Goal: Information Seeking & Learning: Check status

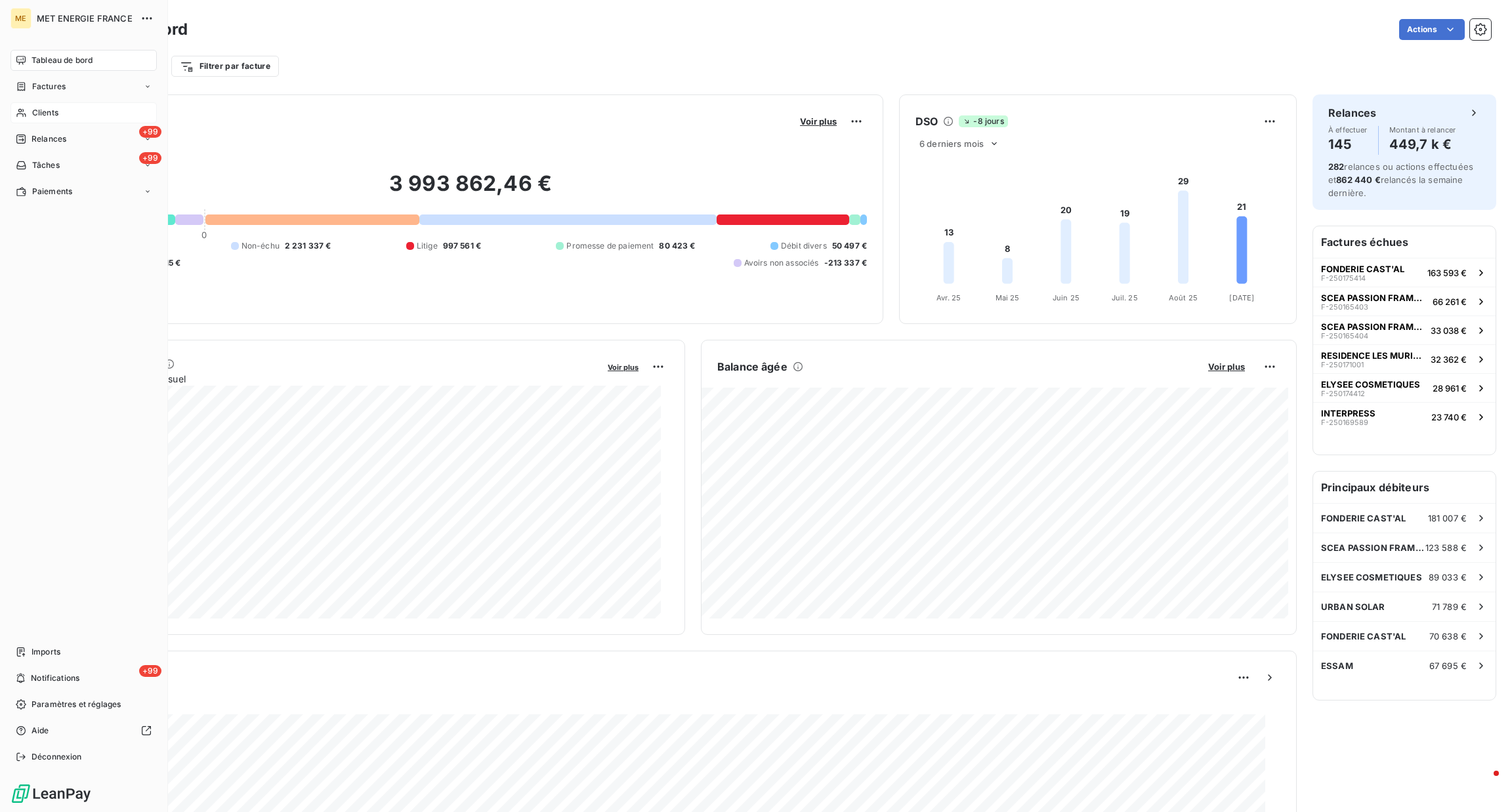
click at [21, 111] on icon at bounding box center [21, 113] width 10 height 9
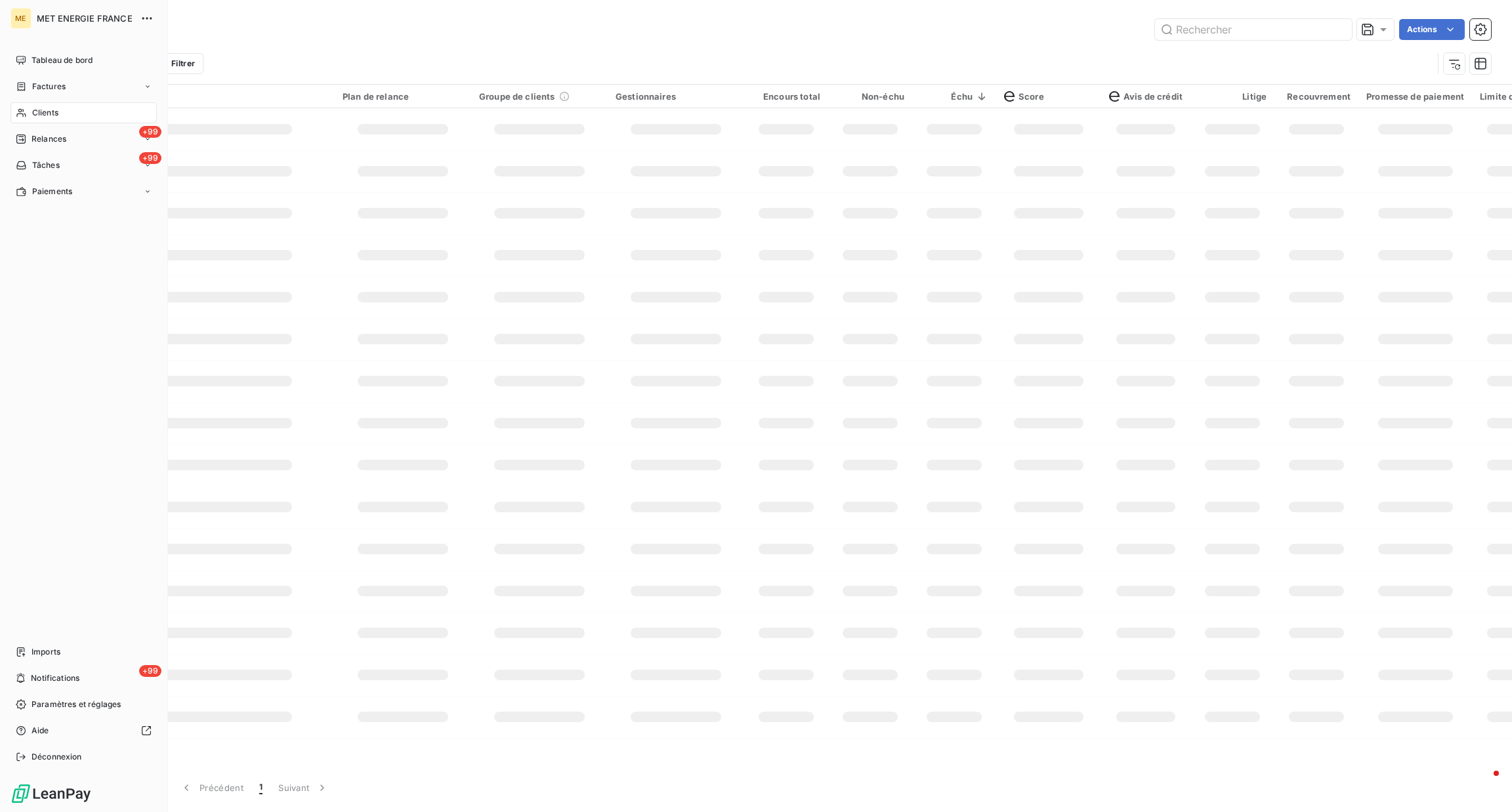
click at [67, 103] on div "Clients" at bounding box center [83, 113] width 146 height 21
click at [69, 90] on div "Factures" at bounding box center [83, 87] width 146 height 21
click at [84, 116] on div "Factures" at bounding box center [92, 113] width 131 height 21
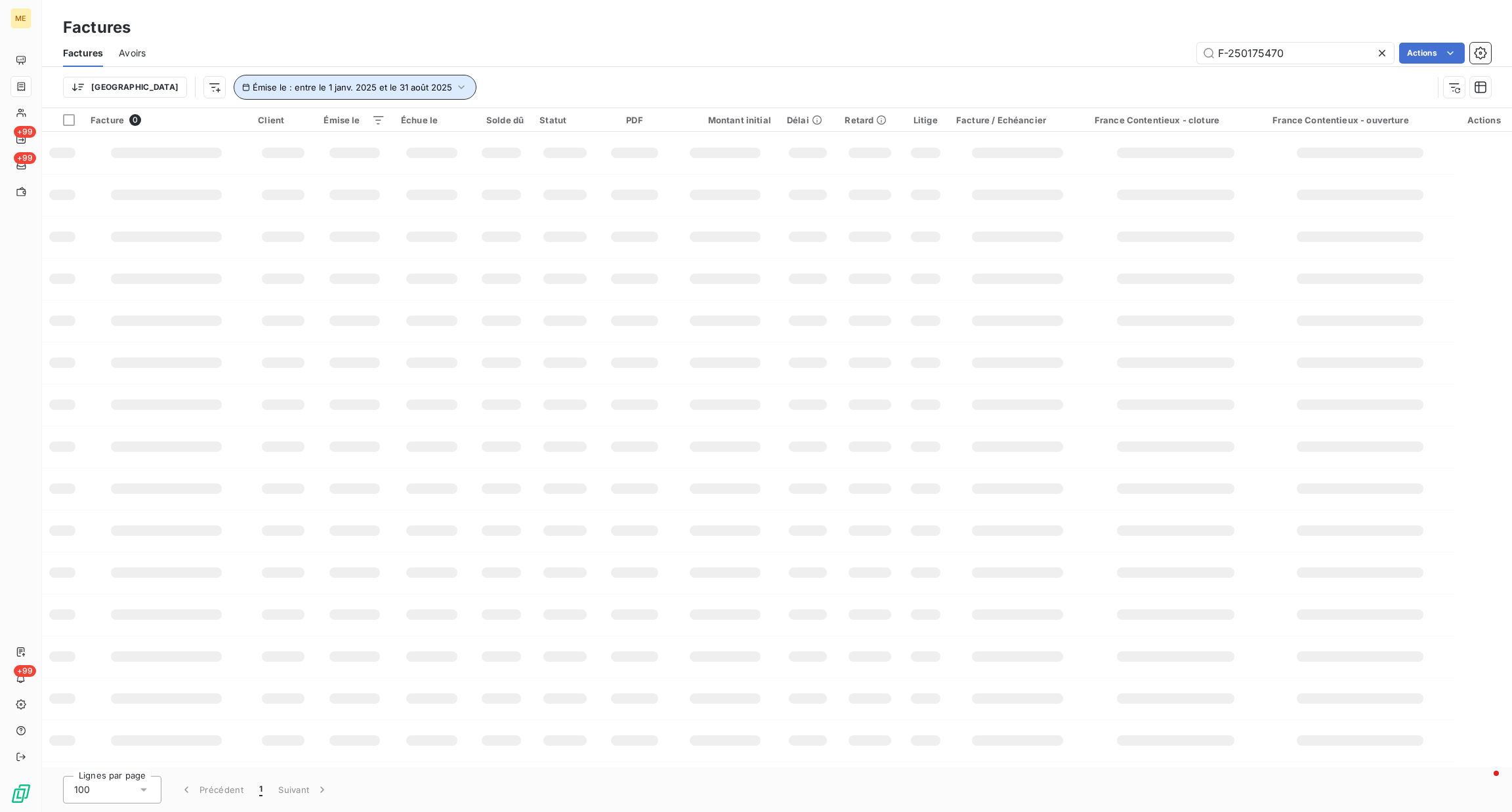
click at [348, 94] on button "Émise le : entre le 1 janv. 2025 et le 31 août 2025" at bounding box center [354, 87] width 243 height 25
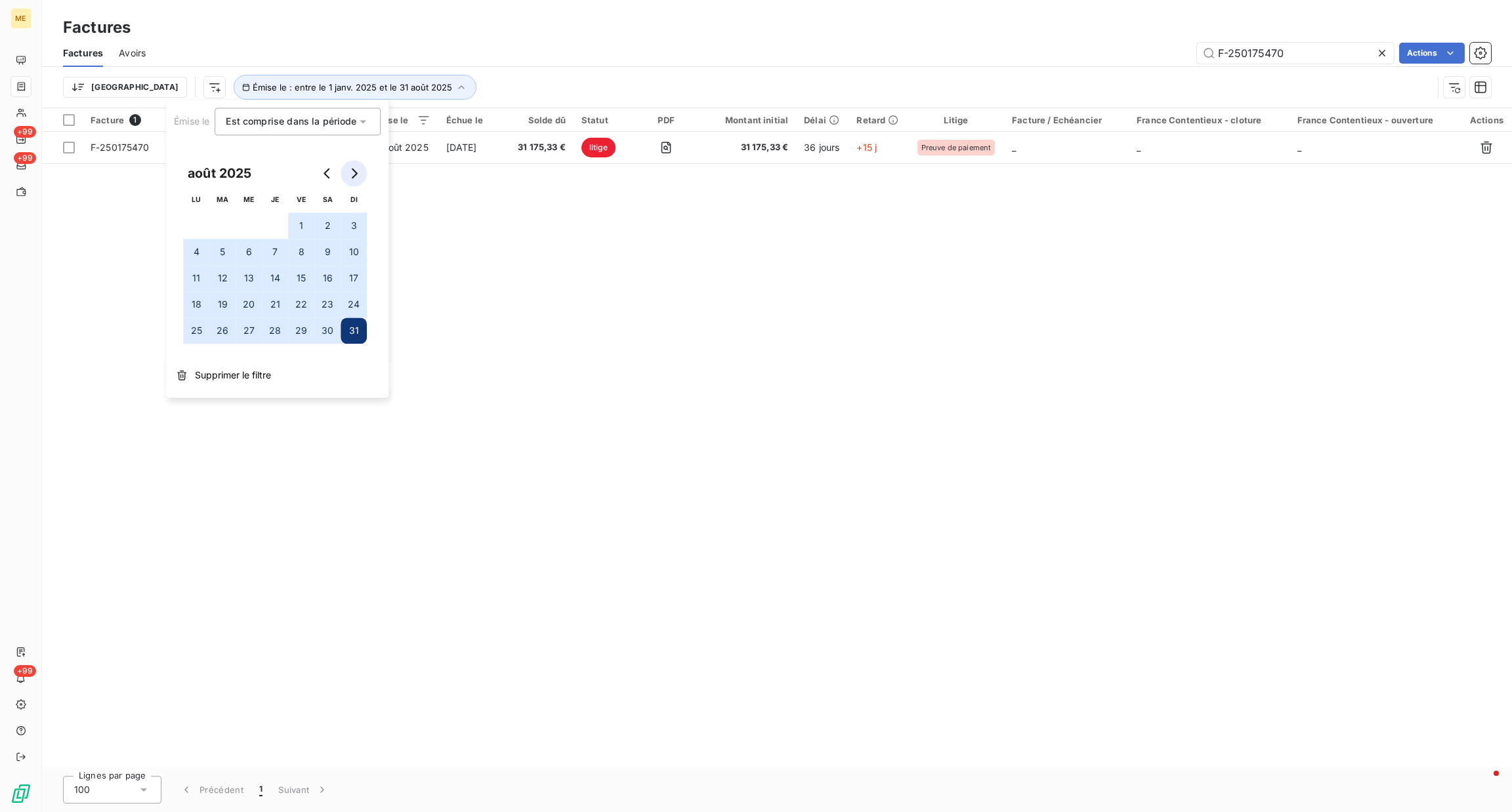
click at [352, 184] on button "Go to next month" at bounding box center [354, 173] width 26 height 26
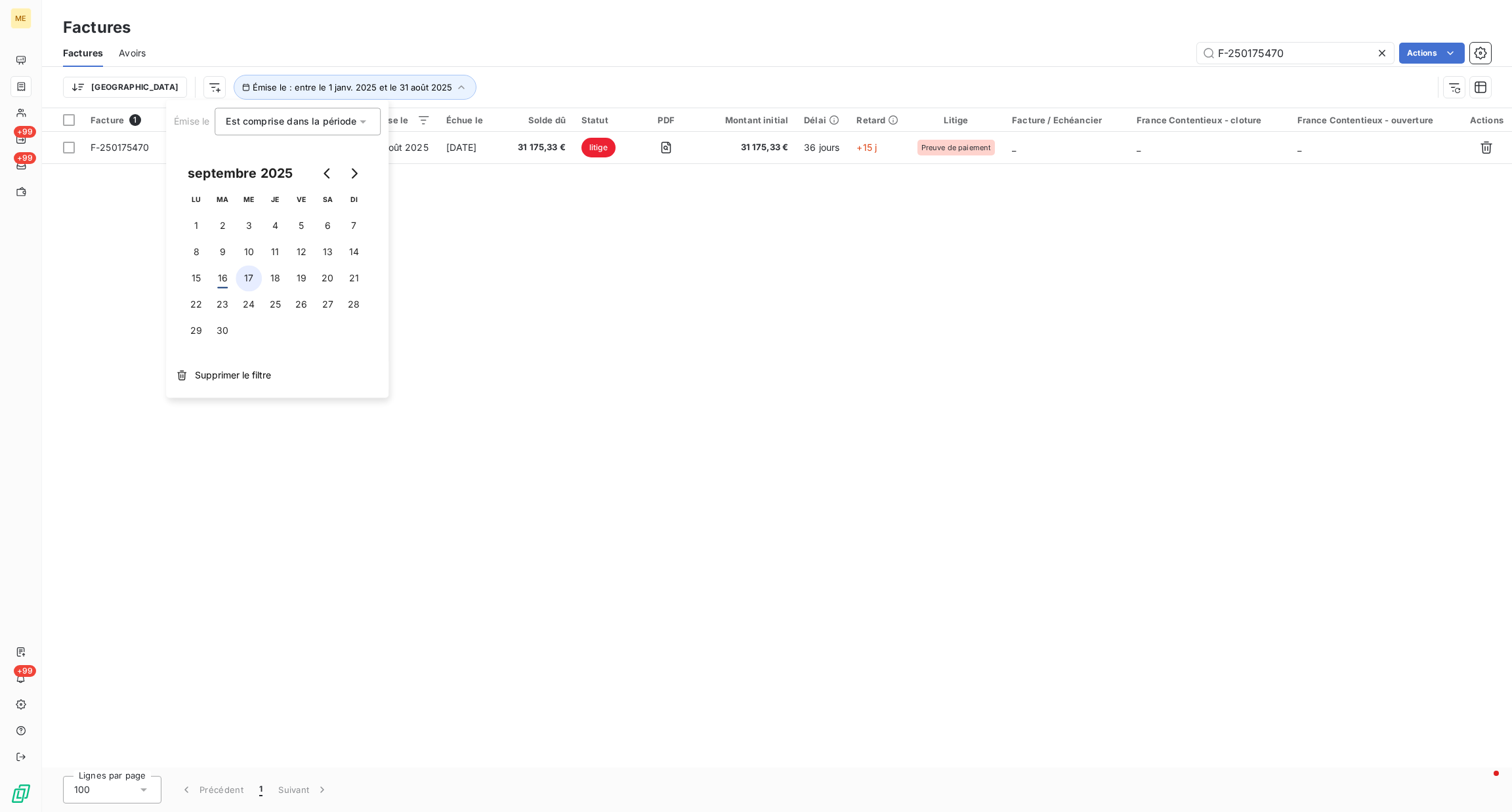
click at [246, 276] on button "17" at bounding box center [249, 278] width 26 height 26
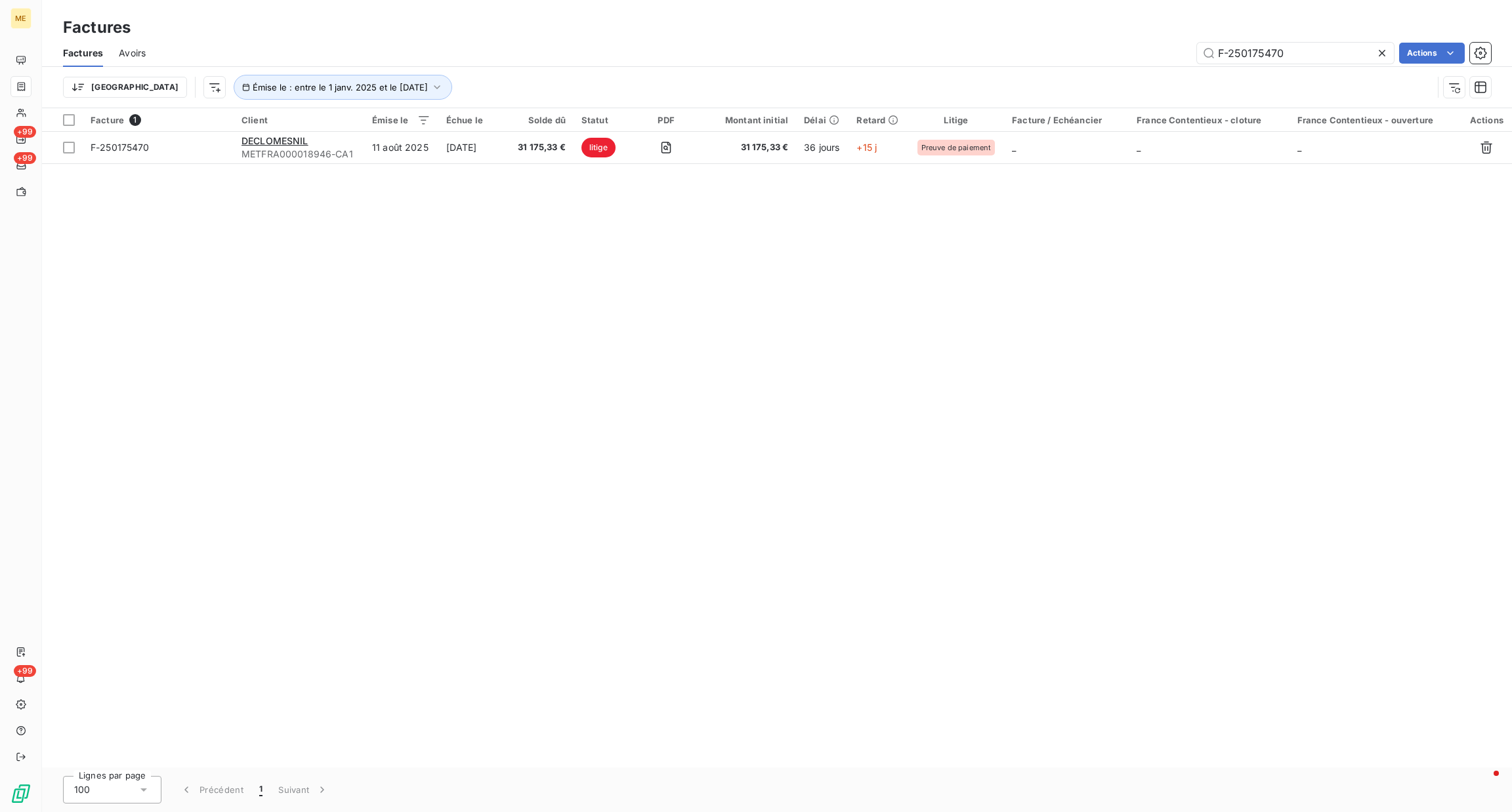
click at [603, 81] on div "Trier Émise le : entre le 1 janv. 2025 et le 17 sept. 2025" at bounding box center [748, 87] width 1370 height 25
click at [431, 91] on icon "button" at bounding box center [437, 87] width 13 height 13
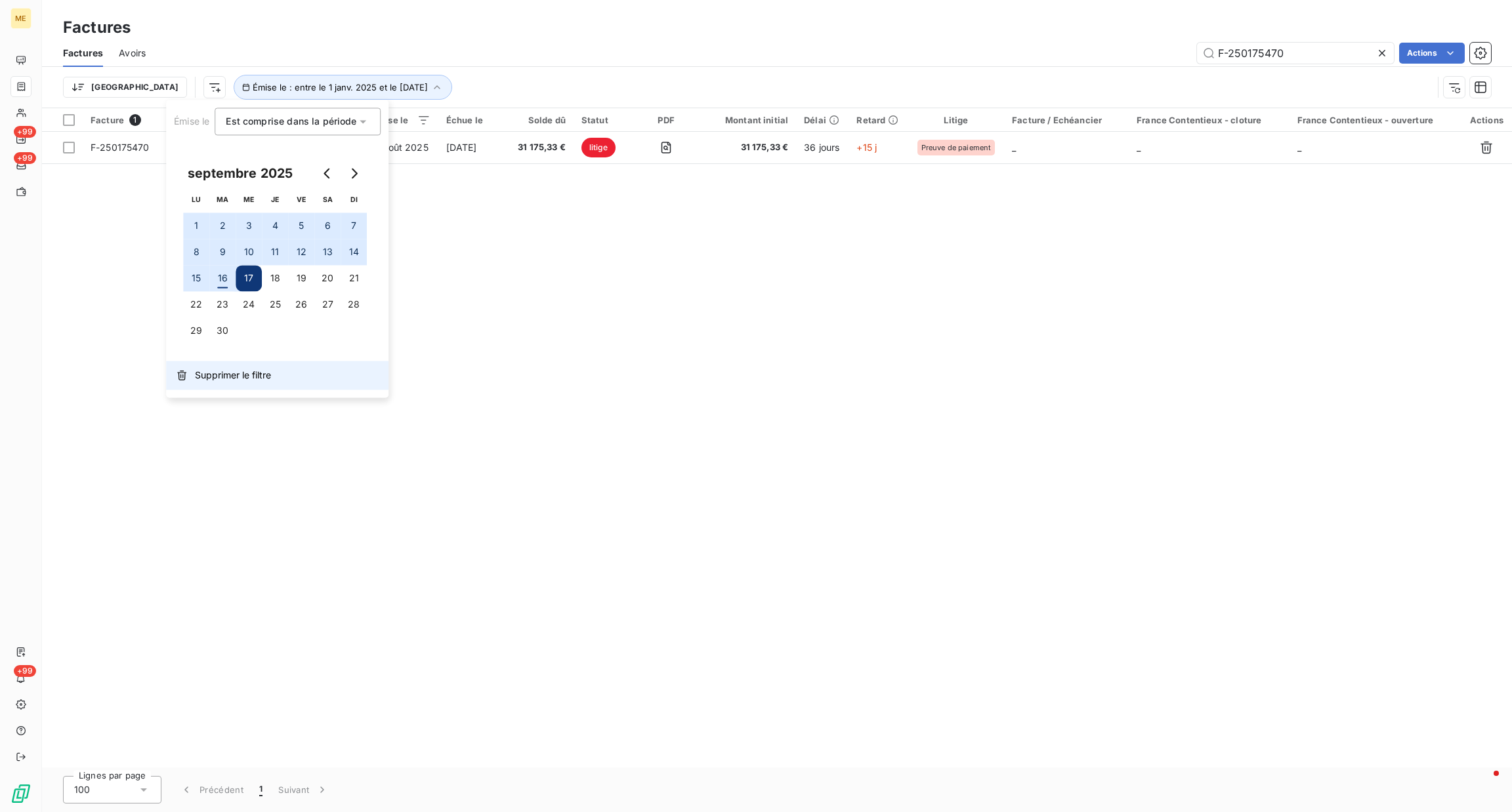
click at [190, 372] on button "Supprimer le filtre" at bounding box center [277, 375] width 222 height 29
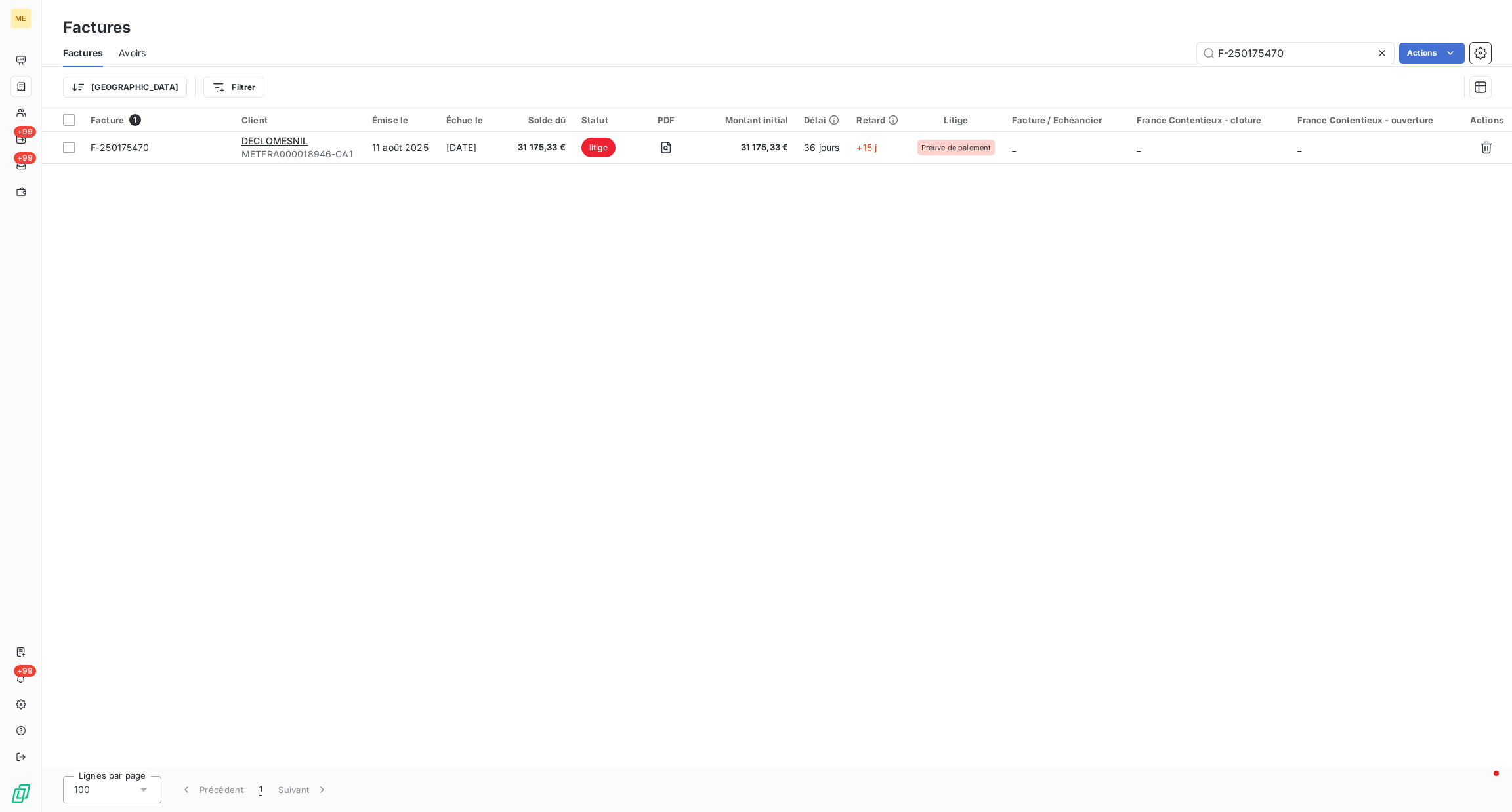
click at [1379, 59] on icon at bounding box center [1382, 54] width 13 height 13
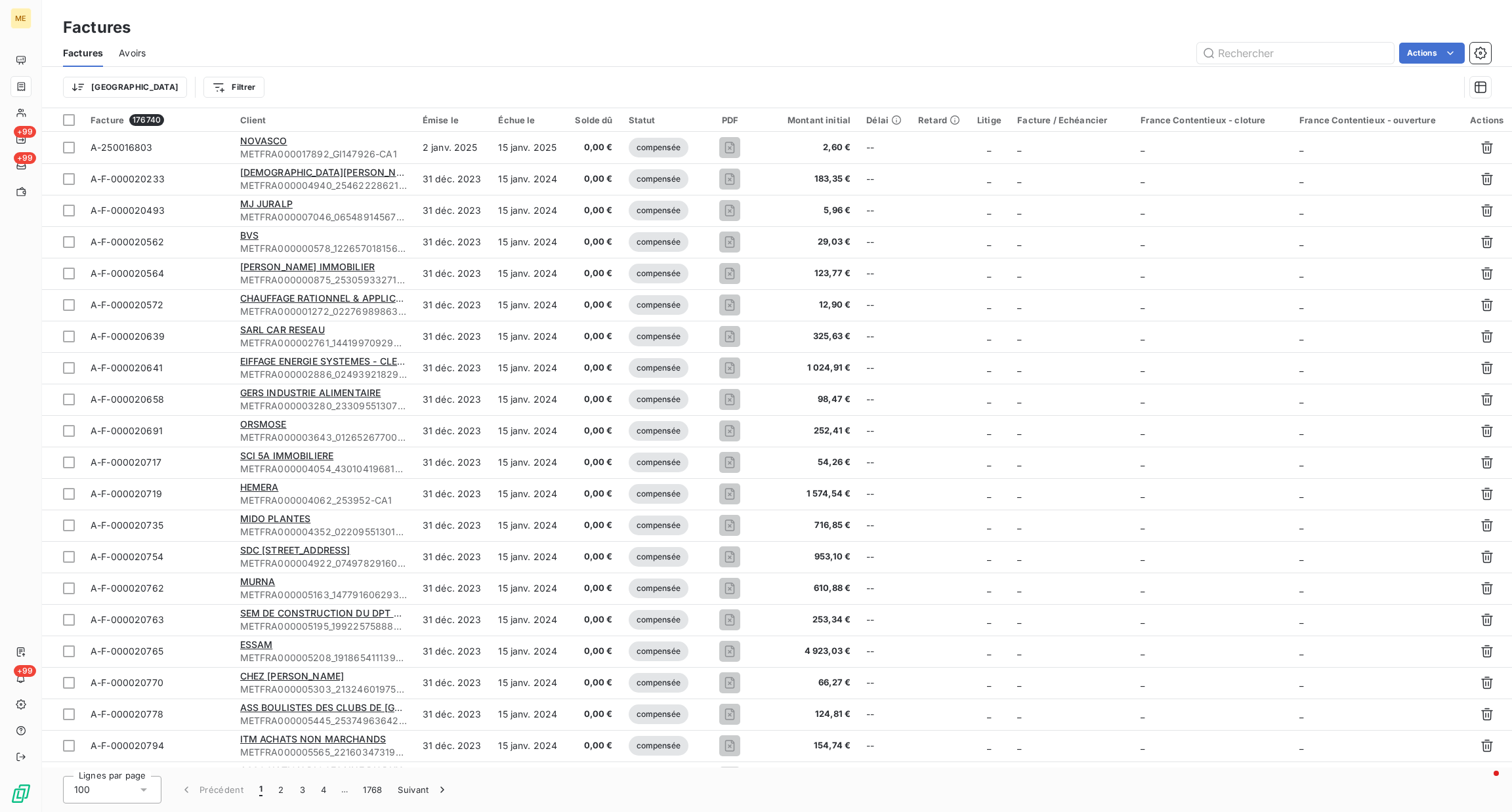
type input "F-250165089"
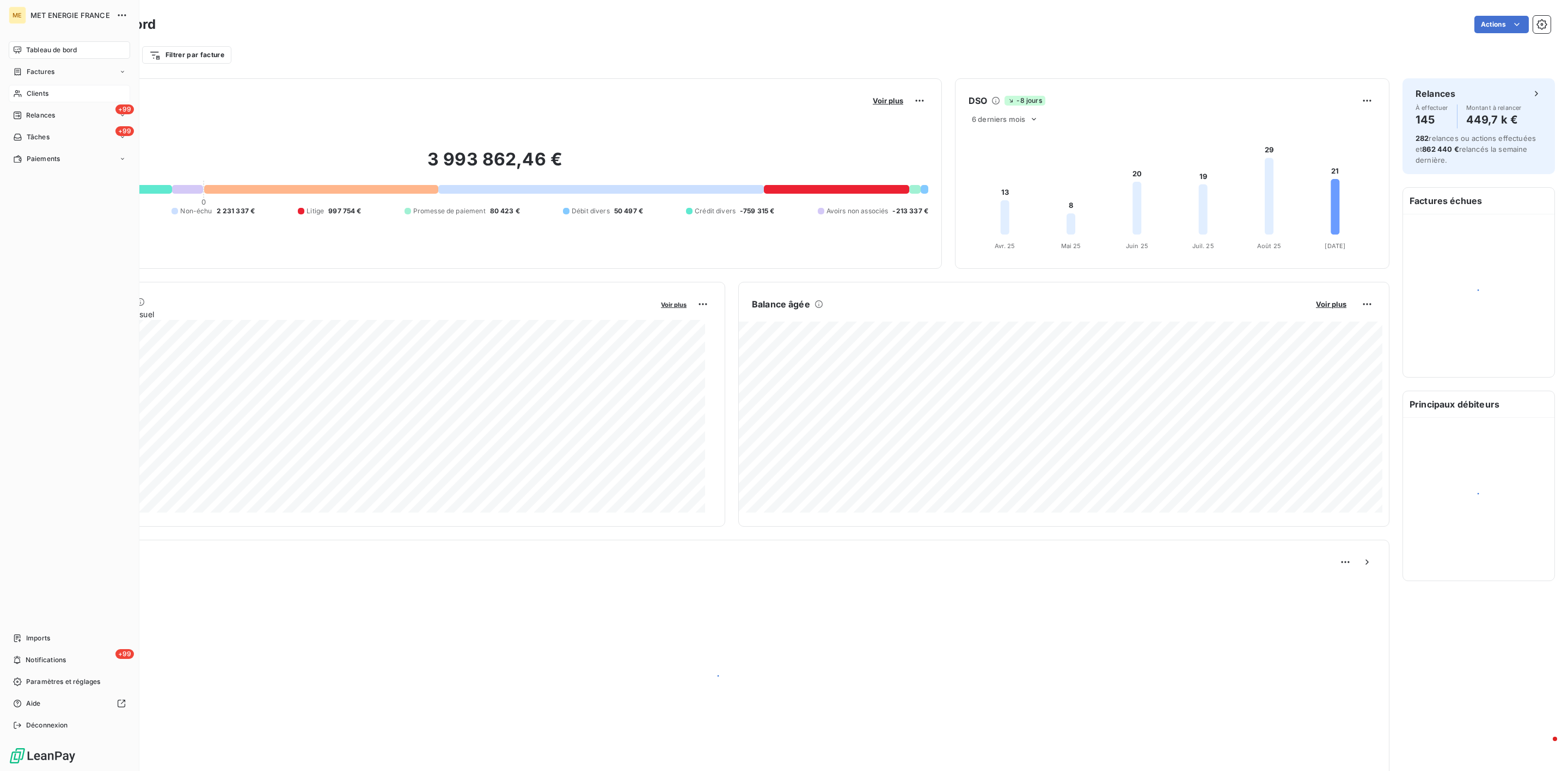
click at [29, 85] on div "Clients" at bounding box center [69, 94] width 121 height 18
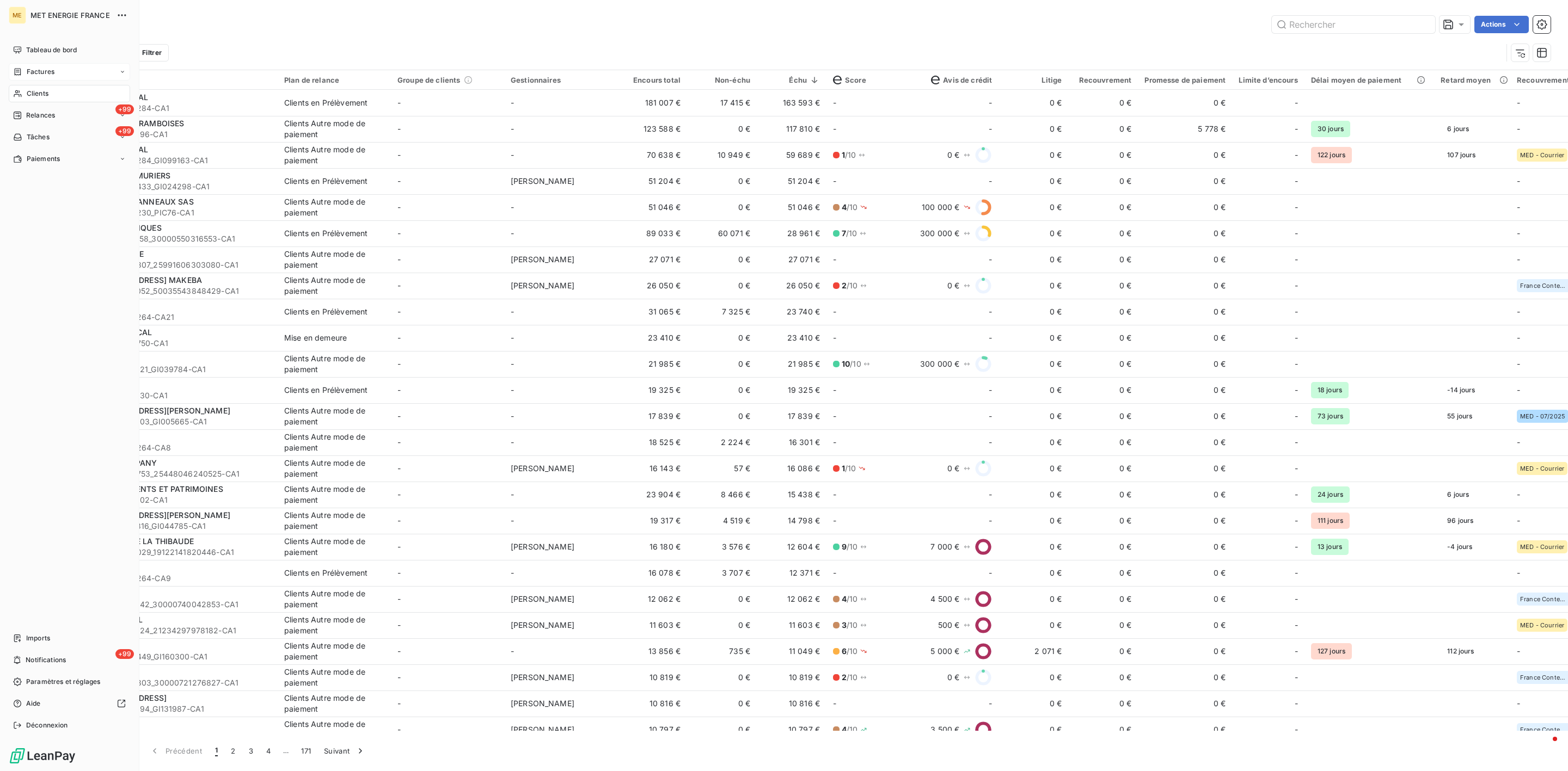
click at [46, 75] on span "Factures" at bounding box center [41, 72] width 28 height 10
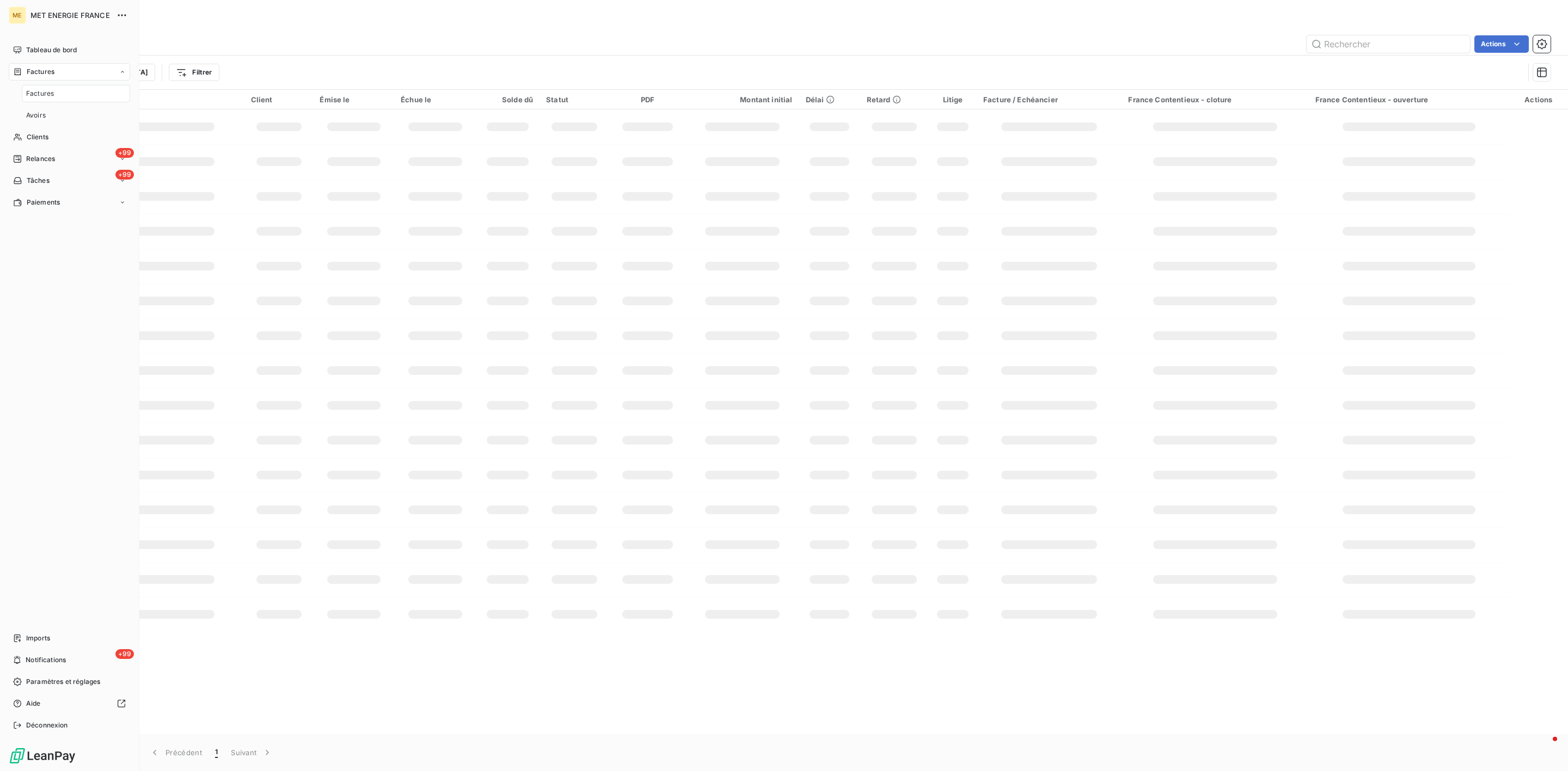
click at [57, 96] on div "Factures" at bounding box center [76, 94] width 108 height 18
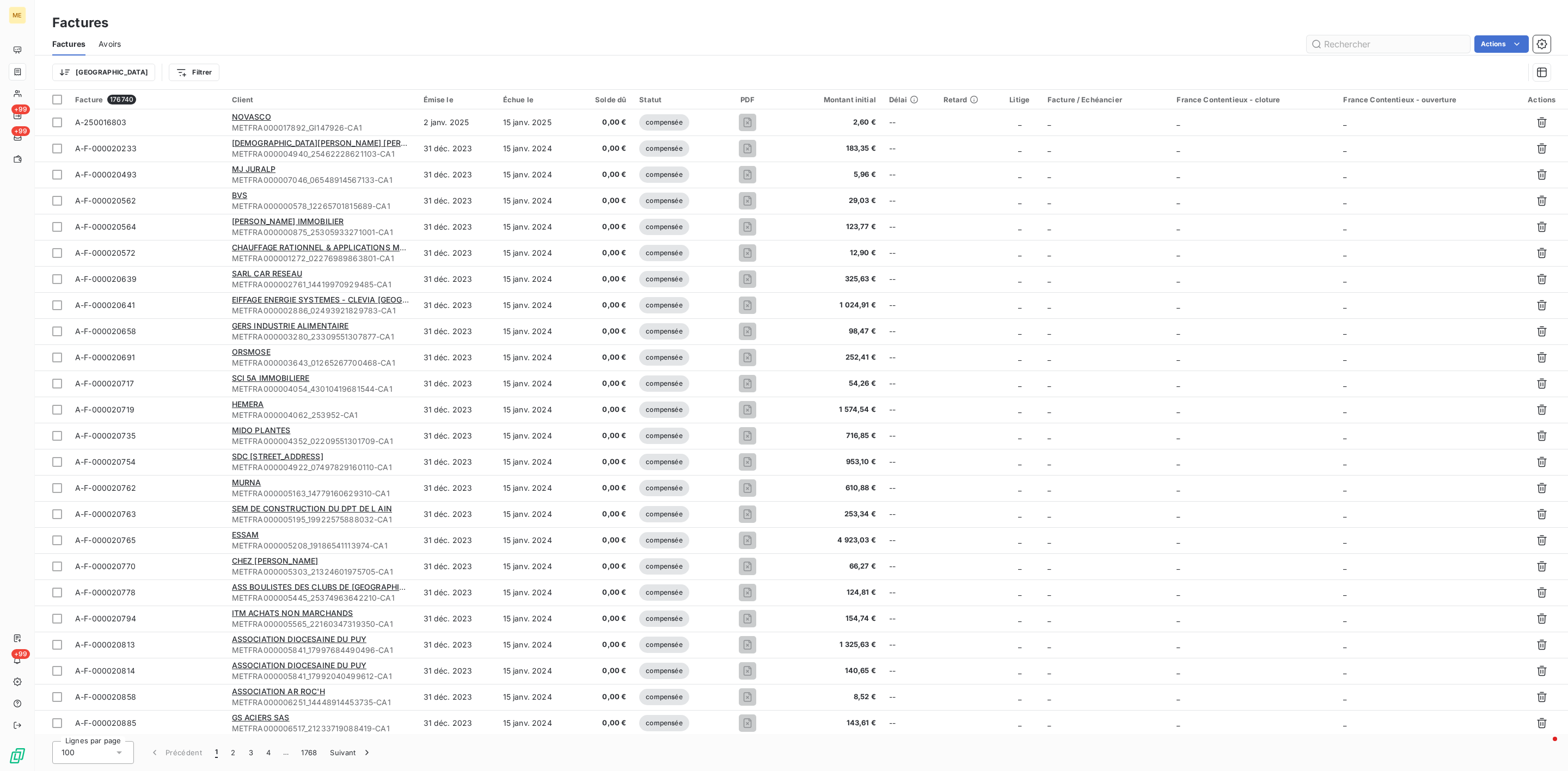
click at [1387, 33] on div "Factures Avoirs Actions" at bounding box center [801, 44] width 1533 height 23
click at [1387, 36] on input "text" at bounding box center [1388, 44] width 163 height 18
paste input "F-250165089"
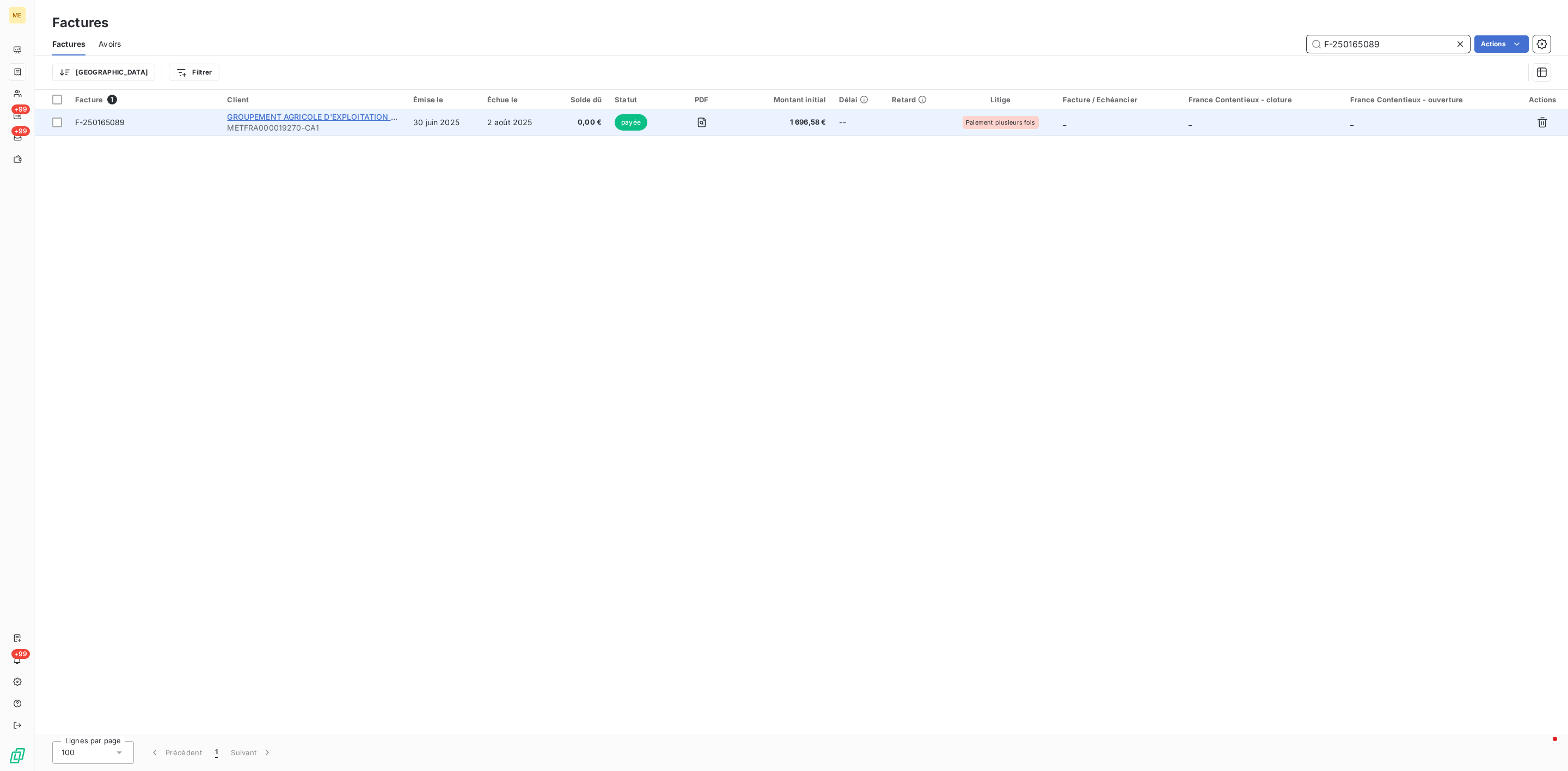
type input "F-250165089"
click at [343, 118] on span "GROUPEMENT AGRICOLE D'EXPLOITATION EN COMMUN DE LA" at bounding box center [346, 116] width 239 height 9
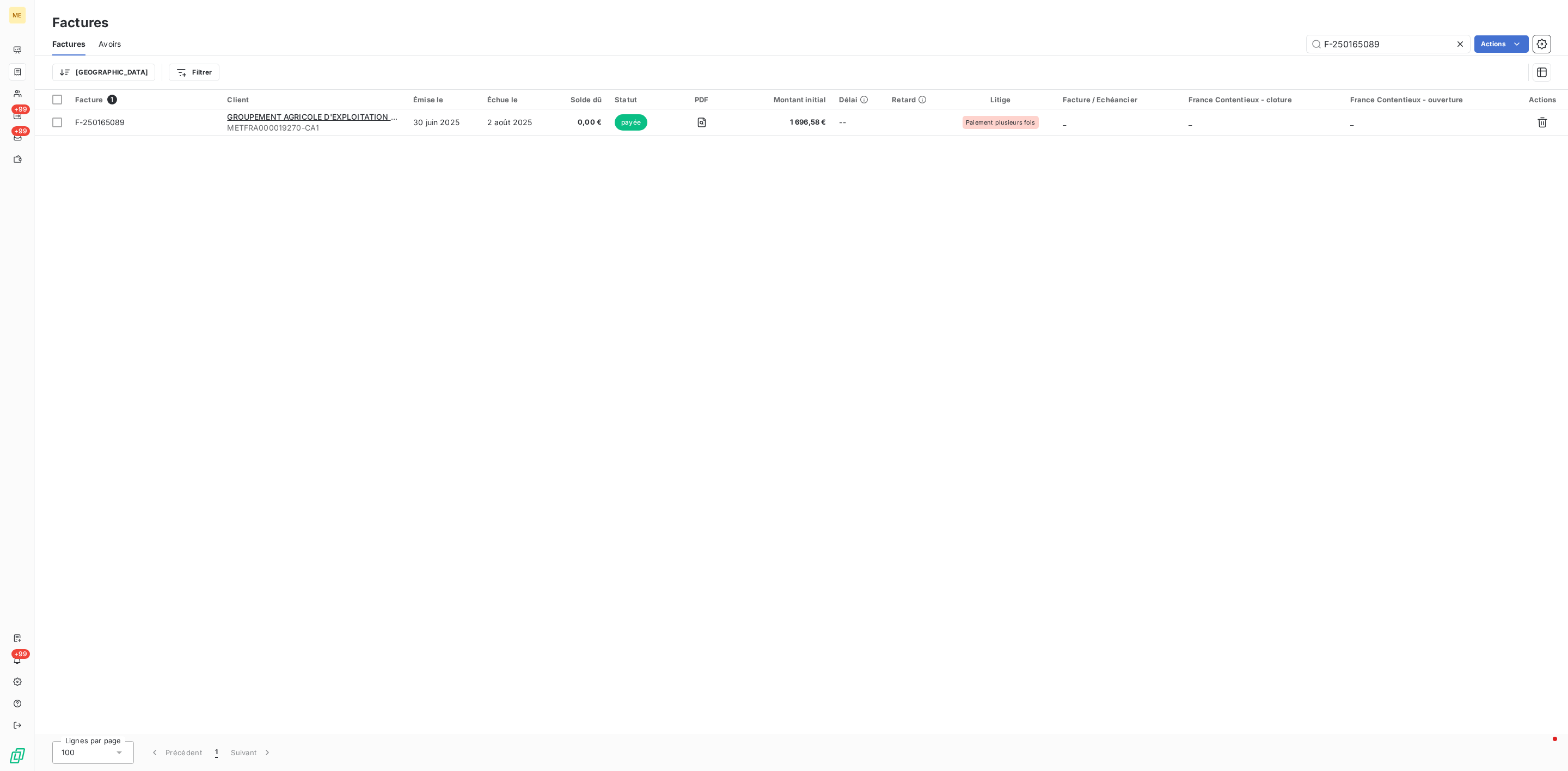
click at [1457, 43] on icon at bounding box center [1460, 44] width 11 height 11
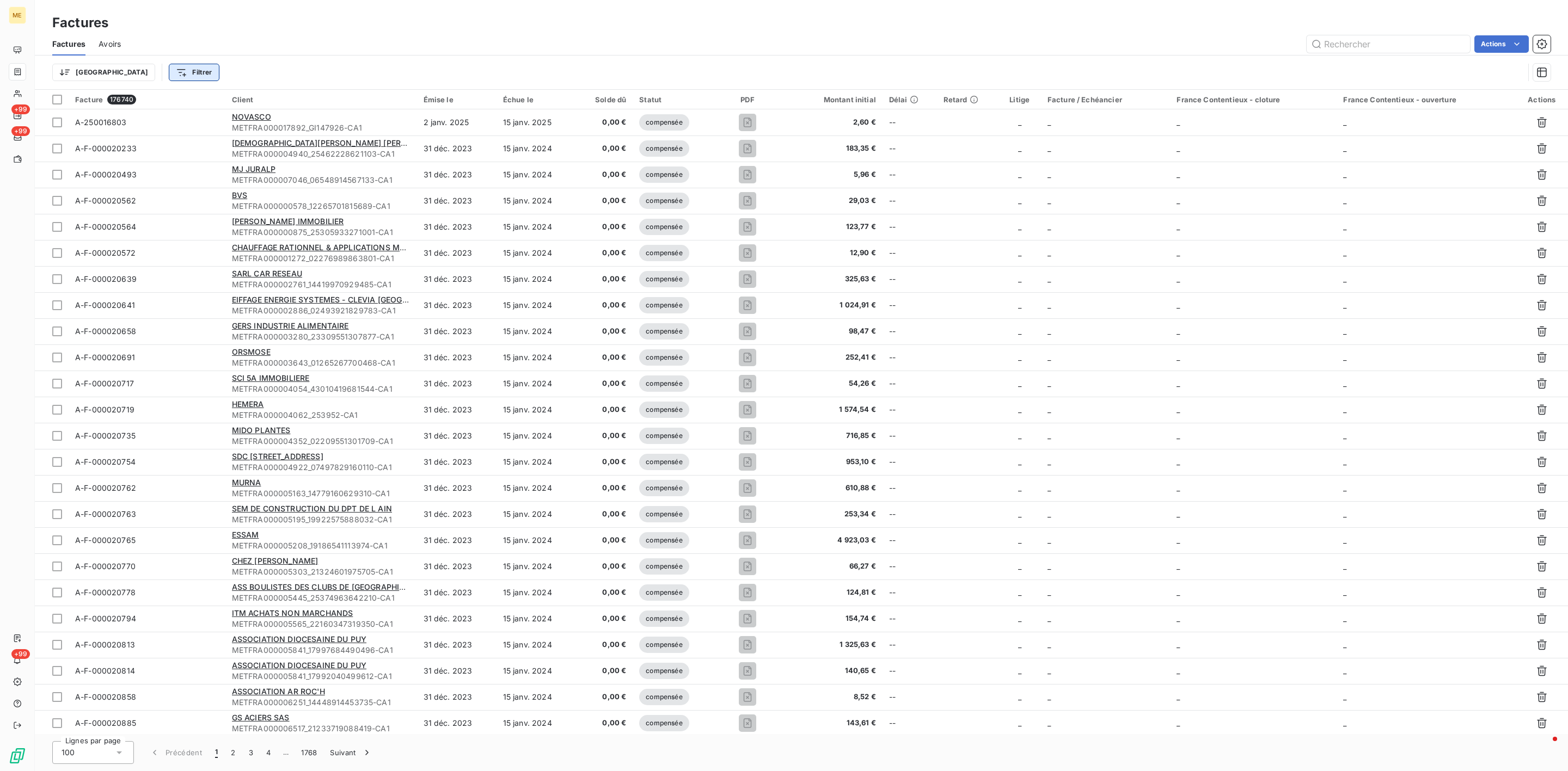
click at [136, 74] on html "ME +99 +99 +99 Factures Factures Avoirs Actions Trier Filtrer Facture 176740 Cl…" at bounding box center [784, 385] width 1568 height 771
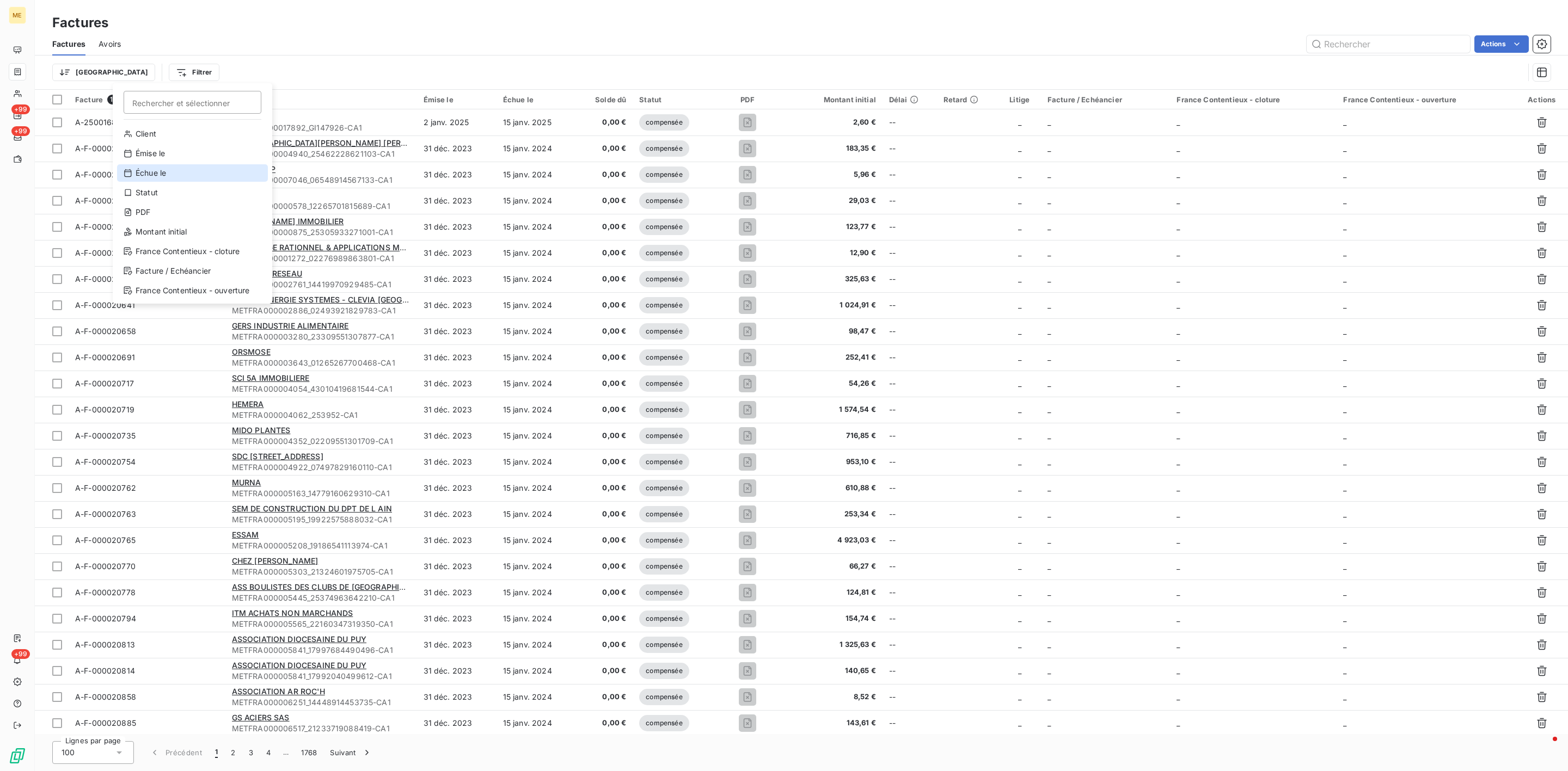
click at [167, 164] on div "Échue le" at bounding box center [192, 173] width 151 height 18
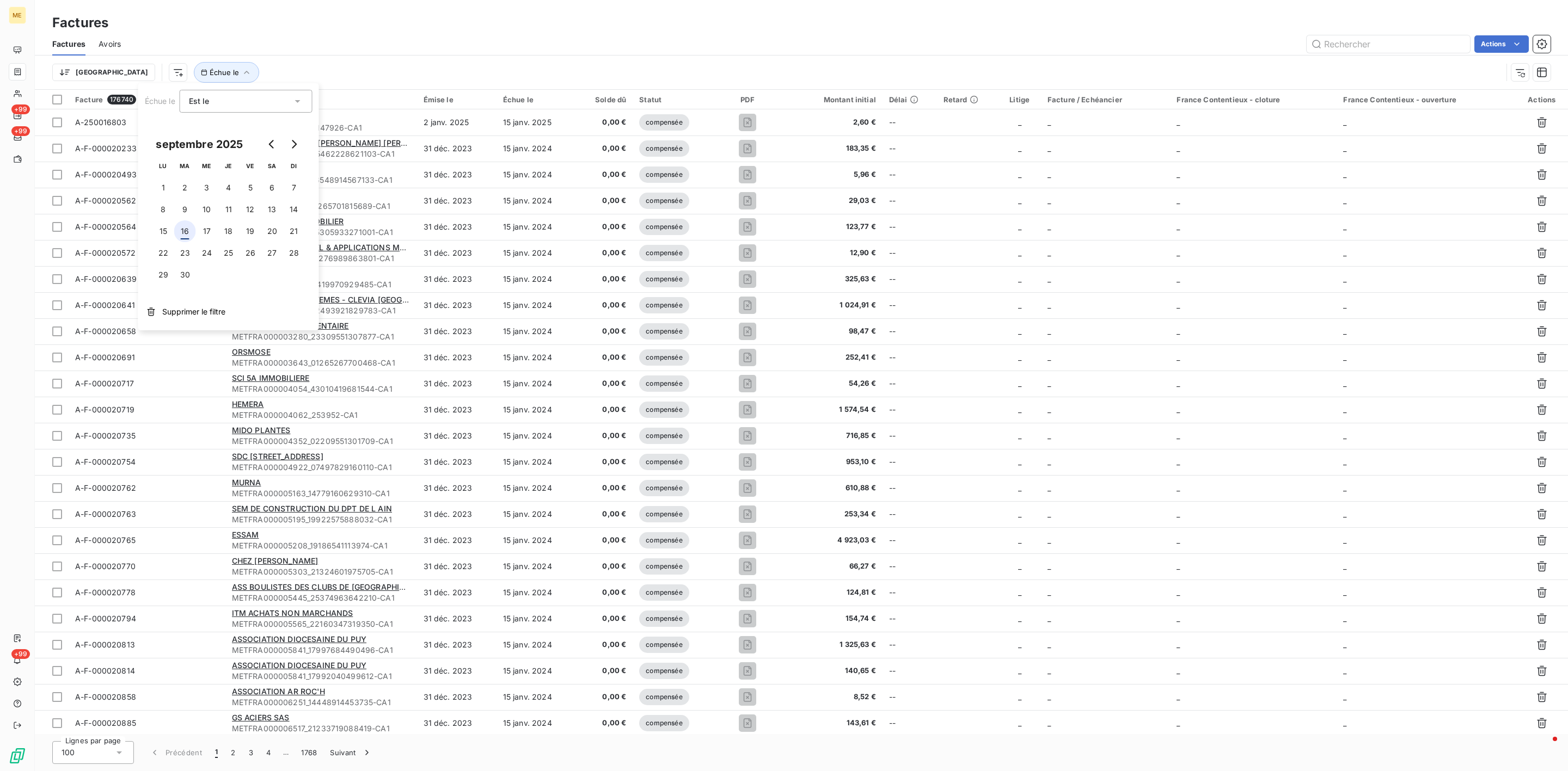
click at [186, 232] on button "16" at bounding box center [185, 231] width 22 height 22
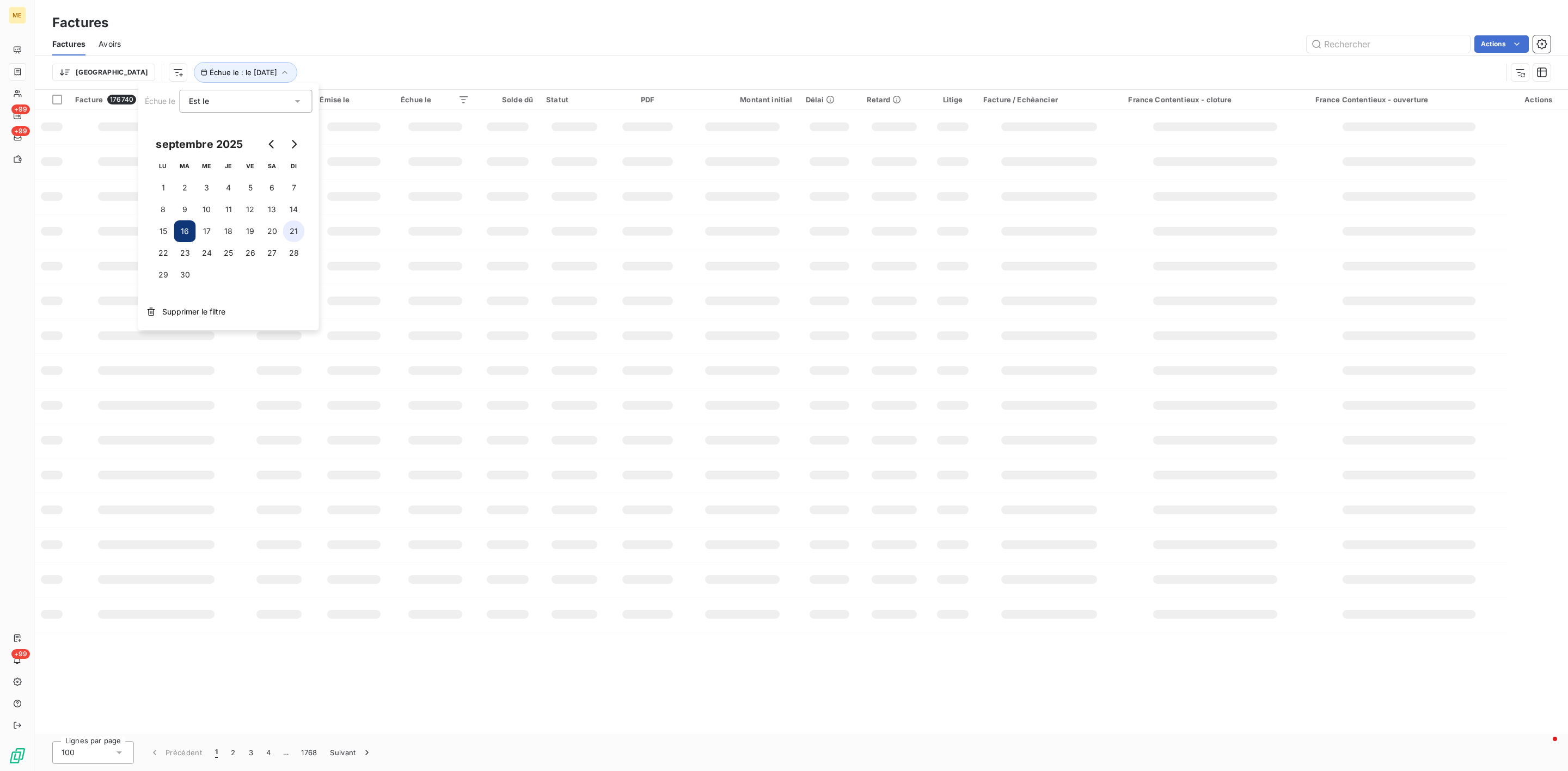
click at [299, 230] on button "21" at bounding box center [294, 231] width 22 height 22
click at [224, 105] on div "Est le" at bounding box center [240, 101] width 103 height 15
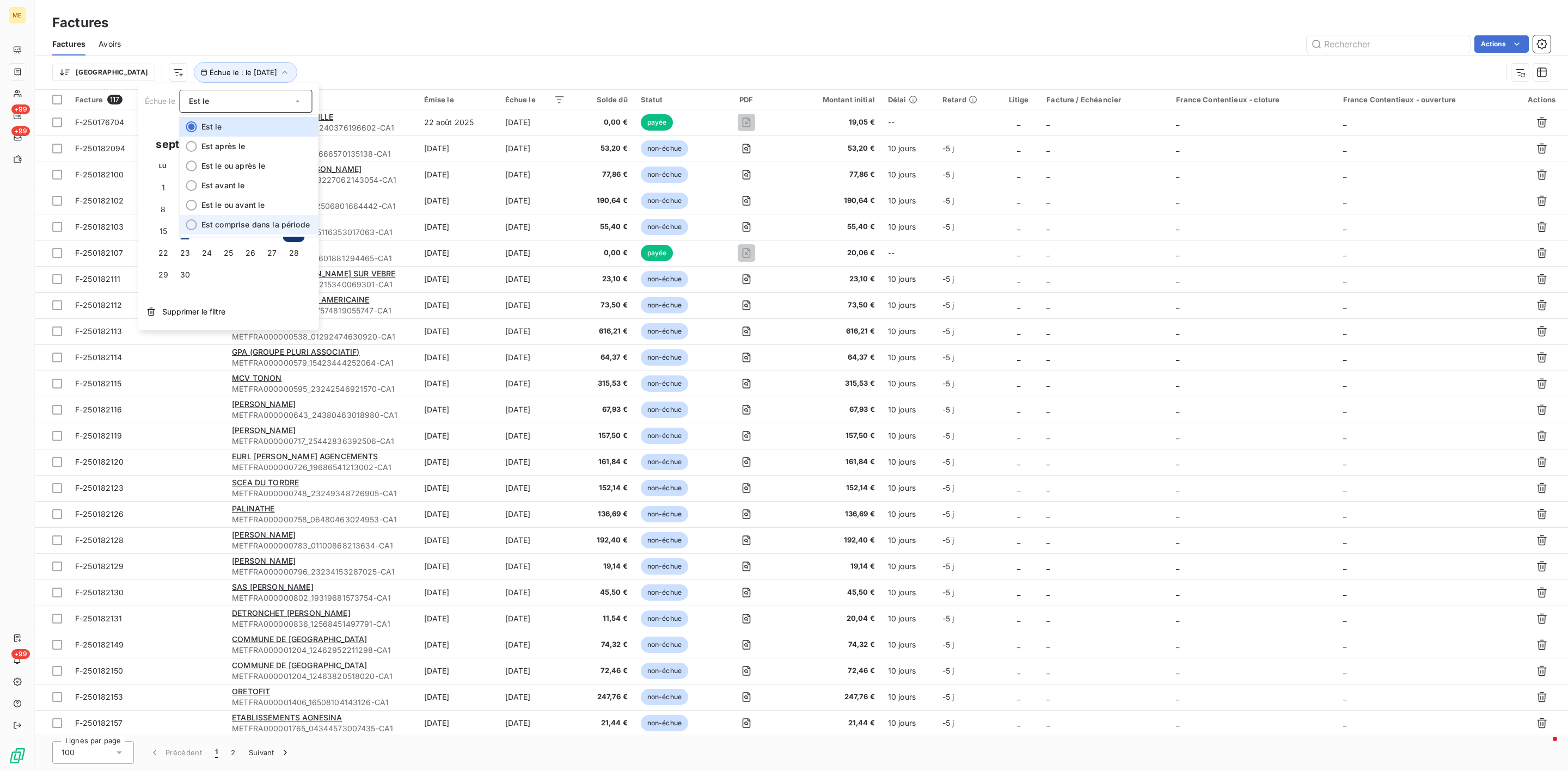
click at [278, 227] on span "Est comprise dans la période" at bounding box center [256, 224] width 108 height 9
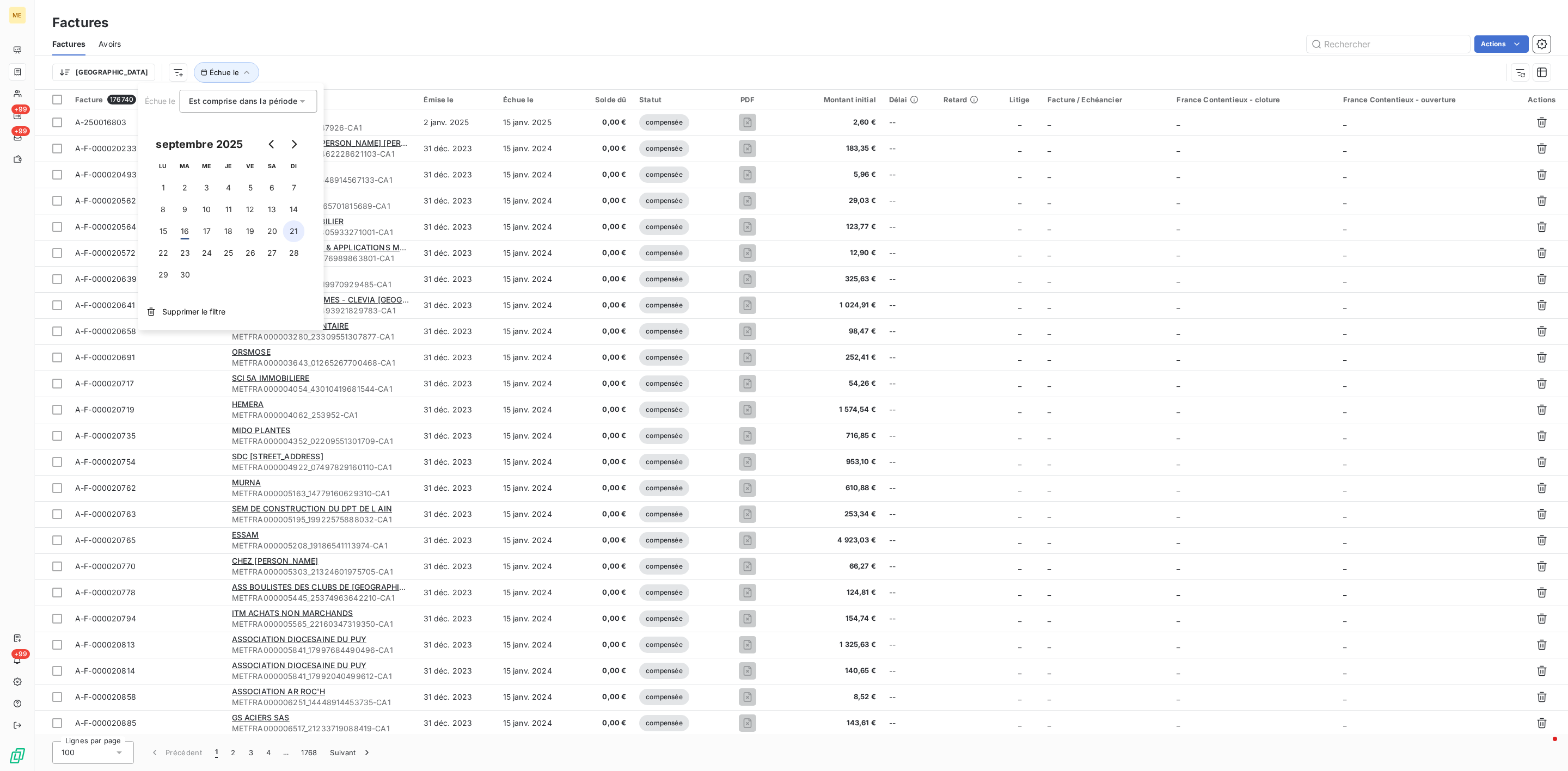
click at [299, 229] on button "21" at bounding box center [294, 231] width 22 height 22
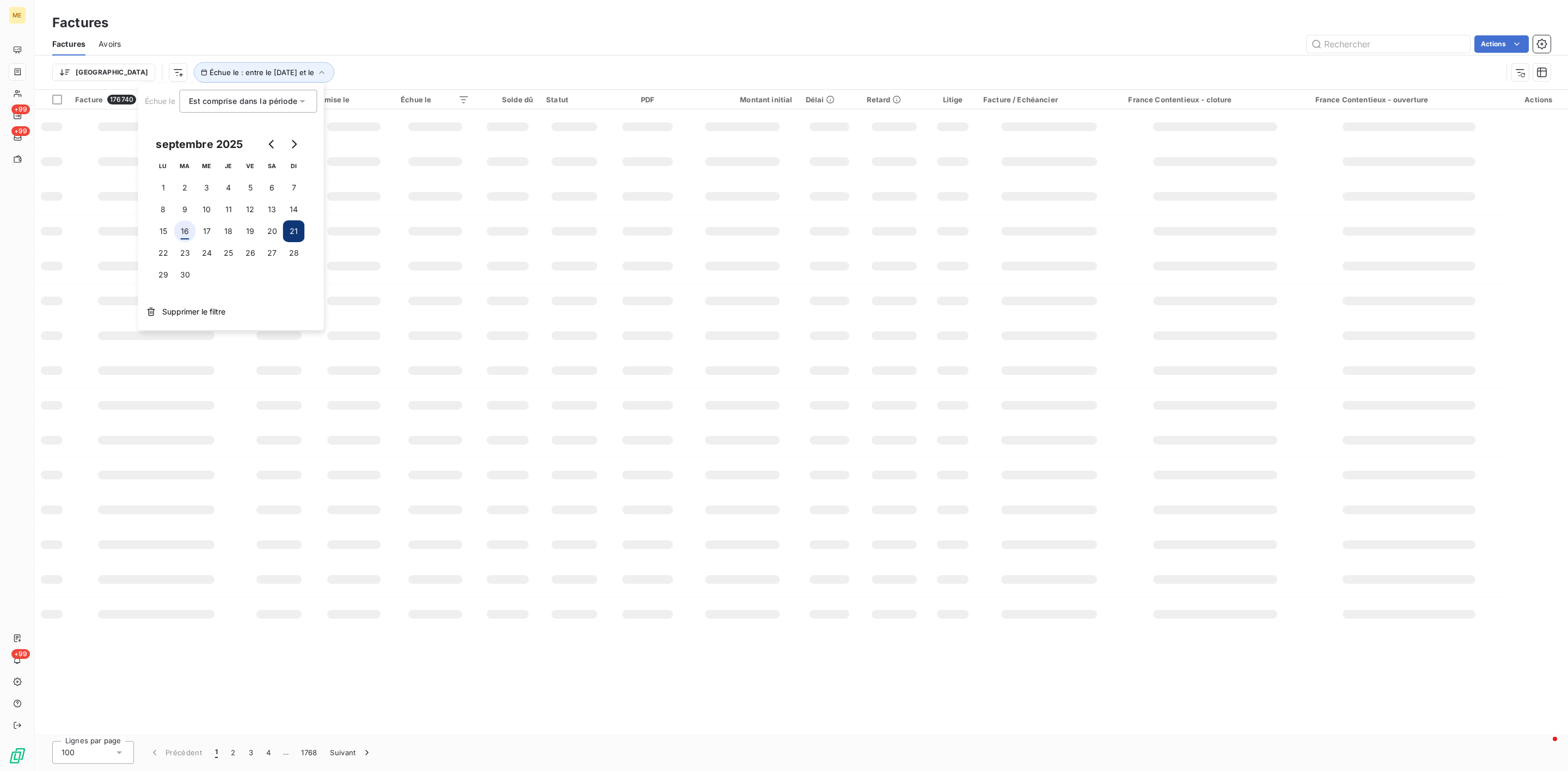
click at [187, 229] on button "16" at bounding box center [185, 231] width 22 height 22
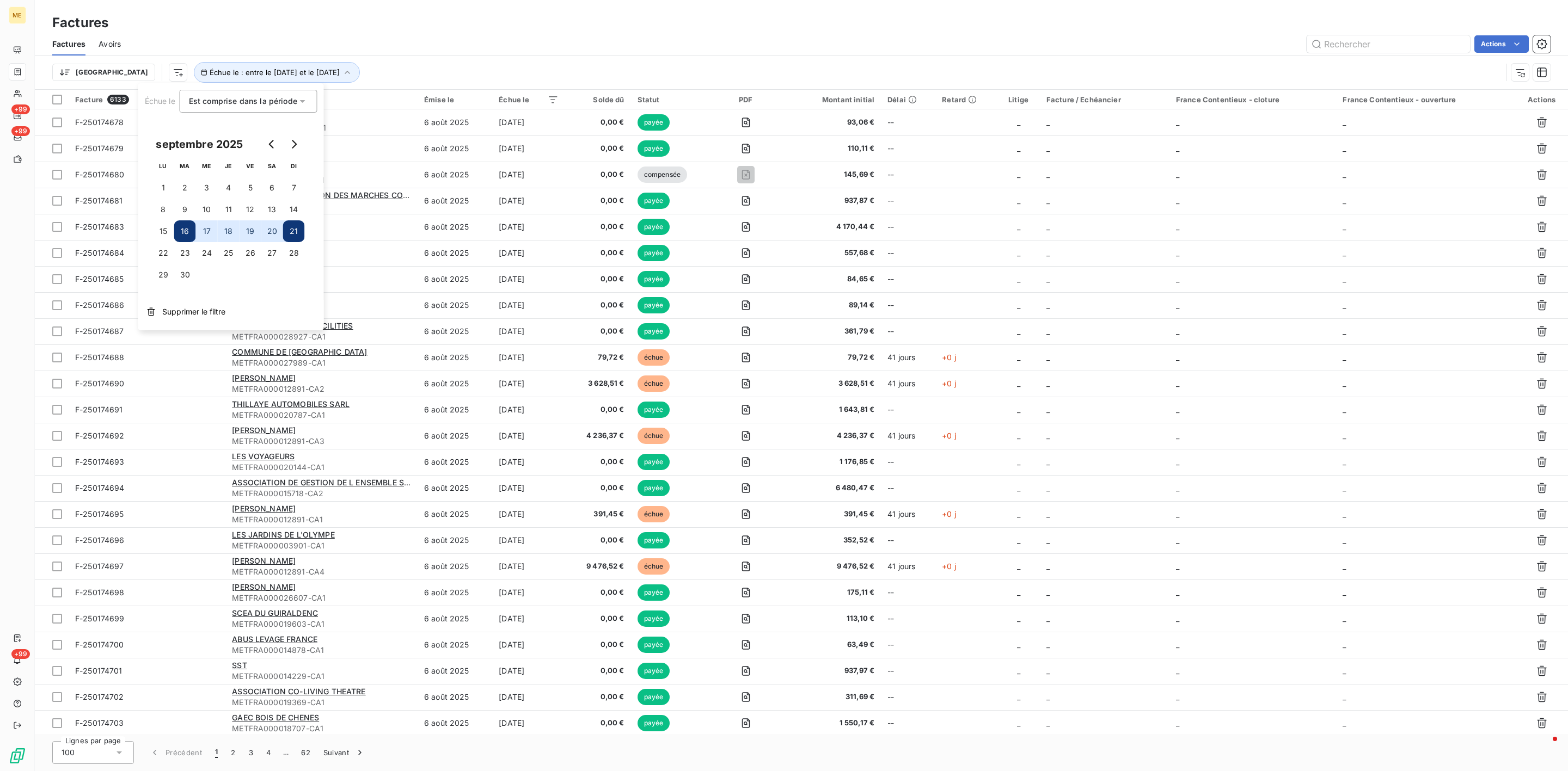
drag, startPoint x: 686, startPoint y: 43, endPoint x: 693, endPoint y: 54, distance: 13.0
click at [688, 46] on div "Actions" at bounding box center [842, 44] width 1416 height 18
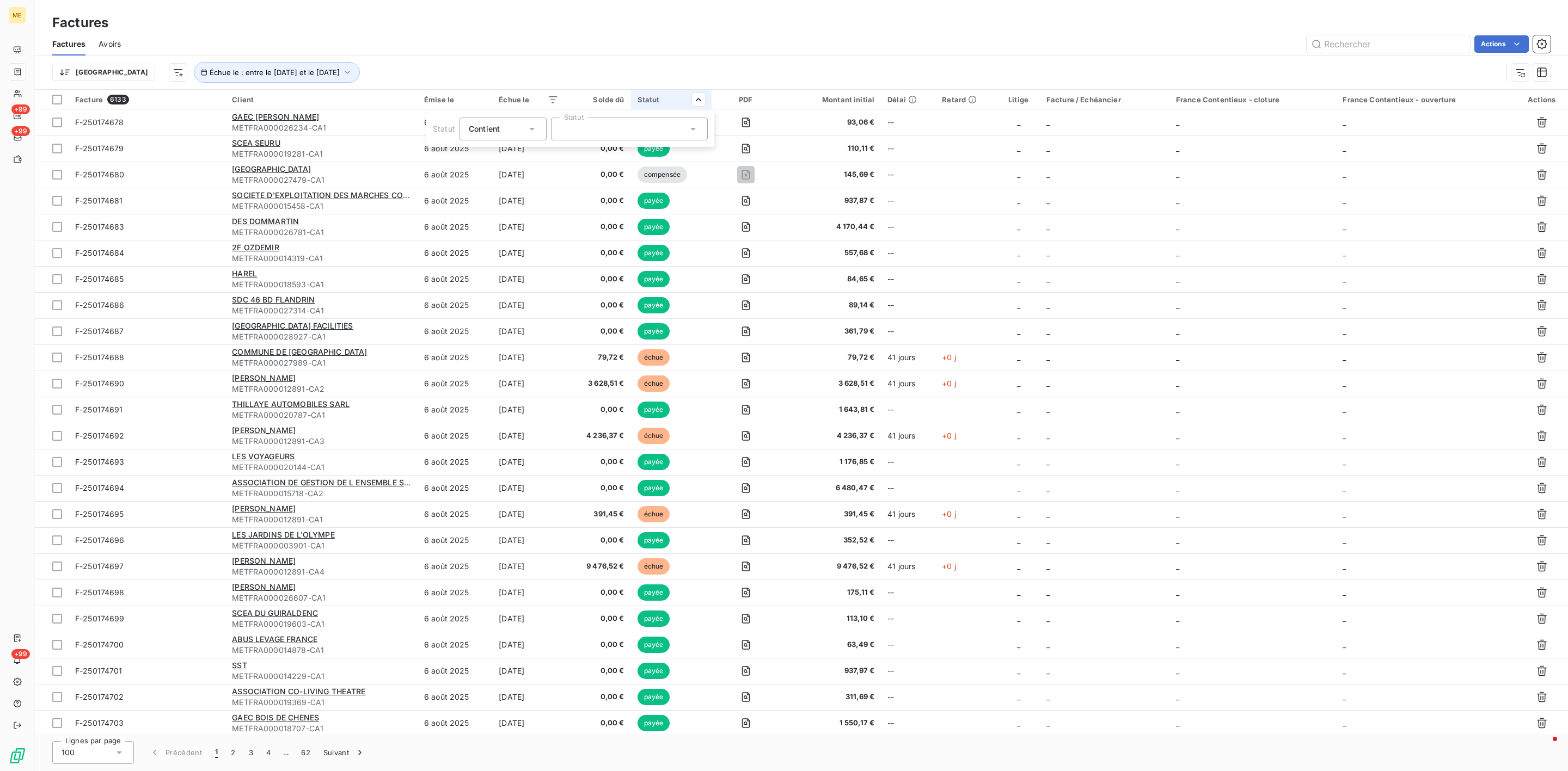
click at [653, 131] on div at bounding box center [629, 129] width 157 height 23
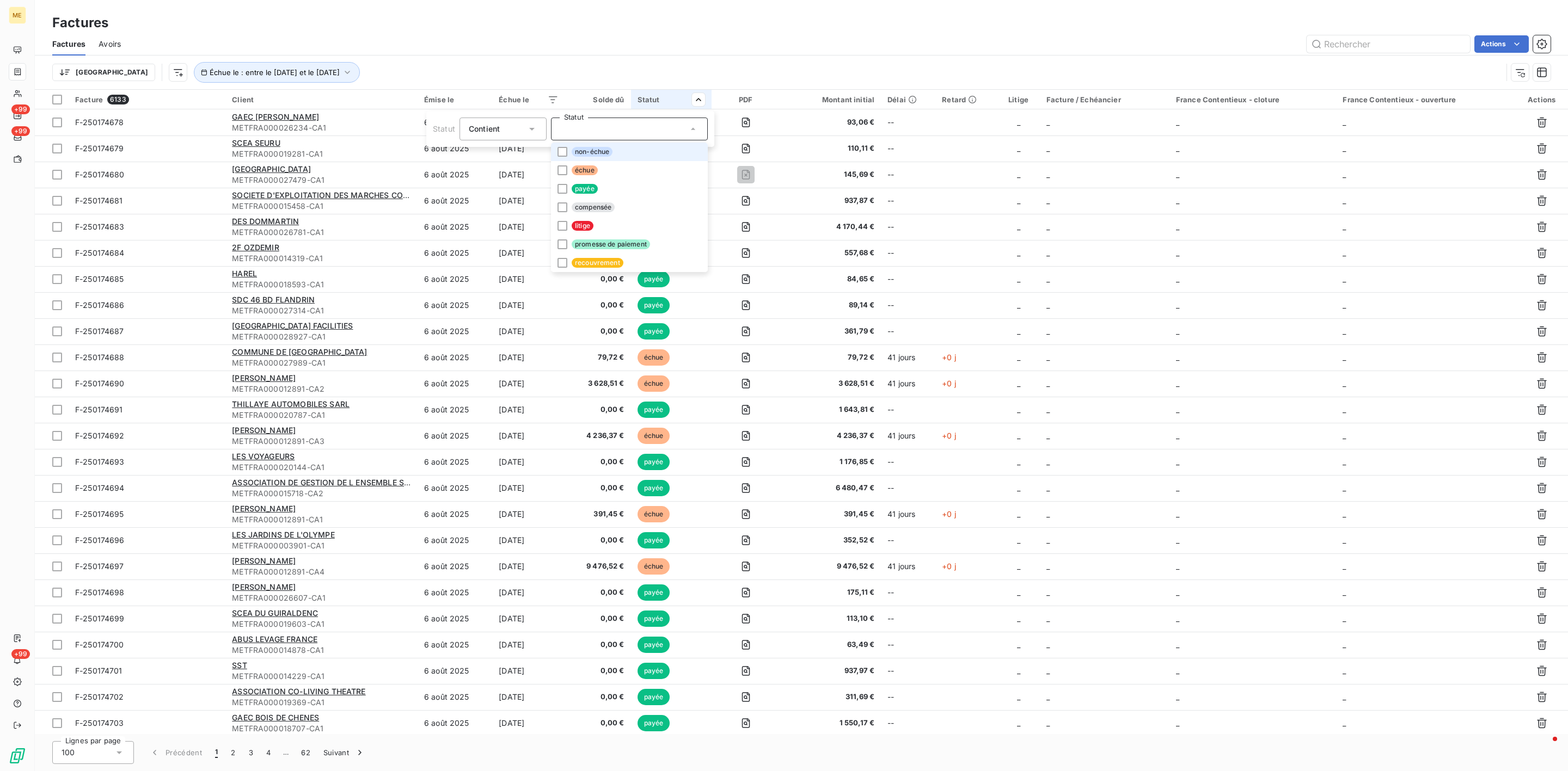
click at [618, 158] on li "non-échue" at bounding box center [629, 152] width 157 height 18
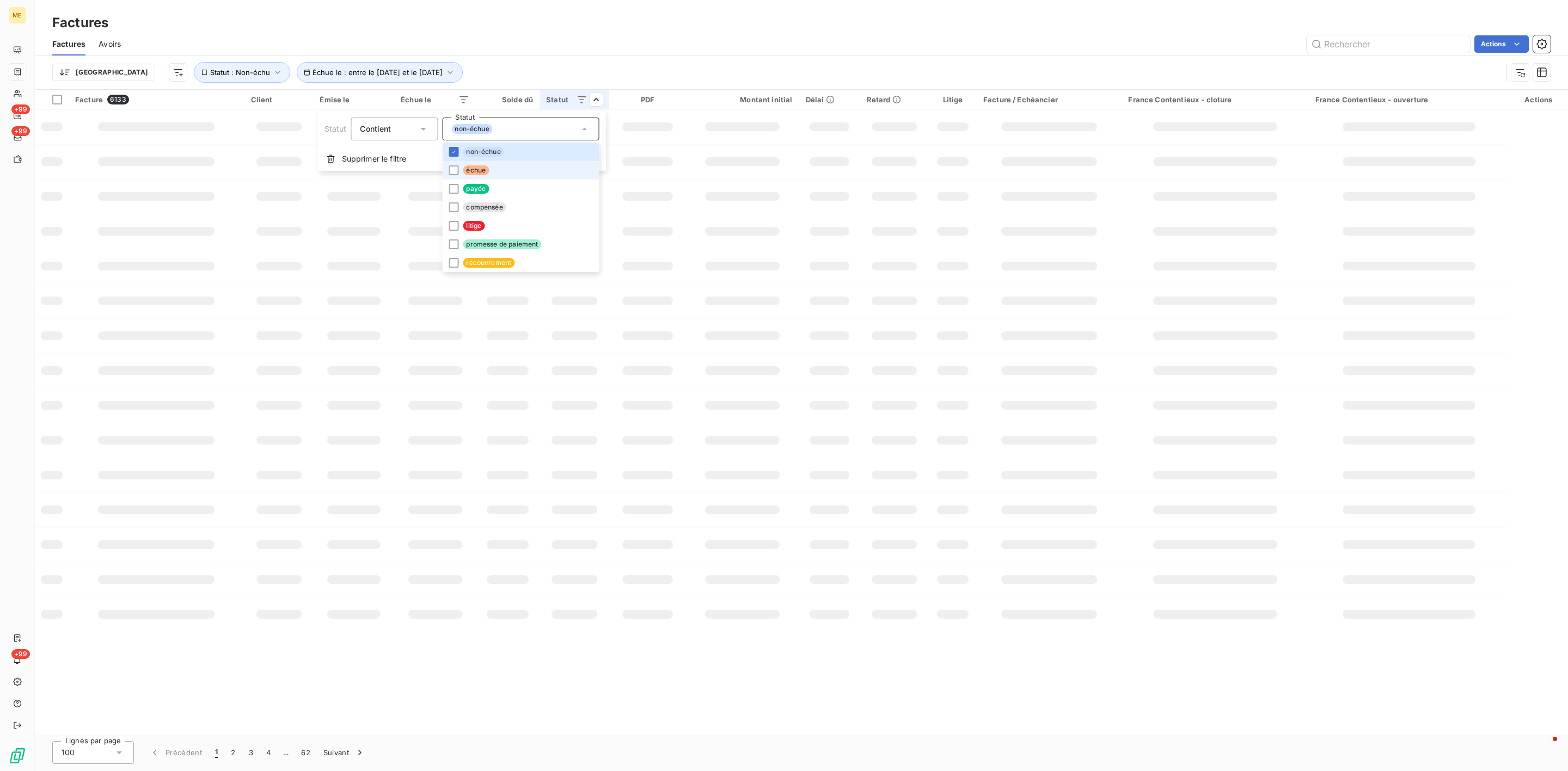
click at [522, 167] on li "échue" at bounding box center [520, 170] width 157 height 18
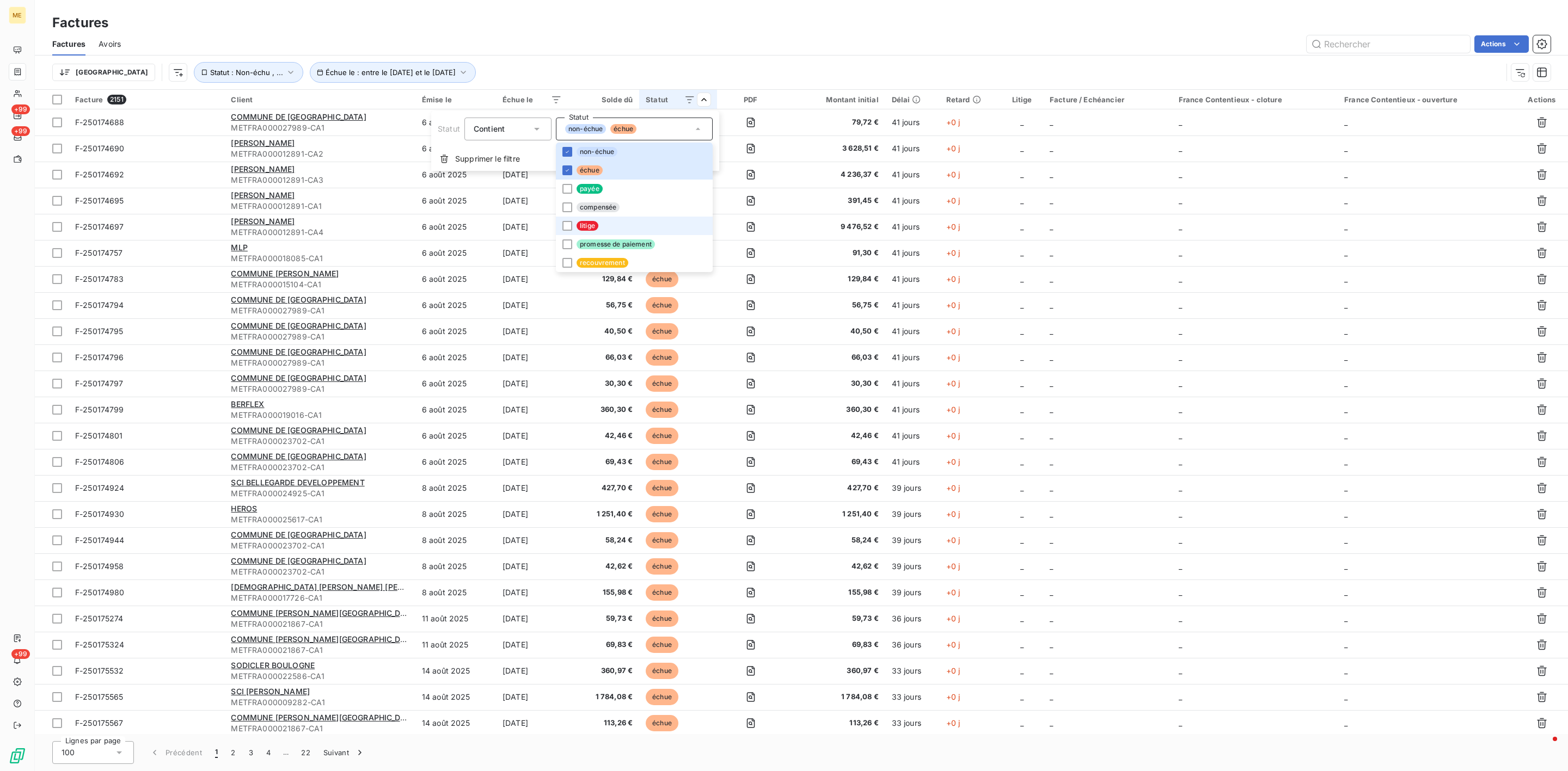
click at [457, 231] on html "ME +99 +99 +99 Factures Factures Avoirs Actions Trier Échue le : entre le 16 se…" at bounding box center [784, 385] width 1568 height 771
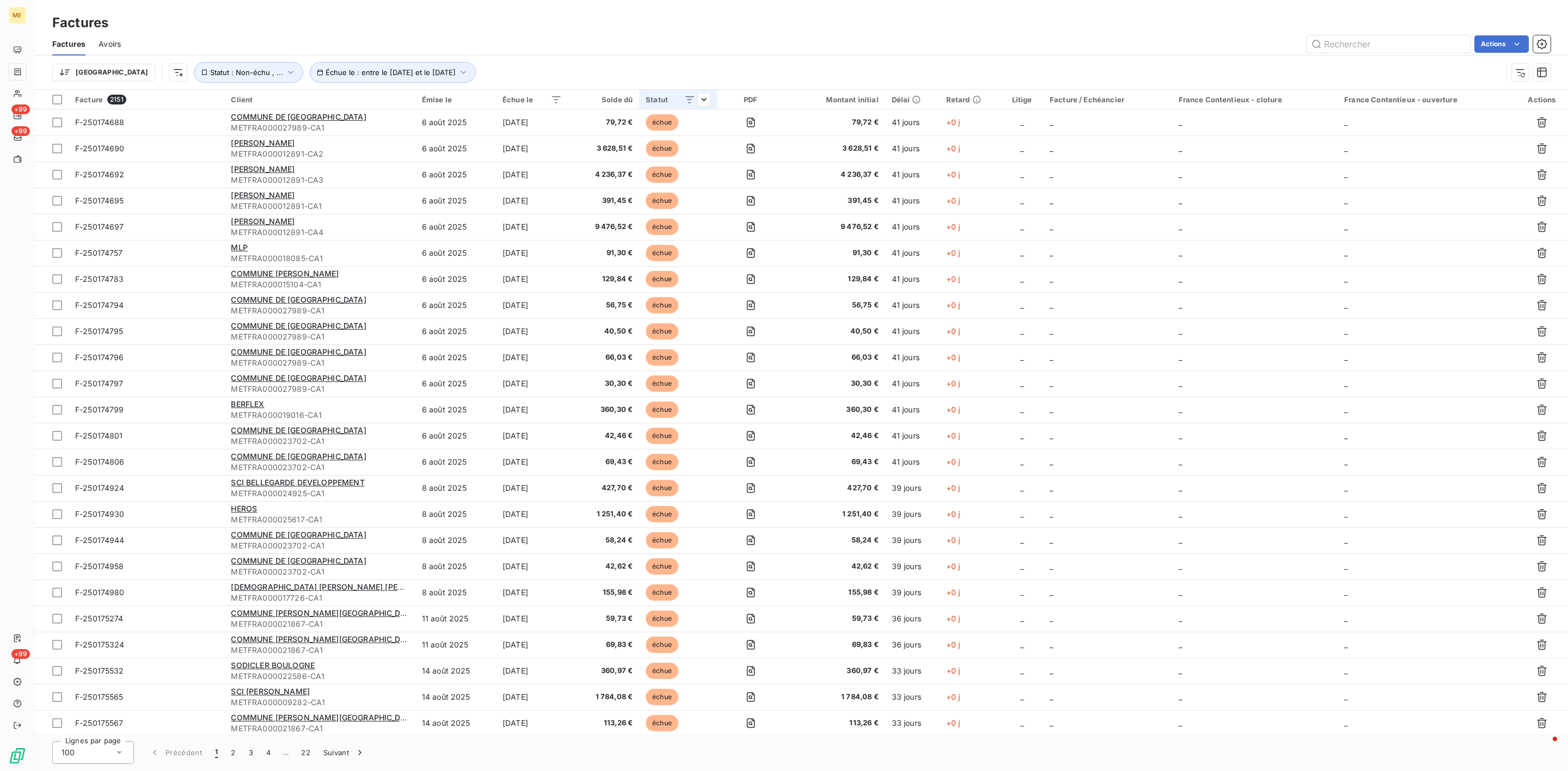
click at [670, 96] on div "Statut" at bounding box center [678, 100] width 65 height 9
click at [658, 127] on div "non-échue échue" at bounding box center [634, 129] width 157 height 23
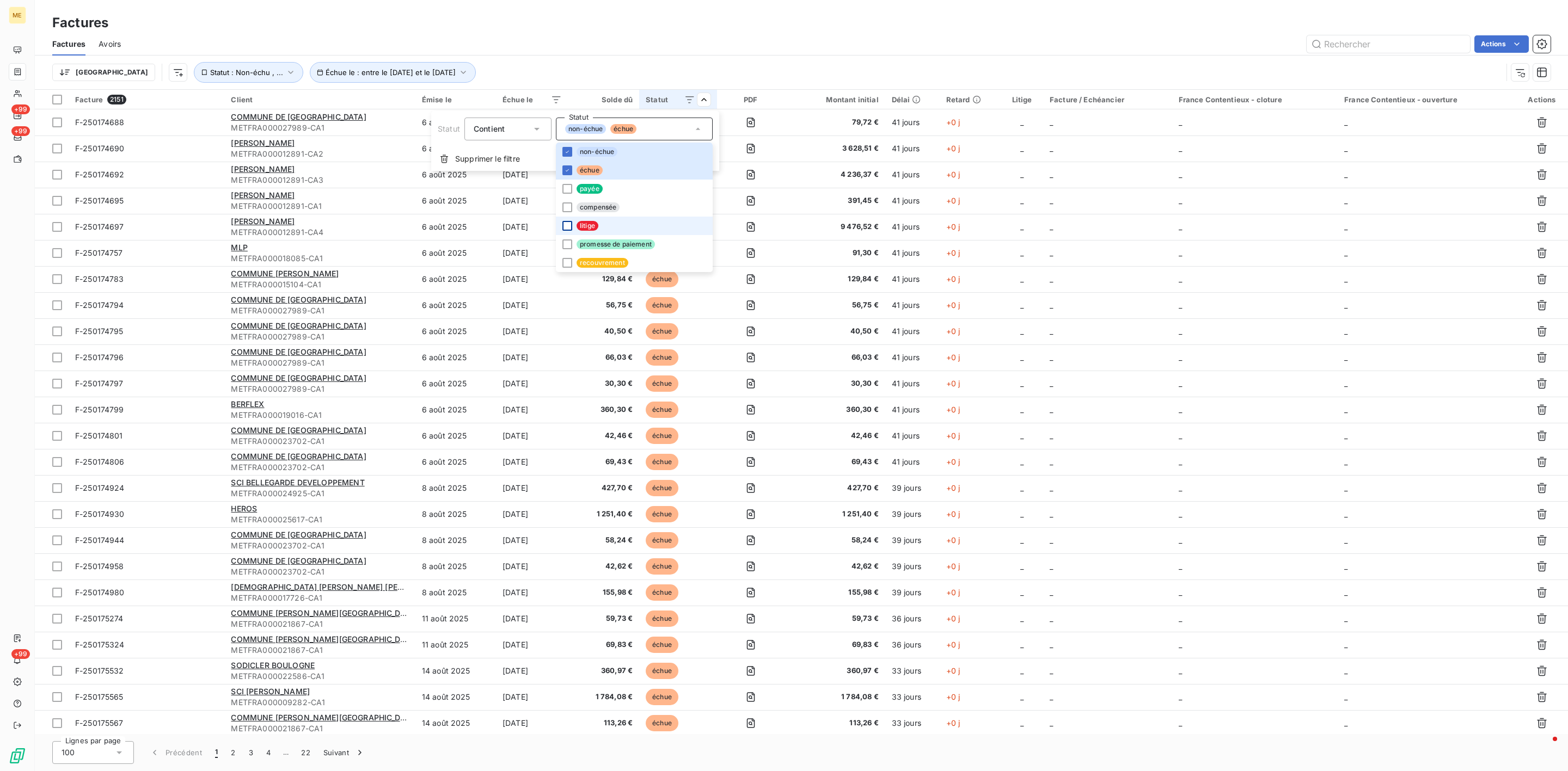
click at [567, 225] on div at bounding box center [567, 226] width 10 height 10
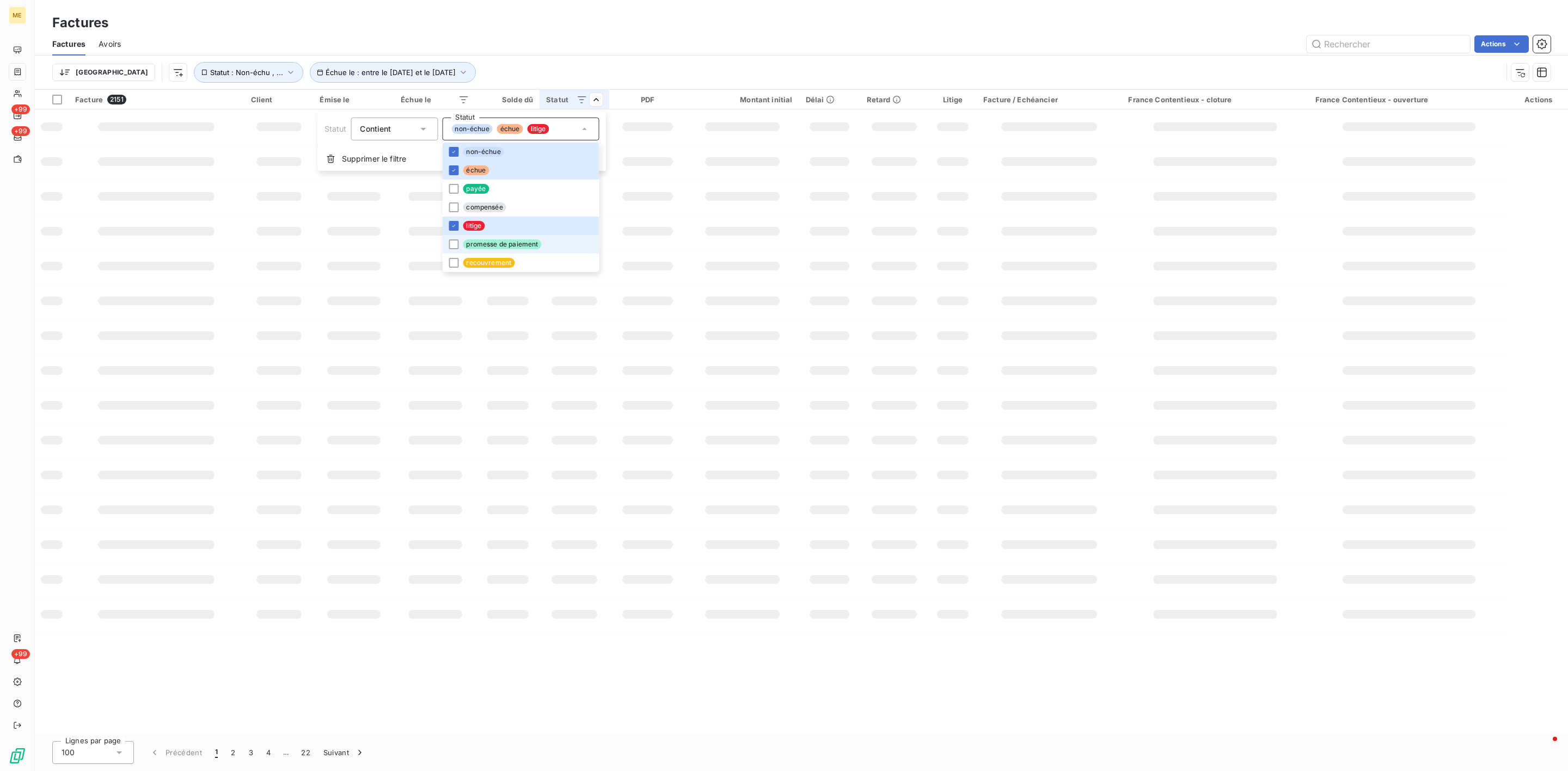
click at [567, 250] on li "promesse de paiement" at bounding box center [520, 244] width 157 height 18
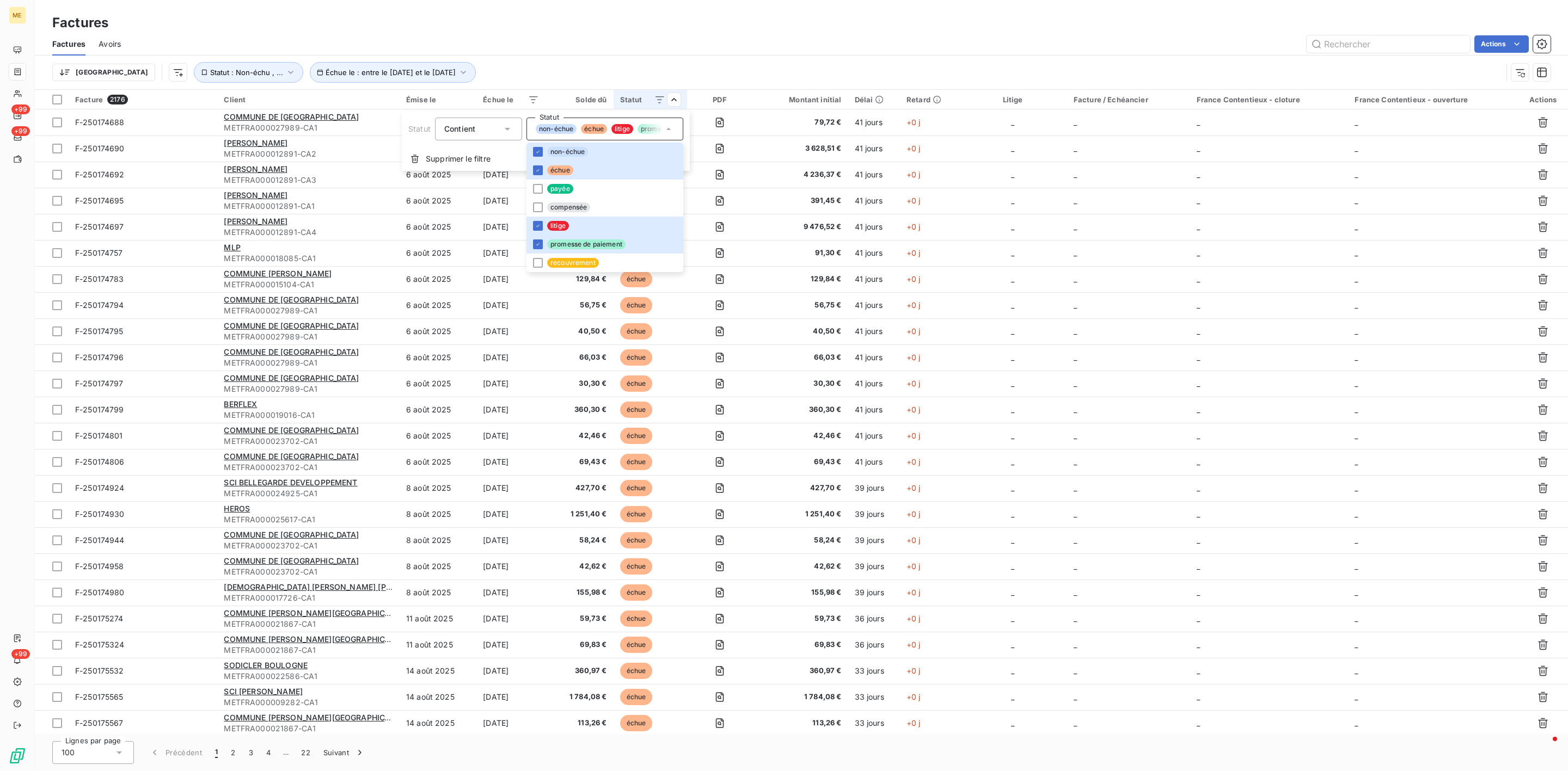
click at [709, 43] on html "ME +99 +99 +99 Factures Factures Avoirs Actions Trier Échue le : entre le 16 se…" at bounding box center [784, 385] width 1568 height 771
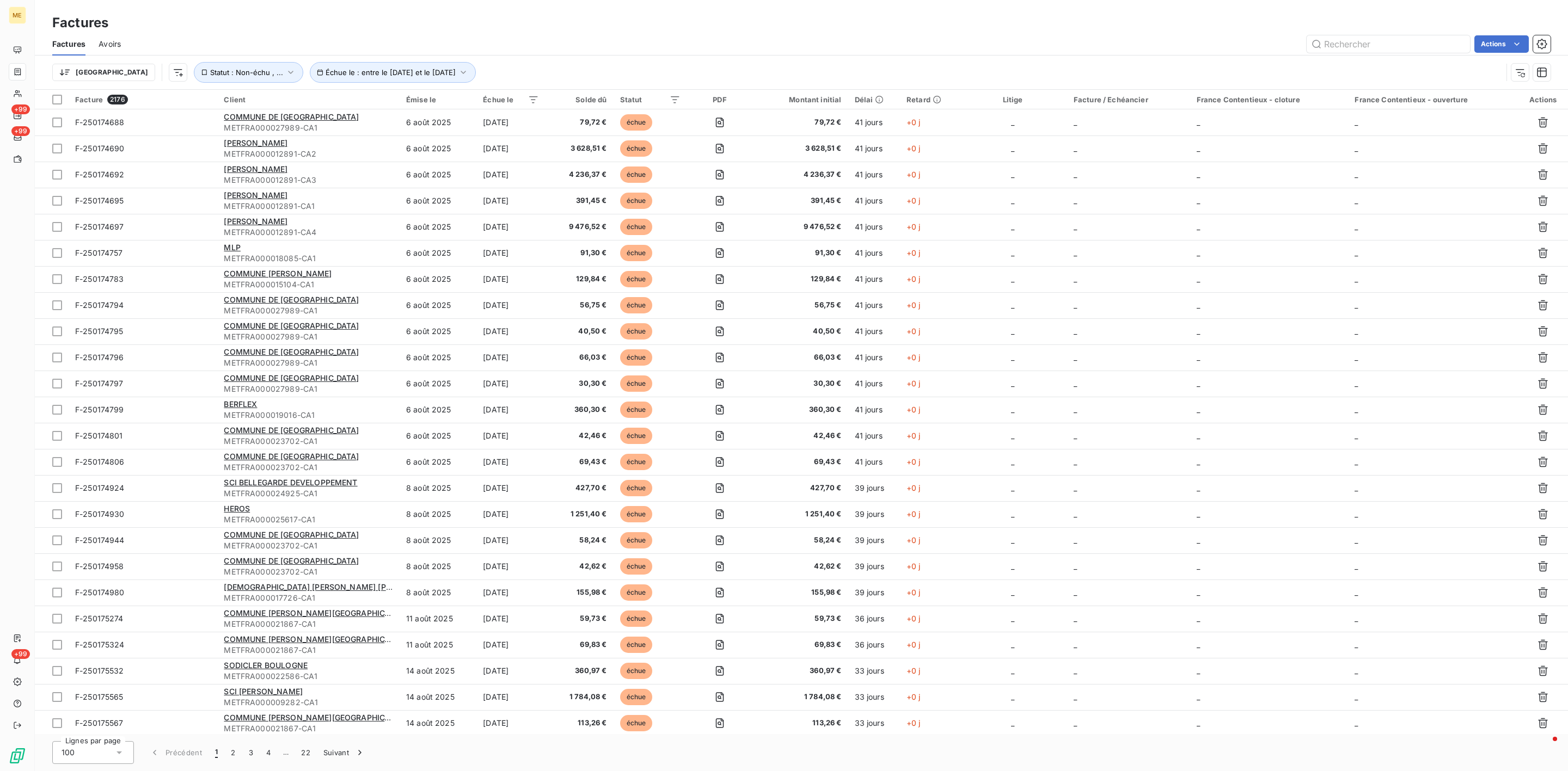
drag, startPoint x: 239, startPoint y: 144, endPoint x: 792, endPoint y: 40, distance: 562.7
click at [792, 40] on div "Actions" at bounding box center [842, 44] width 1416 height 18
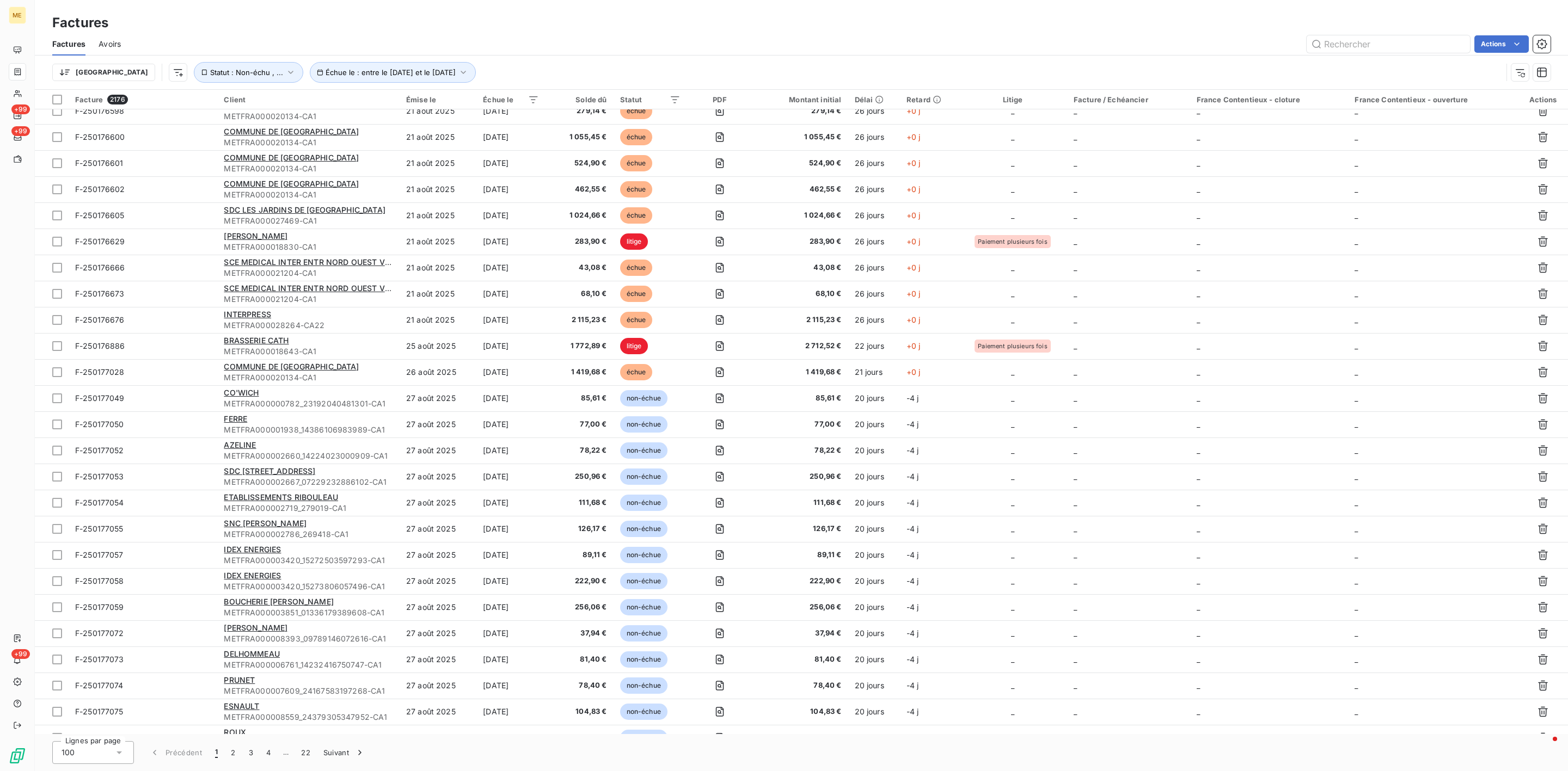
scroll to position [1988, 0]
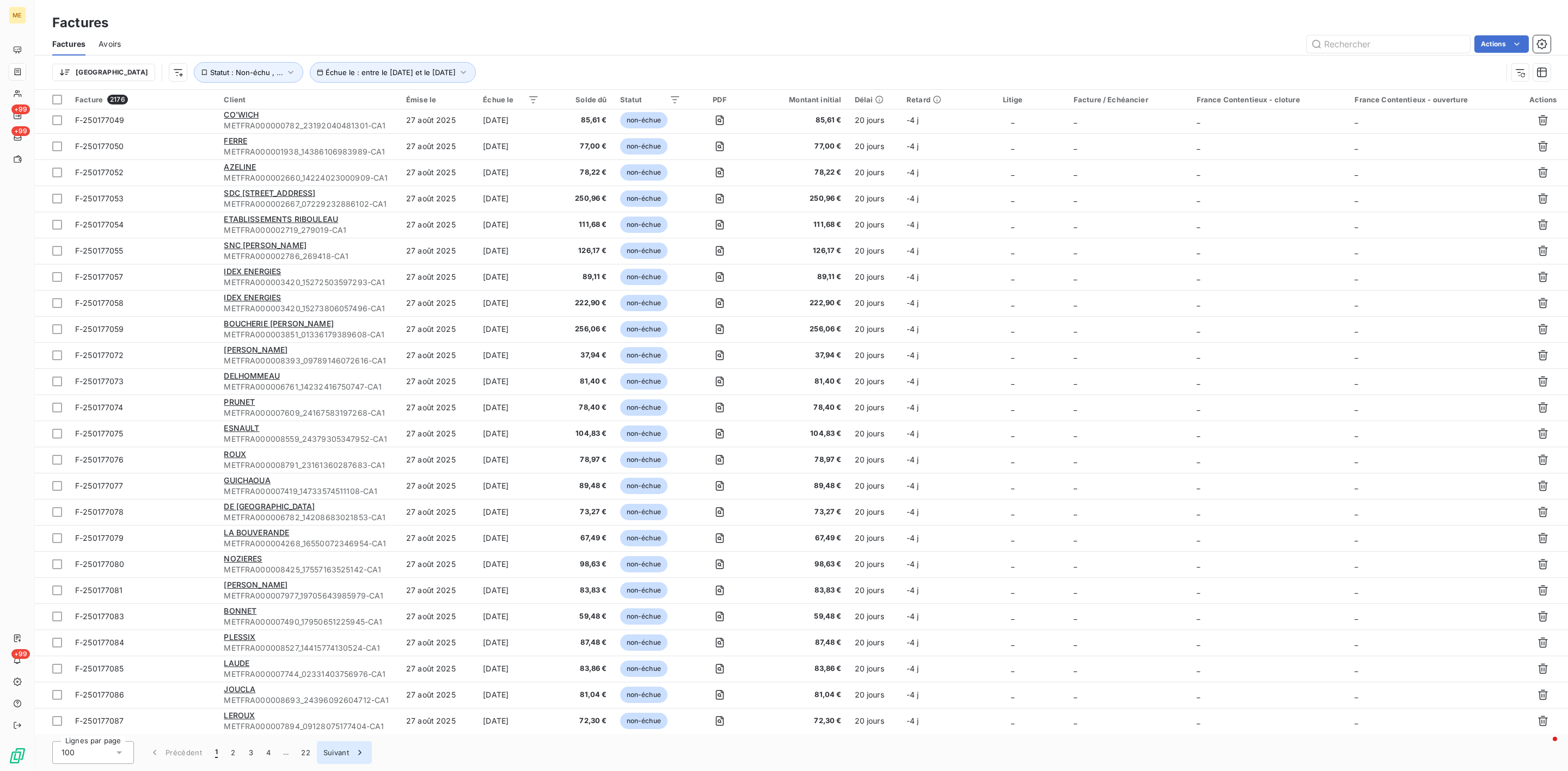
click at [345, 745] on button "Suivant" at bounding box center [345, 753] width 55 height 23
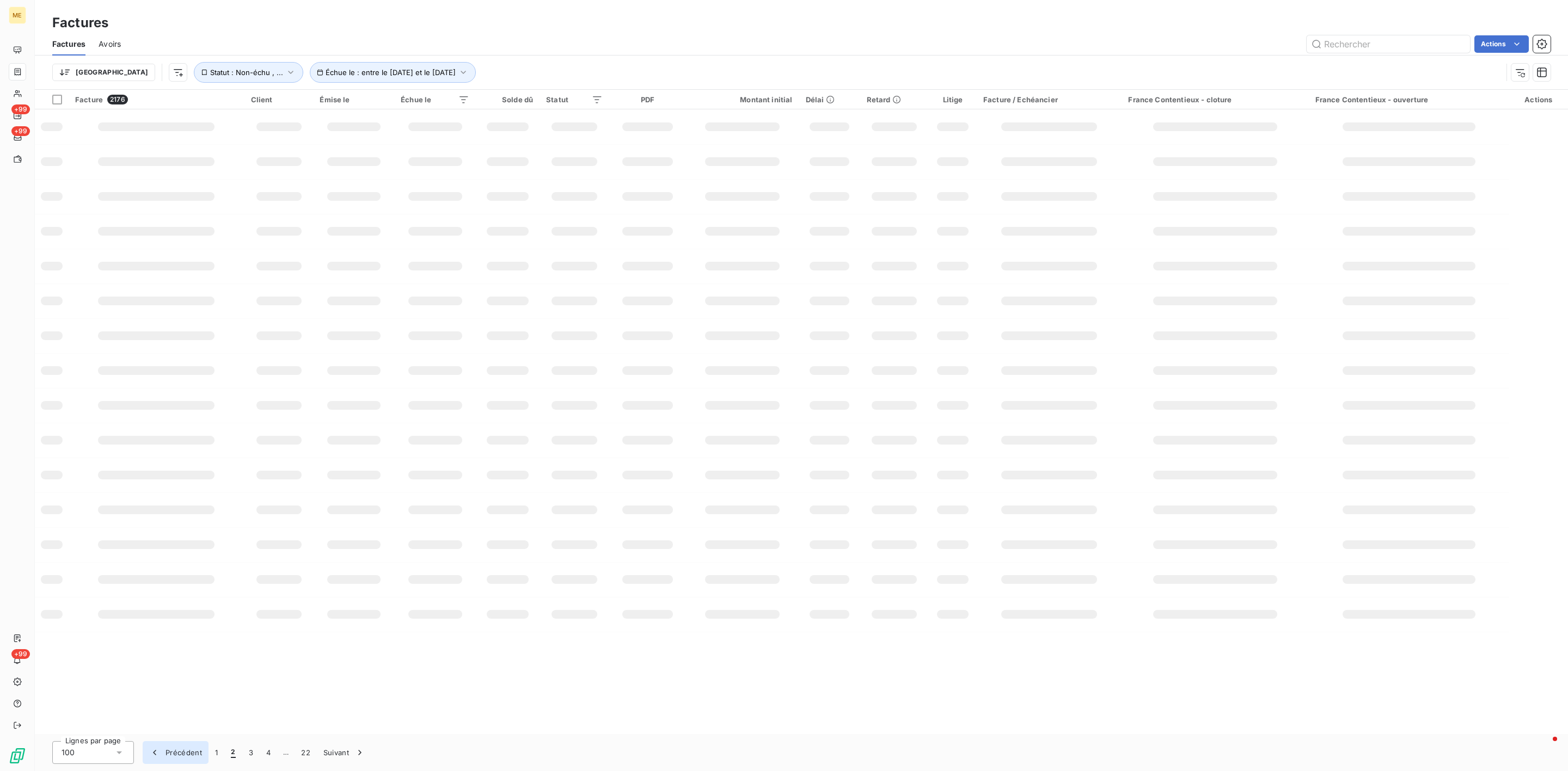
scroll to position [0, 0]
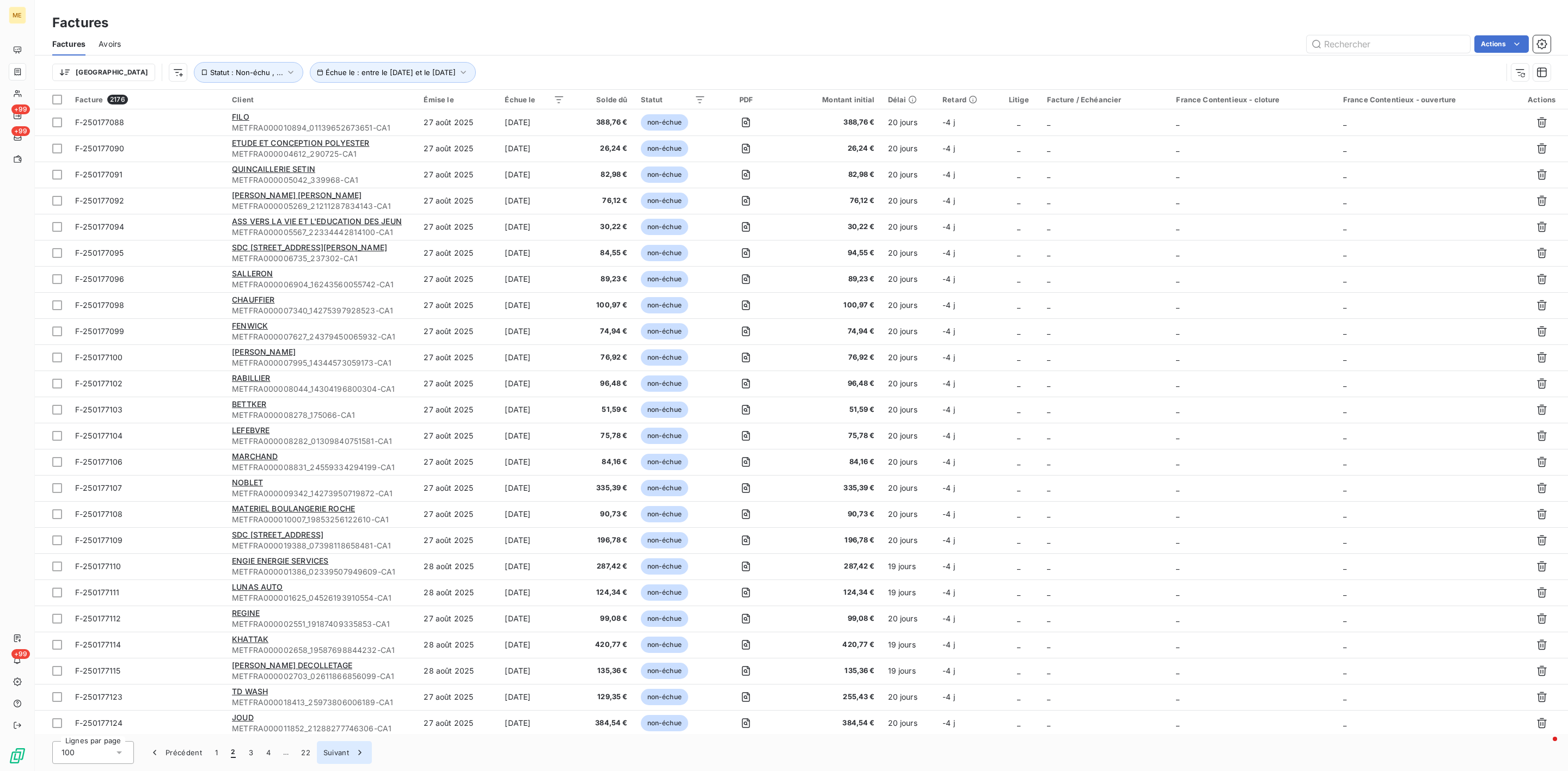
click at [343, 748] on button "Suivant" at bounding box center [345, 753] width 55 height 23
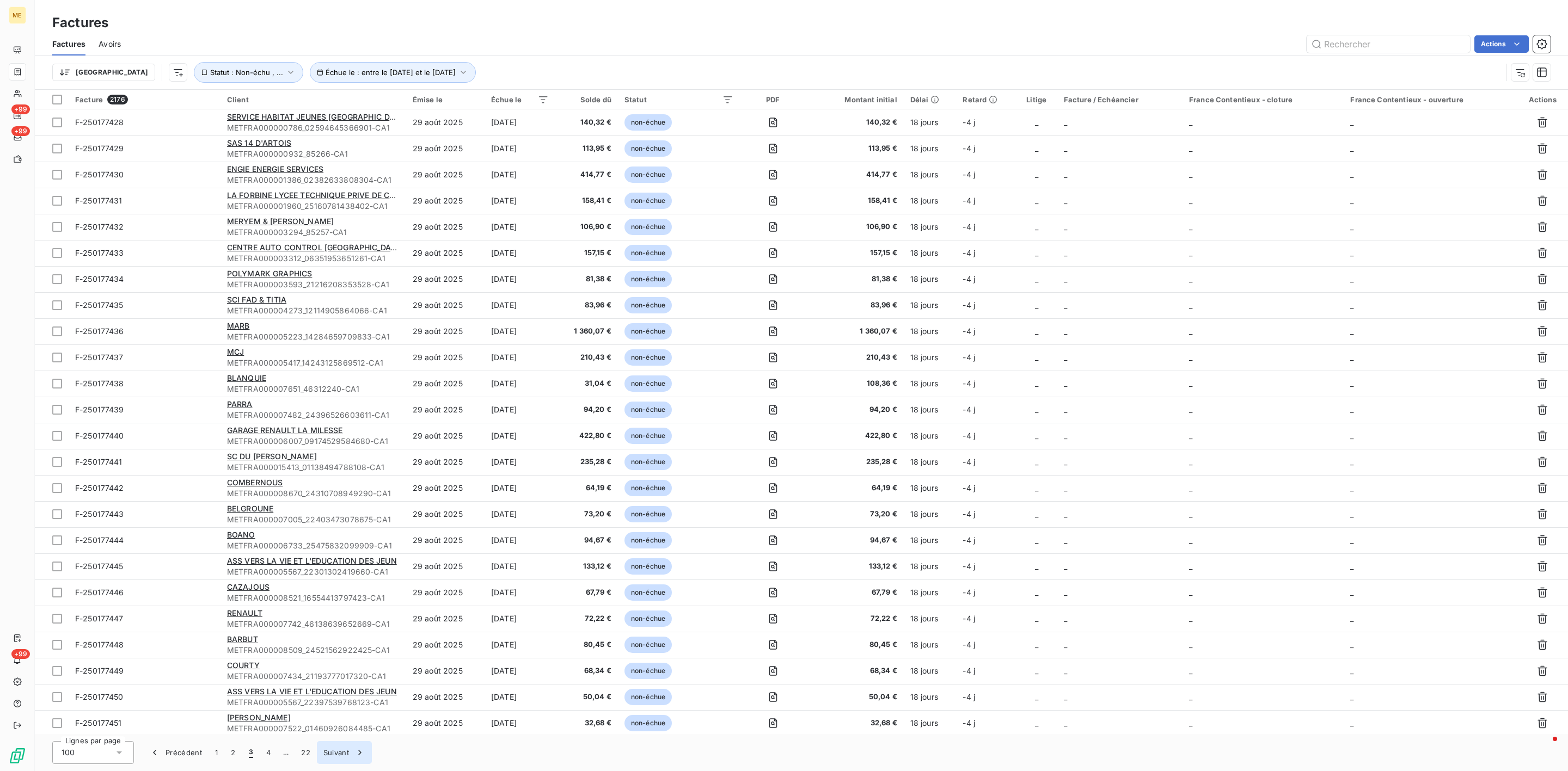
click at [343, 748] on button "Suivant" at bounding box center [345, 753] width 55 height 23
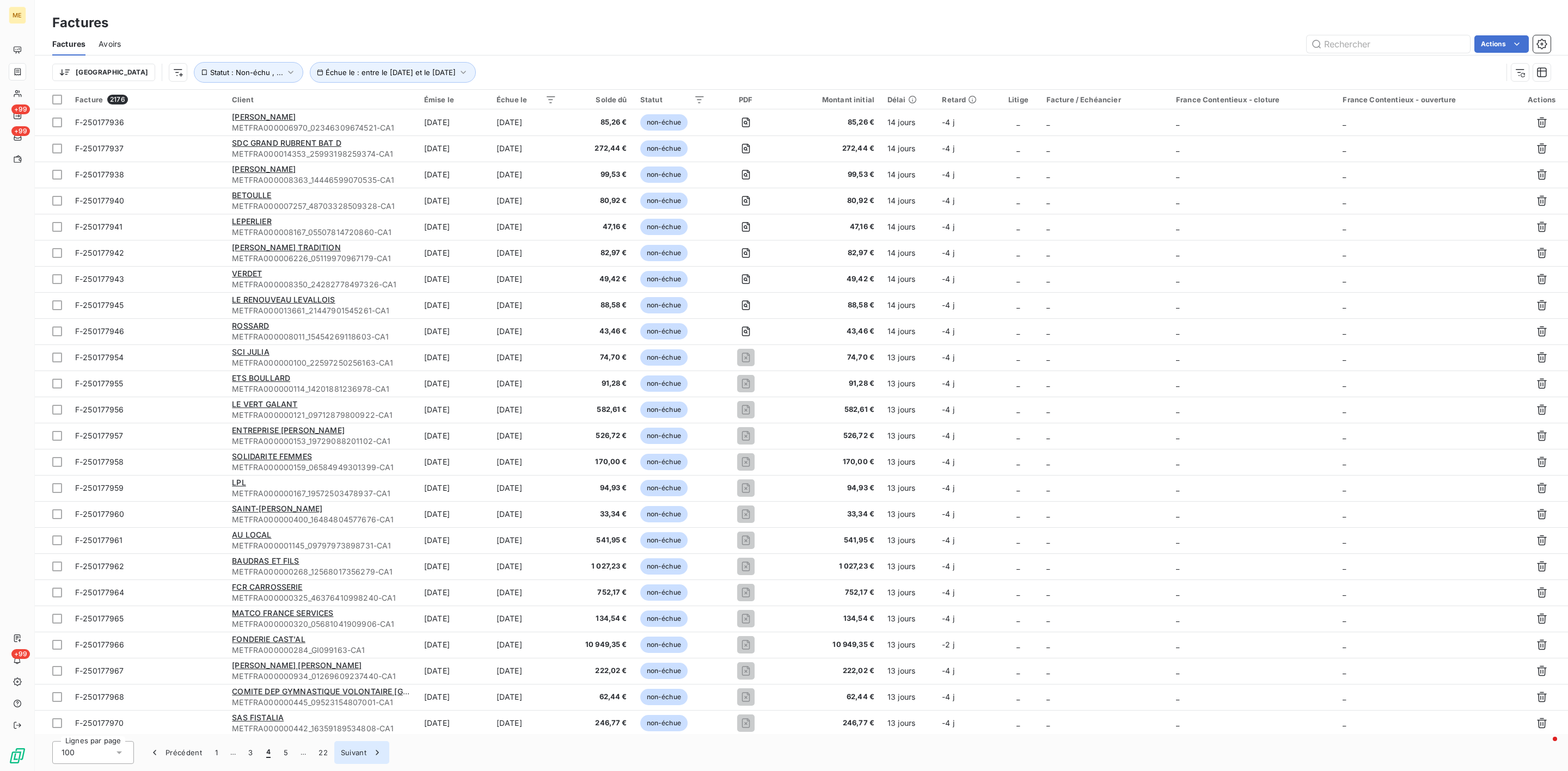
click at [343, 748] on button "Suivant" at bounding box center [362, 753] width 55 height 23
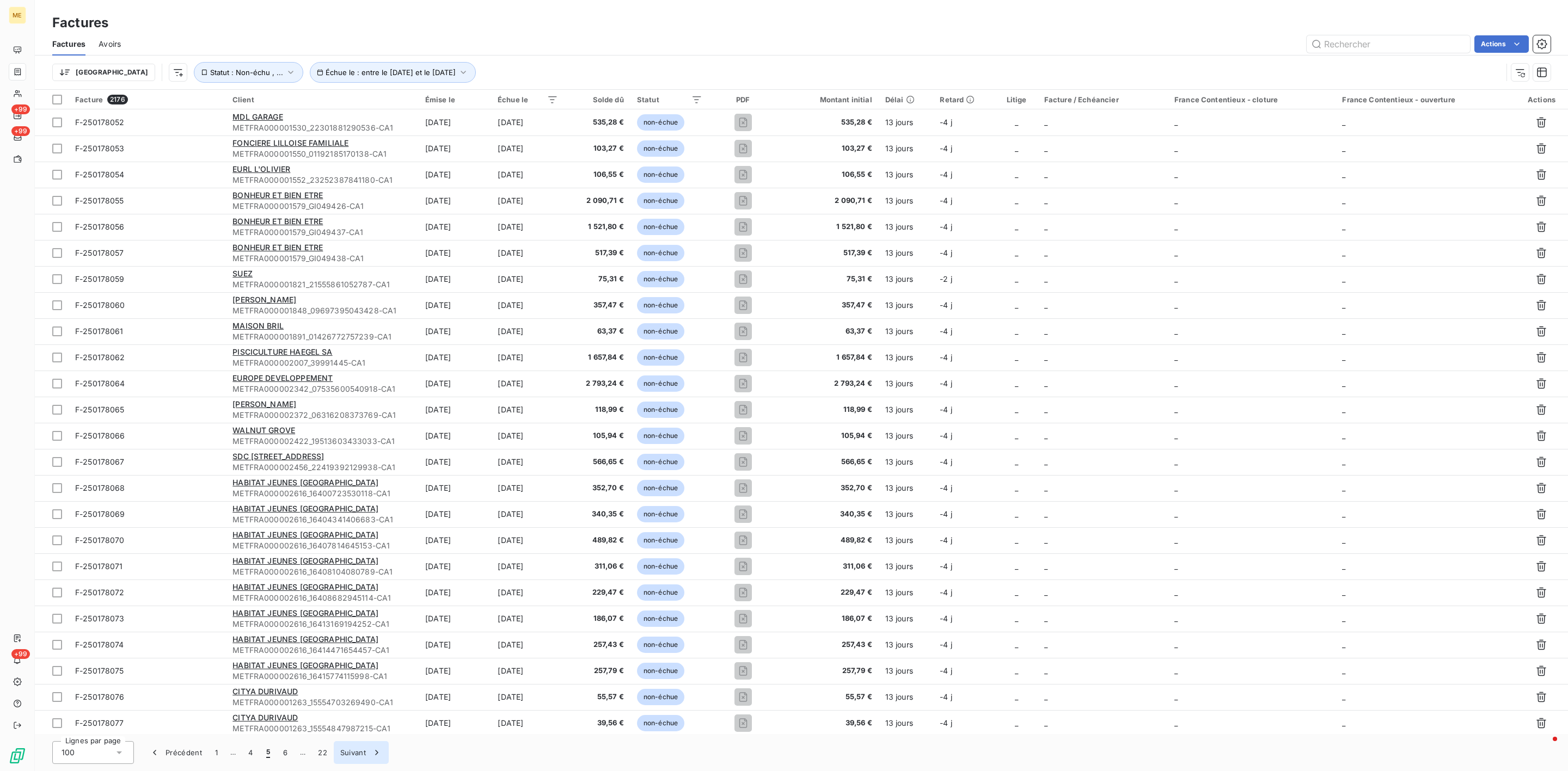
click at [343, 748] on button "Suivant" at bounding box center [361, 753] width 55 height 23
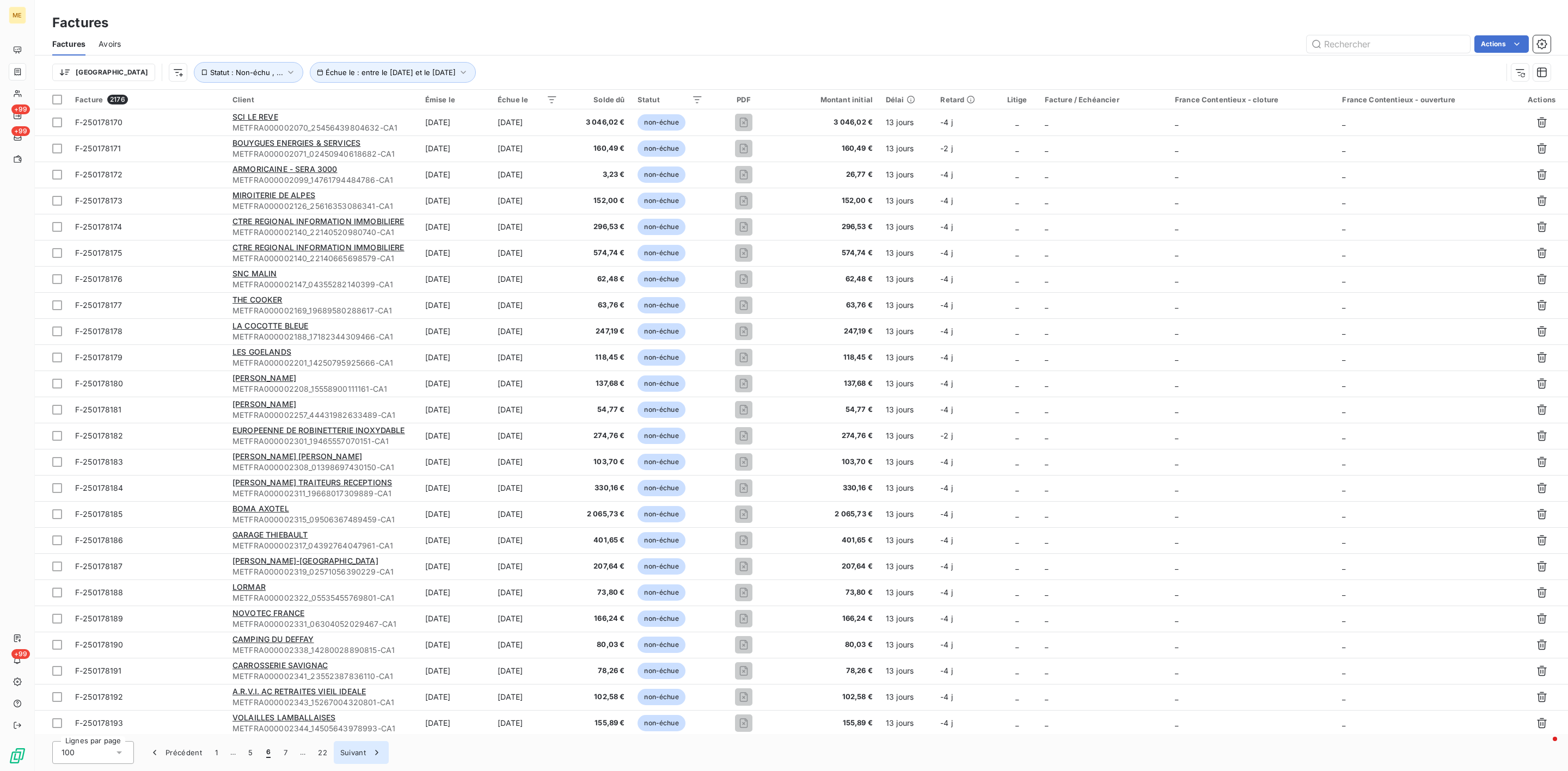
click at [343, 748] on button "Suivant" at bounding box center [361, 753] width 55 height 23
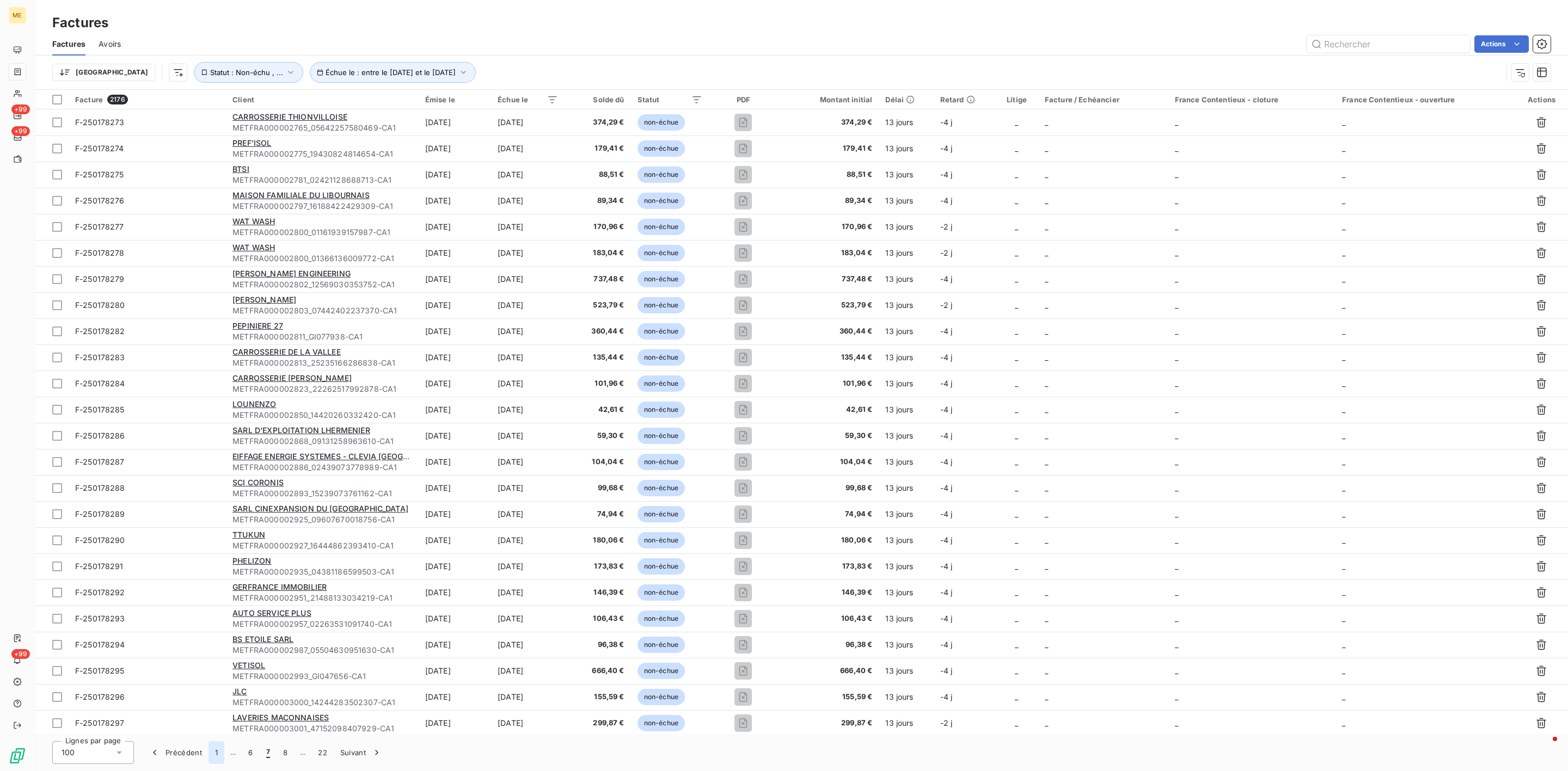
click at [221, 755] on button "1" at bounding box center [217, 753] width 16 height 23
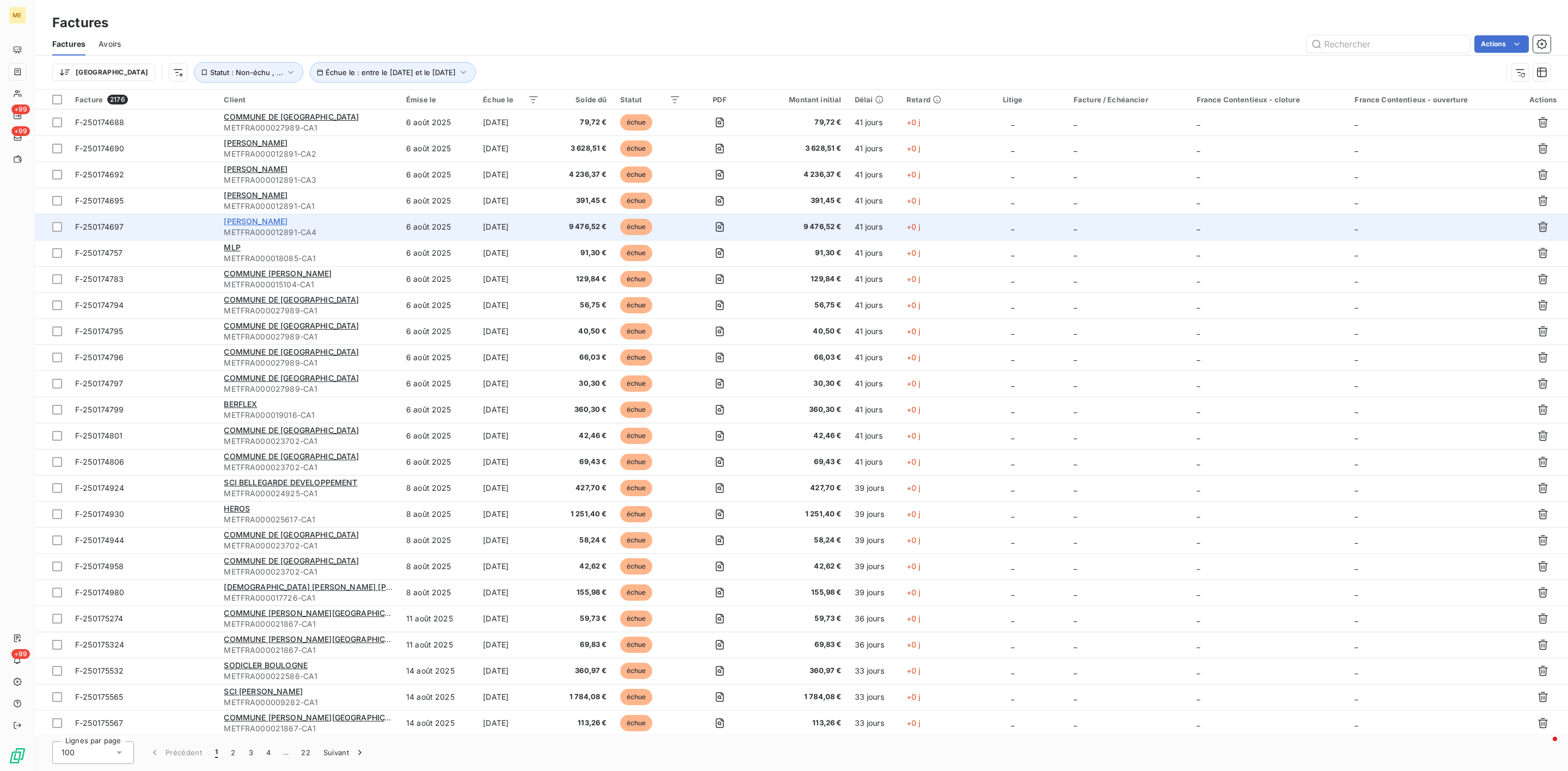
click at [244, 225] on span "OLIVIER" at bounding box center [256, 221] width 64 height 9
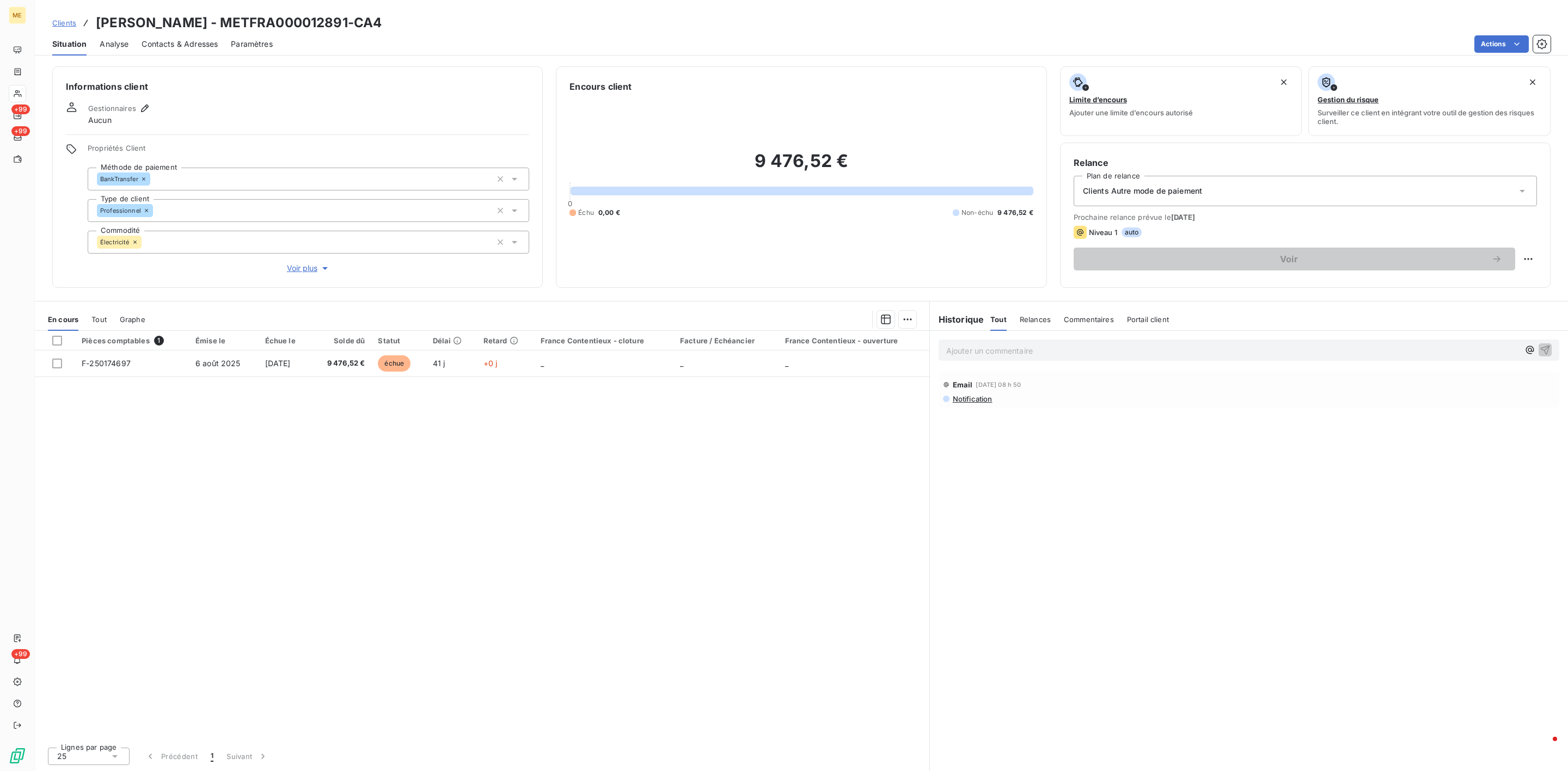
click at [971, 350] on p "Ajouter un commentaire ﻿" at bounding box center [1233, 351] width 573 height 13
click at [94, 320] on span "Tout" at bounding box center [99, 319] width 15 height 9
click at [129, 326] on div "Graphe" at bounding box center [134, 319] width 26 height 23
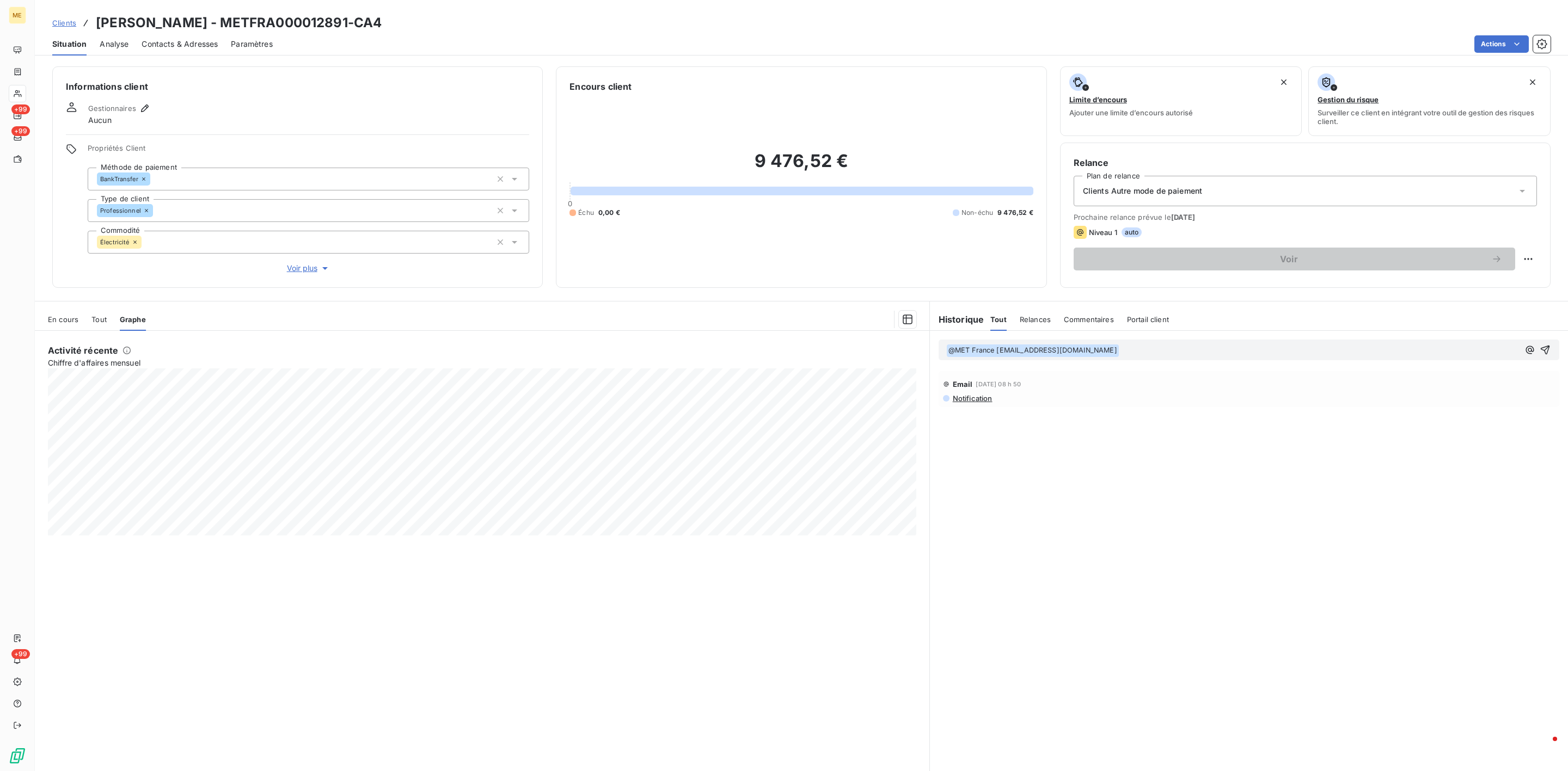
click at [96, 324] on span "Tout" at bounding box center [99, 319] width 15 height 9
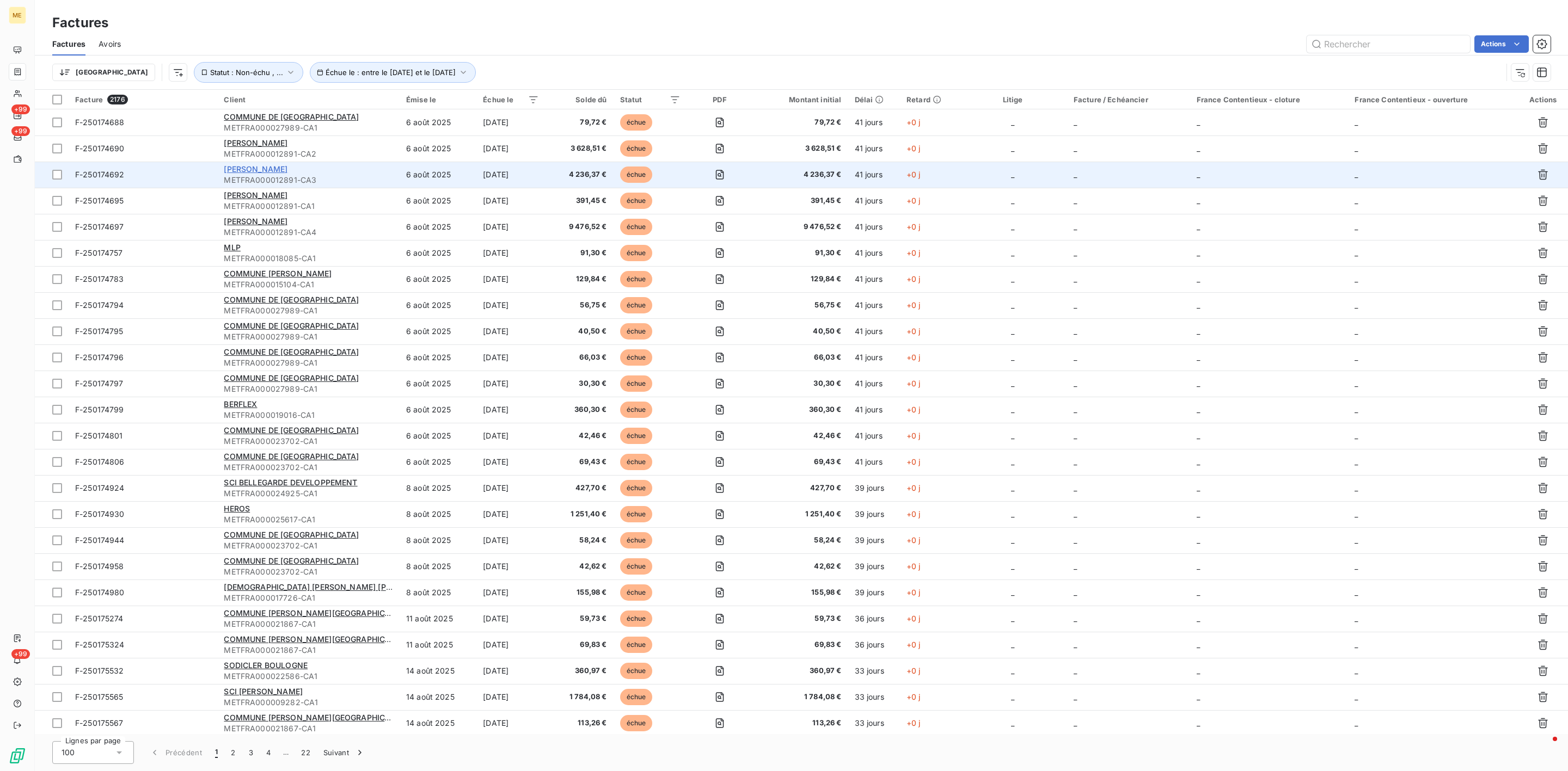
click at [236, 170] on span "OLIVIER" at bounding box center [256, 169] width 64 height 9
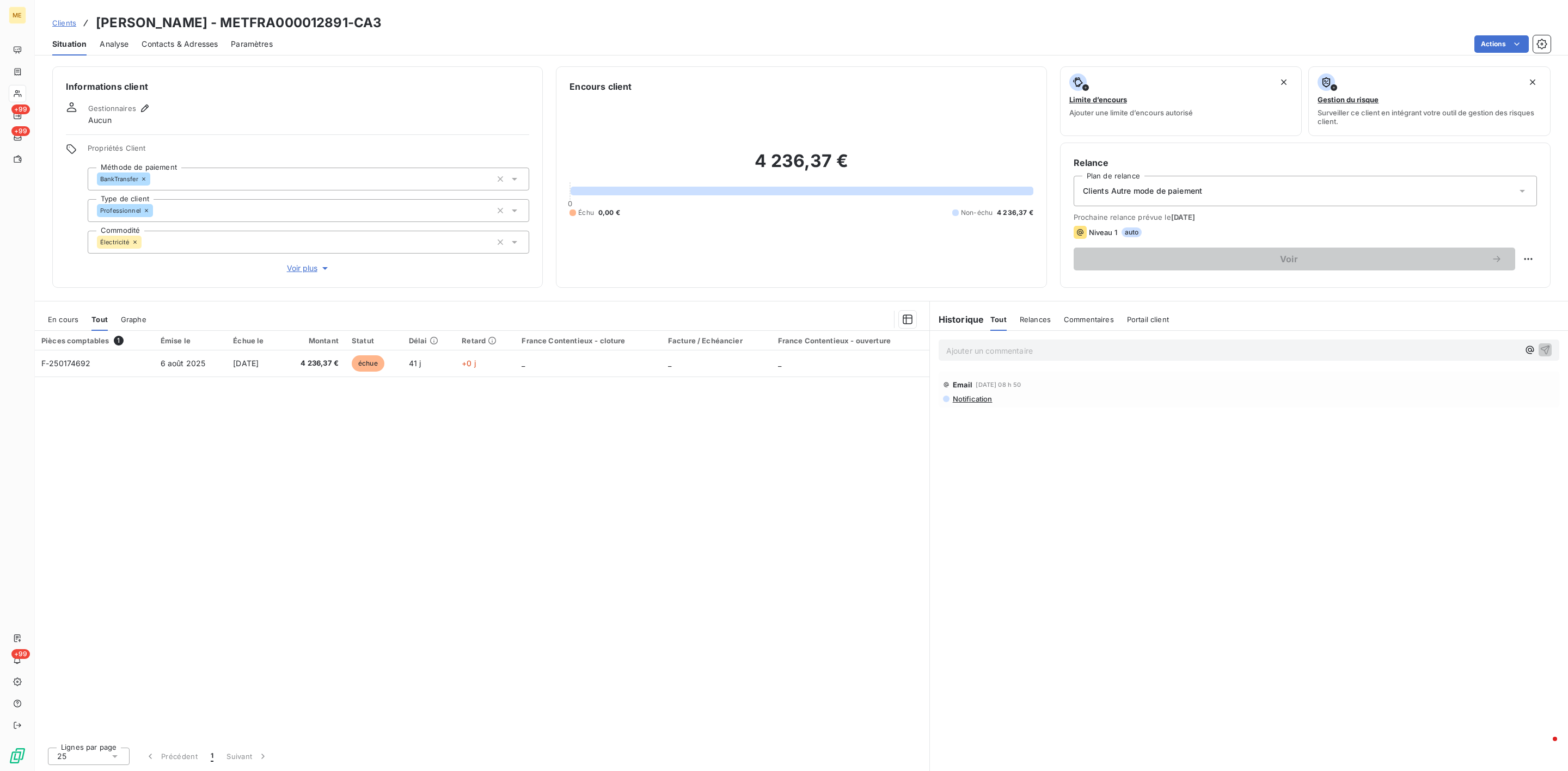
click at [74, 320] on span "En cours" at bounding box center [63, 319] width 30 height 9
click at [968, 347] on p "Ajouter un commentaire ﻿" at bounding box center [1233, 351] width 573 height 13
click at [100, 319] on span "Tout" at bounding box center [99, 319] width 15 height 9
click at [61, 327] on div "En cours" at bounding box center [63, 319] width 30 height 23
drag, startPoint x: 163, startPoint y: 26, endPoint x: 287, endPoint y: 27, distance: 124.0
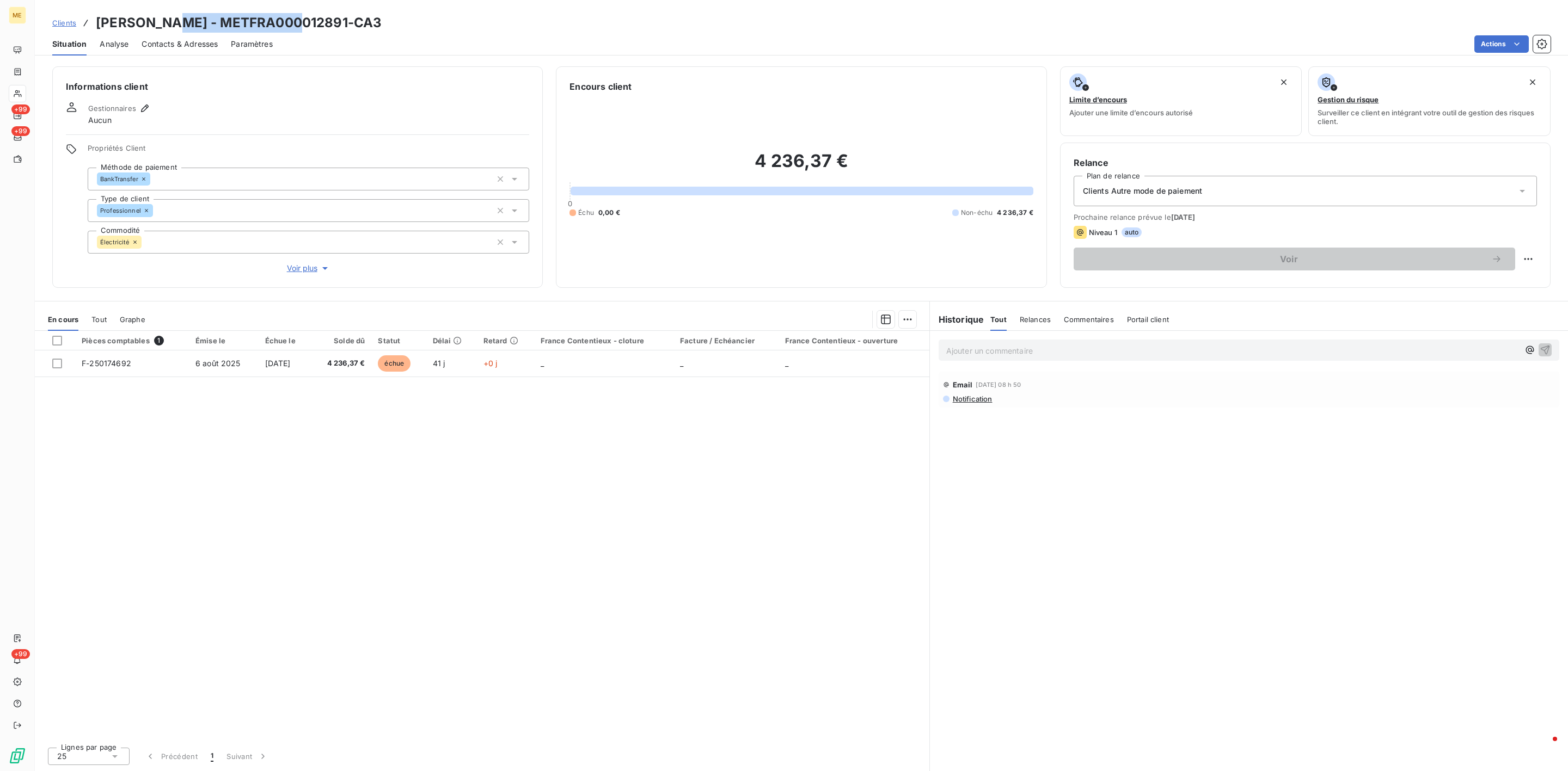
click at [287, 27] on h3 "OLIVIER - METFRA000012891-CA3" at bounding box center [239, 23] width 286 height 19
copy h3 "METFRA000012891"
click at [990, 345] on p "Ajouter un commentaire ﻿" at bounding box center [1233, 351] width 573 height 13
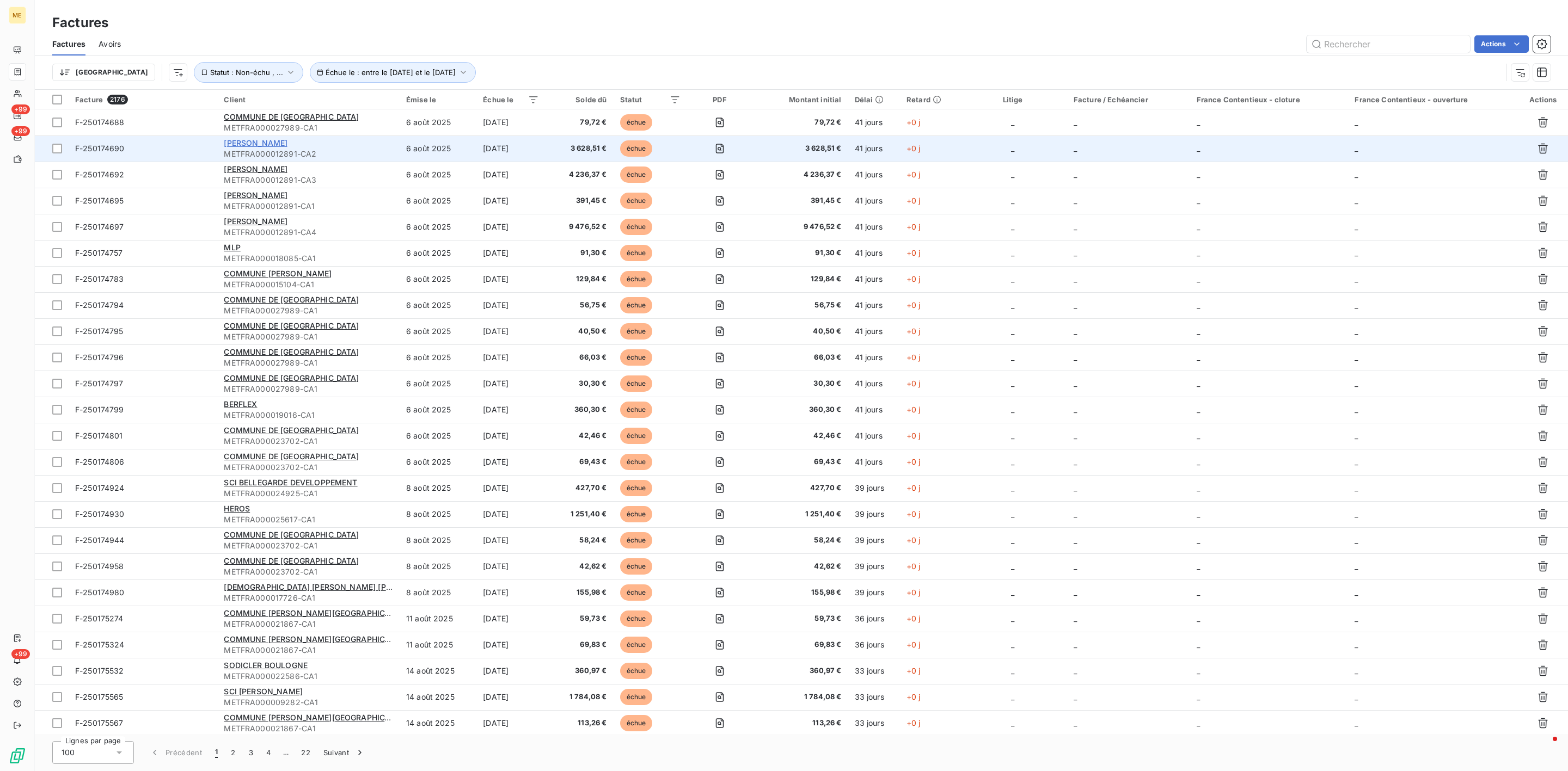
drag, startPoint x: 235, startPoint y: 147, endPoint x: 229, endPoint y: 145, distance: 6.3
click at [229, 145] on span "OLIVIER" at bounding box center [256, 142] width 64 height 9
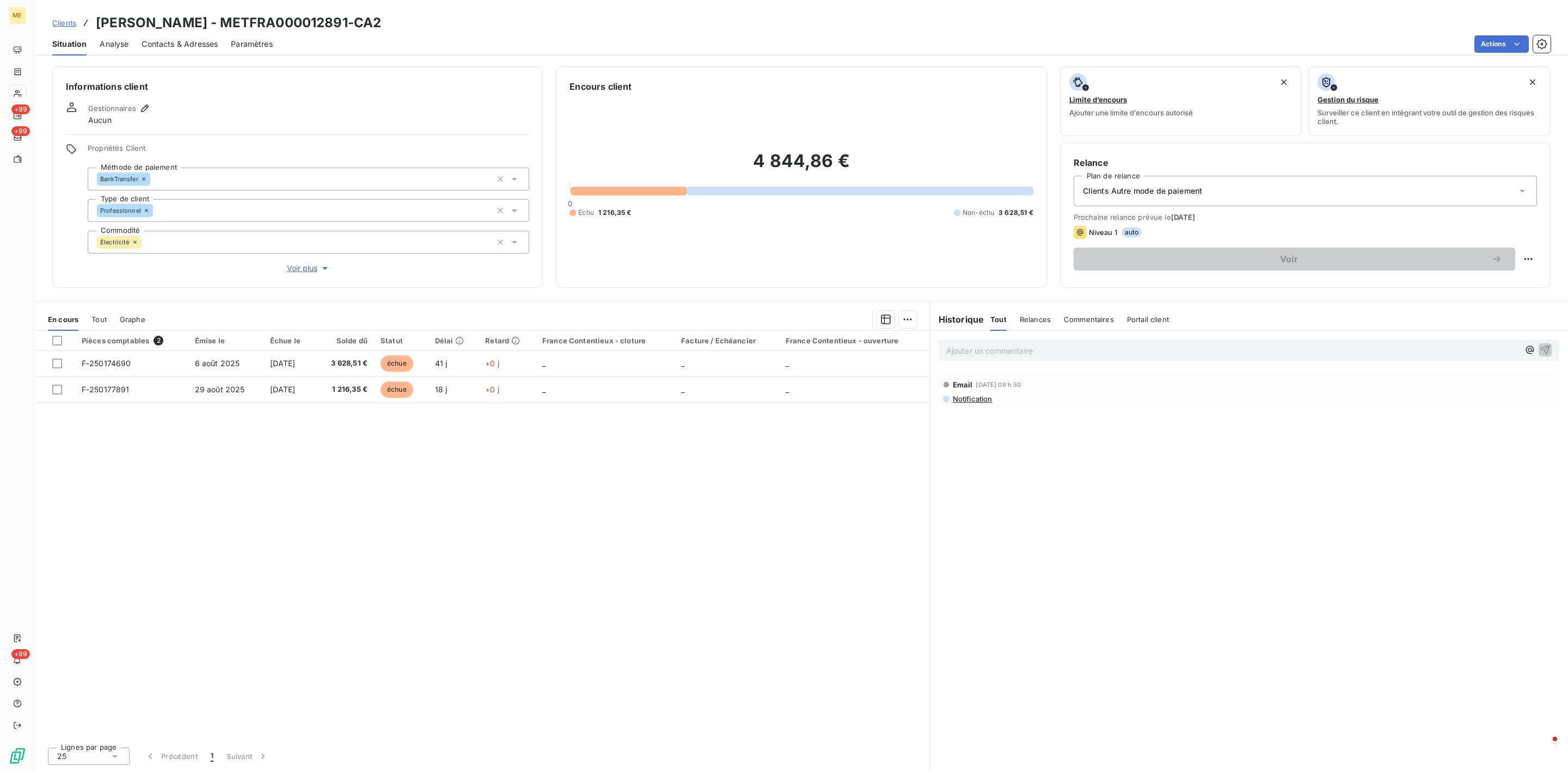
click at [1020, 344] on p "Ajouter un commentaire ﻿" at bounding box center [1233, 351] width 573 height 13
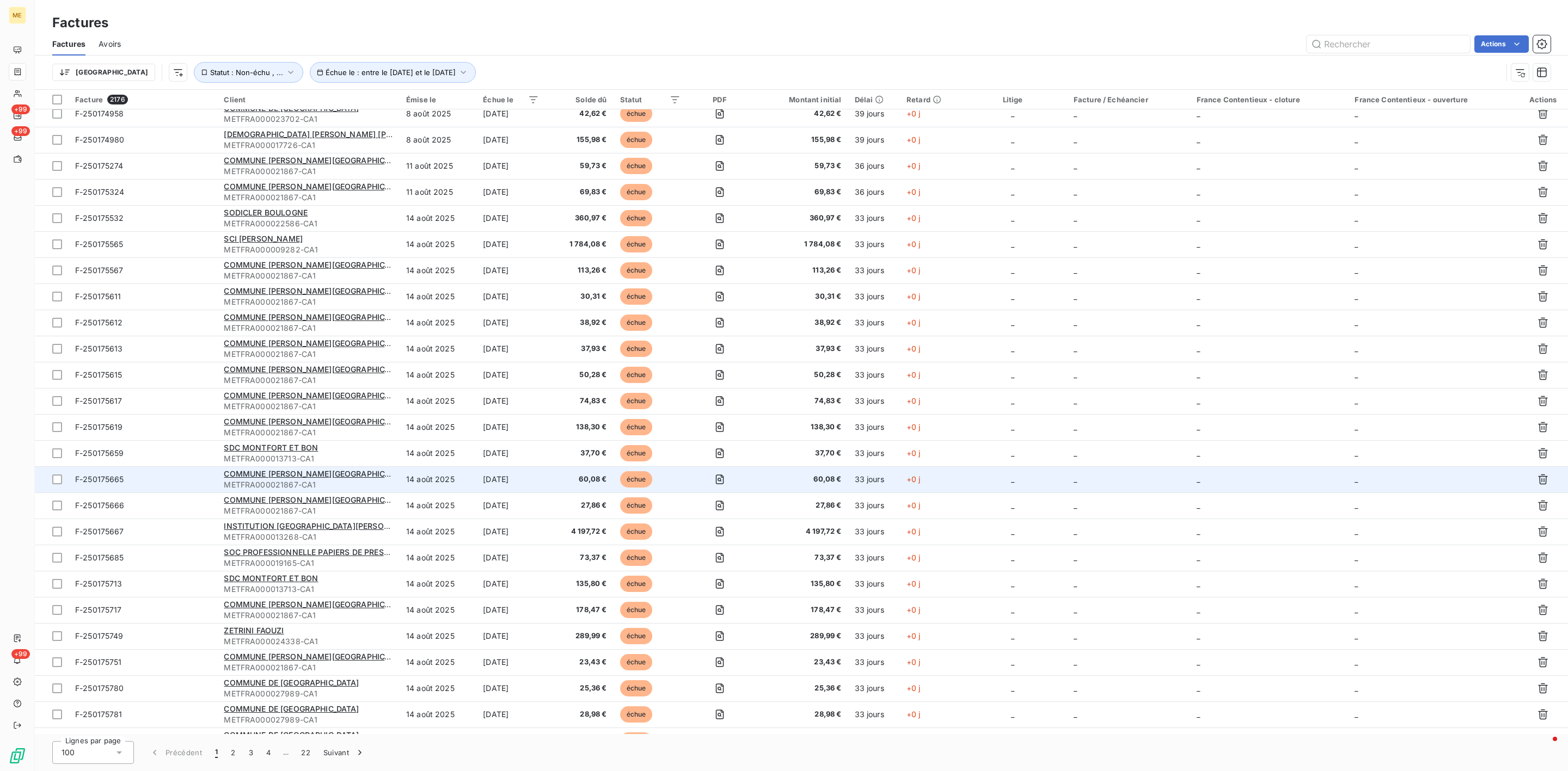
scroll to position [490, 0]
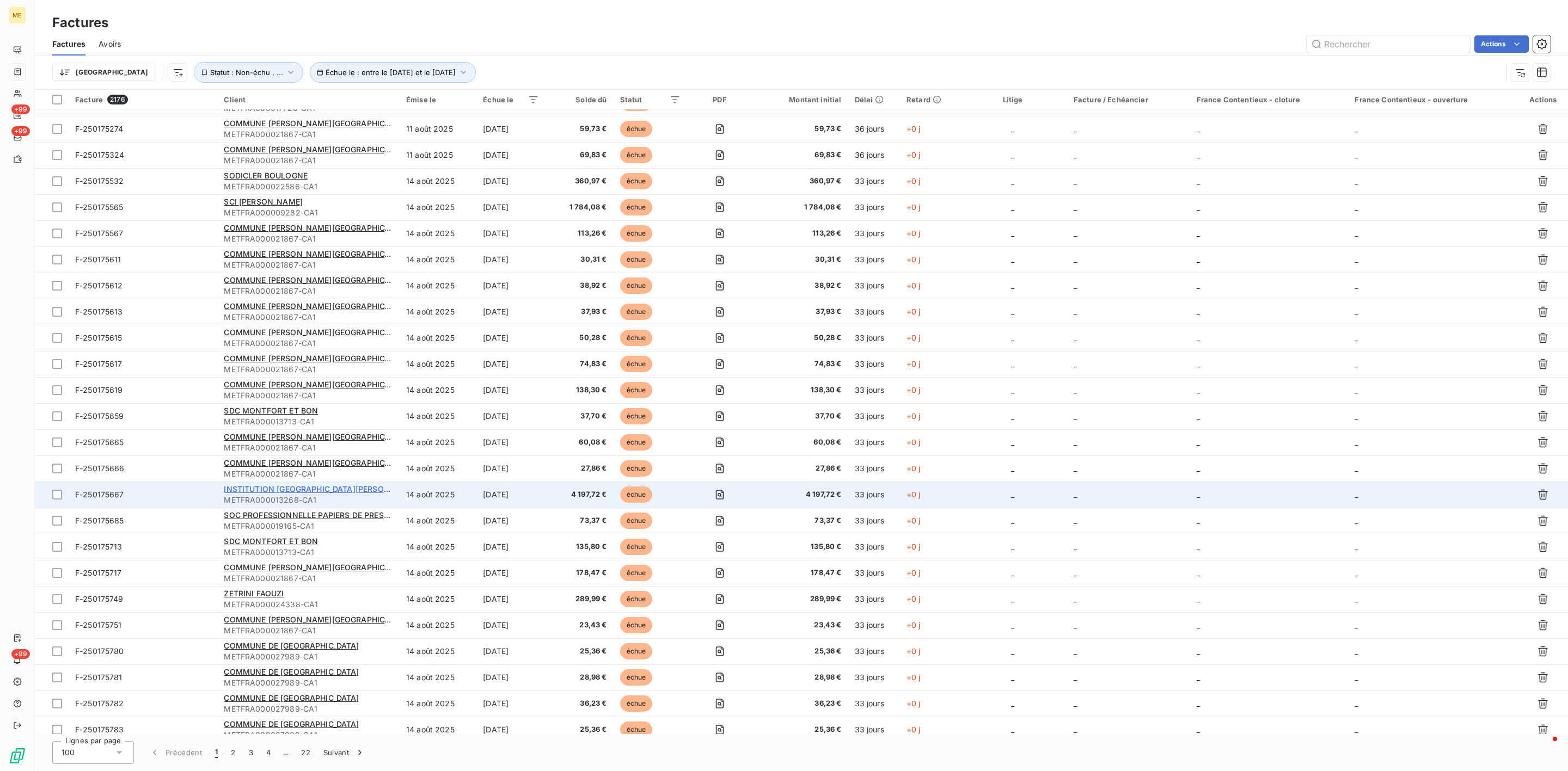
click at [333, 494] on span "INSTITUTION SAINTE MARIE de NEUILLY" at bounding box center [321, 489] width 195 height 9
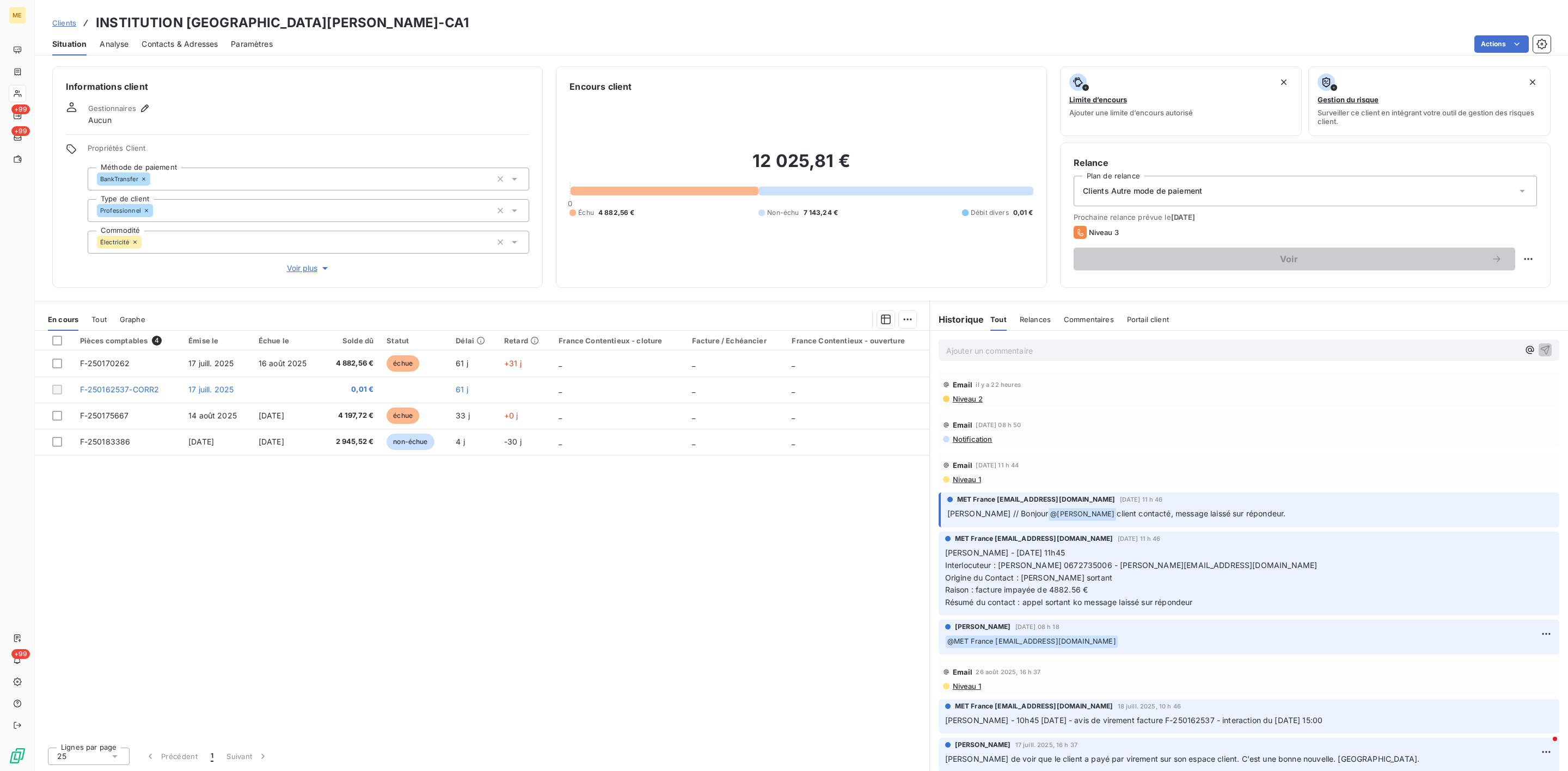
click at [998, 359] on div "Ajouter un commentaire ﻿" at bounding box center [1249, 350] width 621 height 21
click at [982, 353] on p "Ajouter un commentaire ﻿" at bounding box center [1233, 351] width 573 height 13
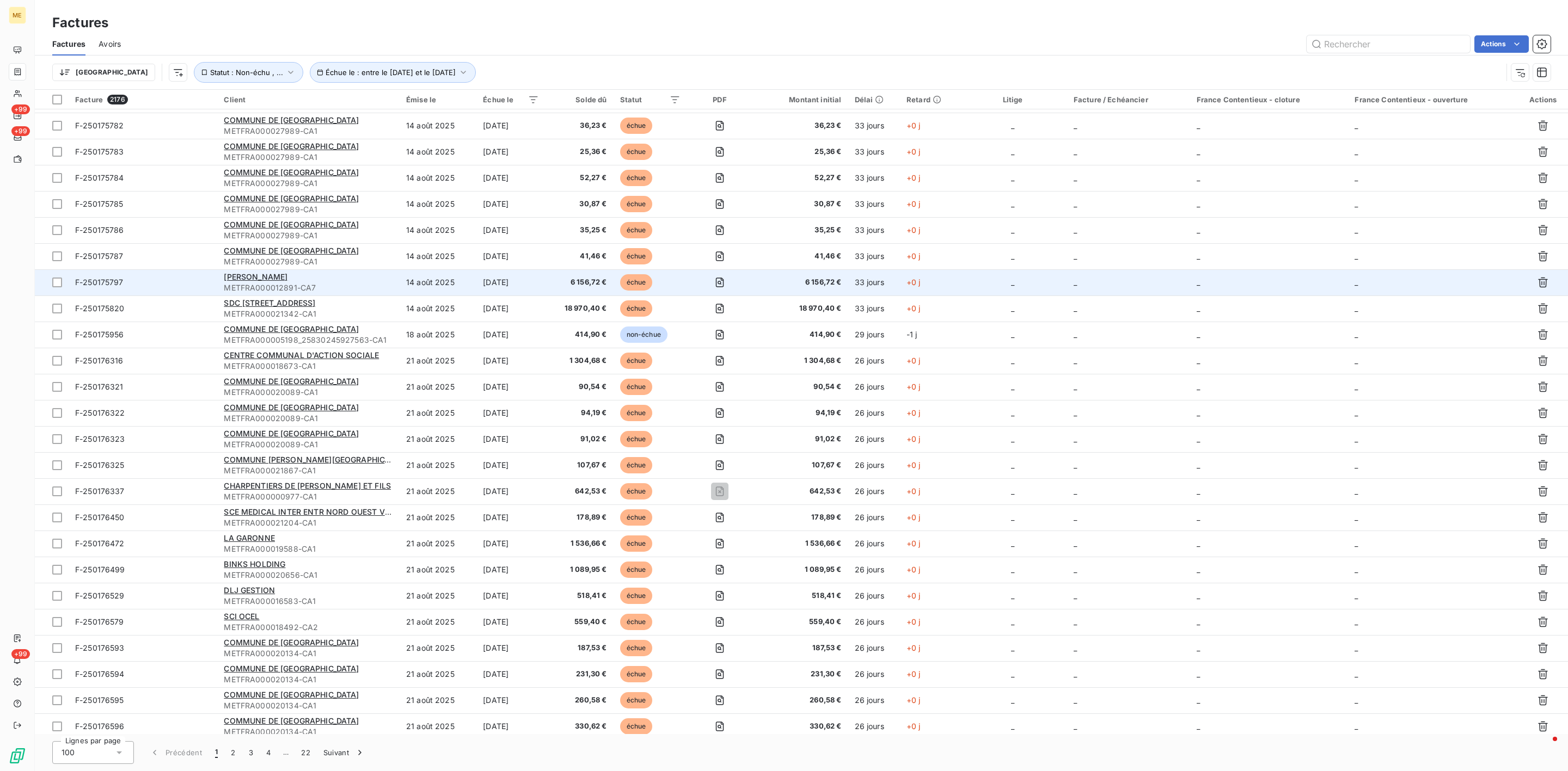
scroll to position [1061, 0]
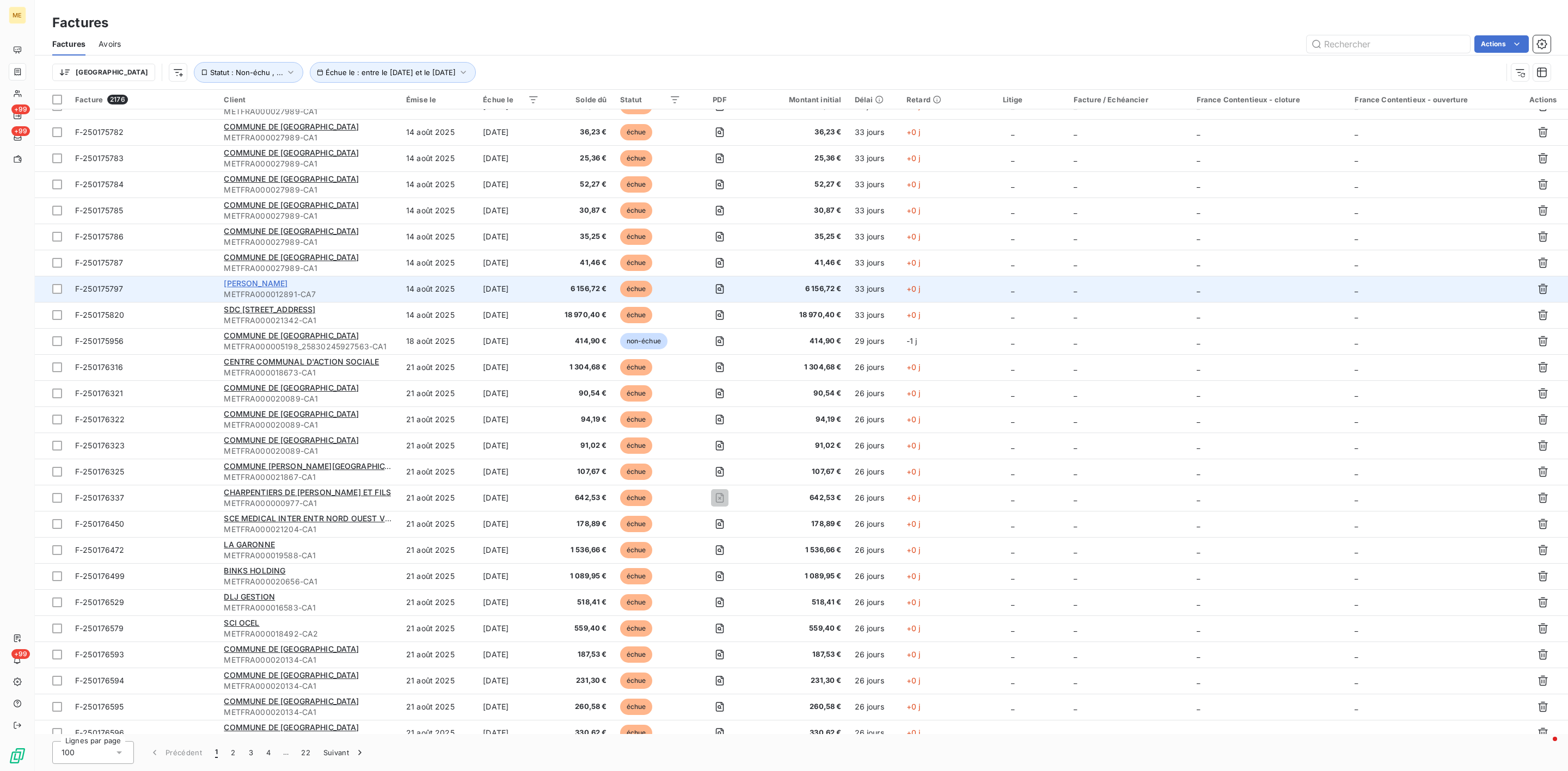
click at [245, 281] on span "OLIVIER" at bounding box center [256, 283] width 64 height 9
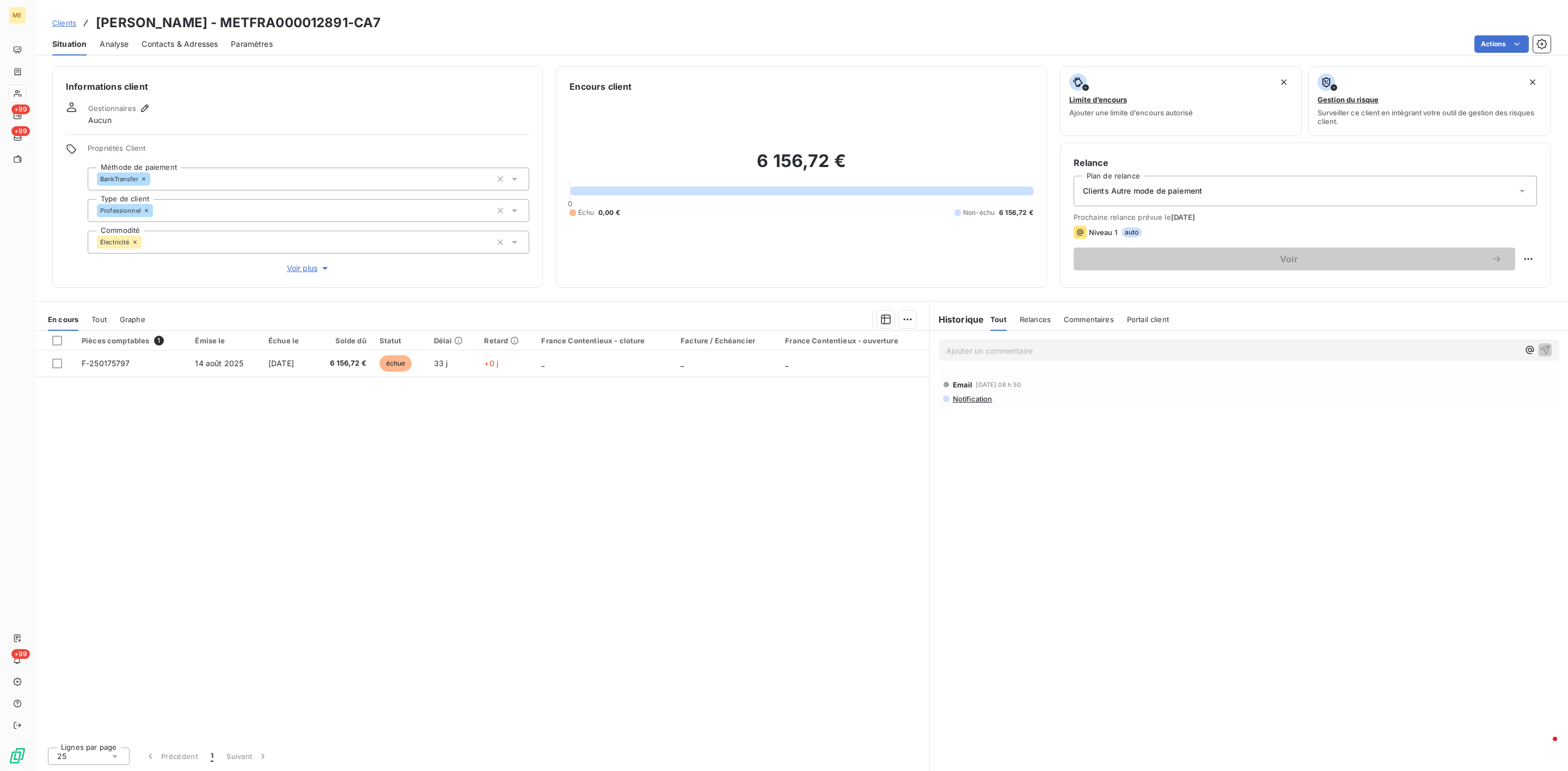
click at [1045, 346] on p "Ajouter un commentaire ﻿" at bounding box center [1233, 351] width 573 height 13
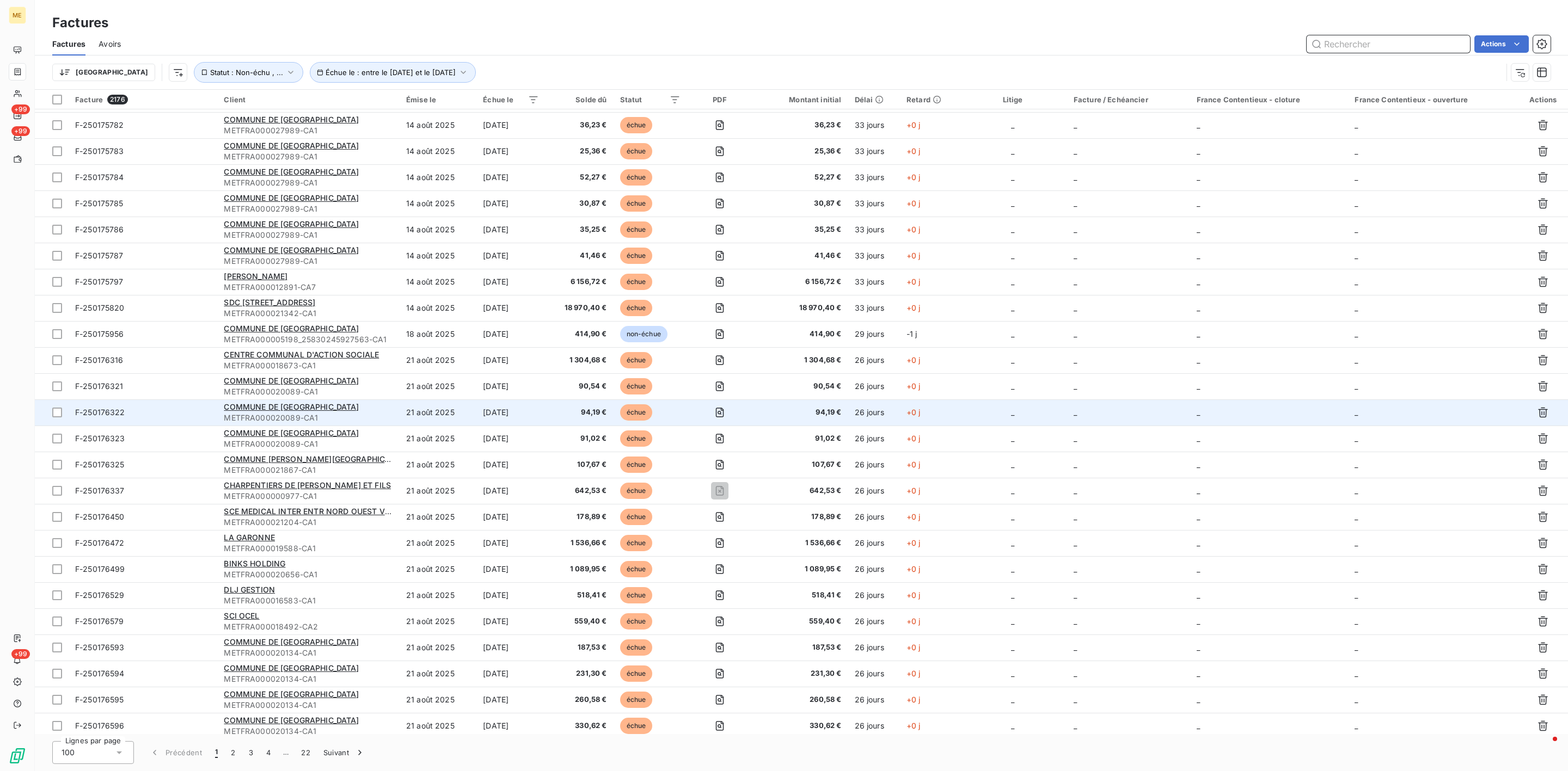
scroll to position [1061, 0]
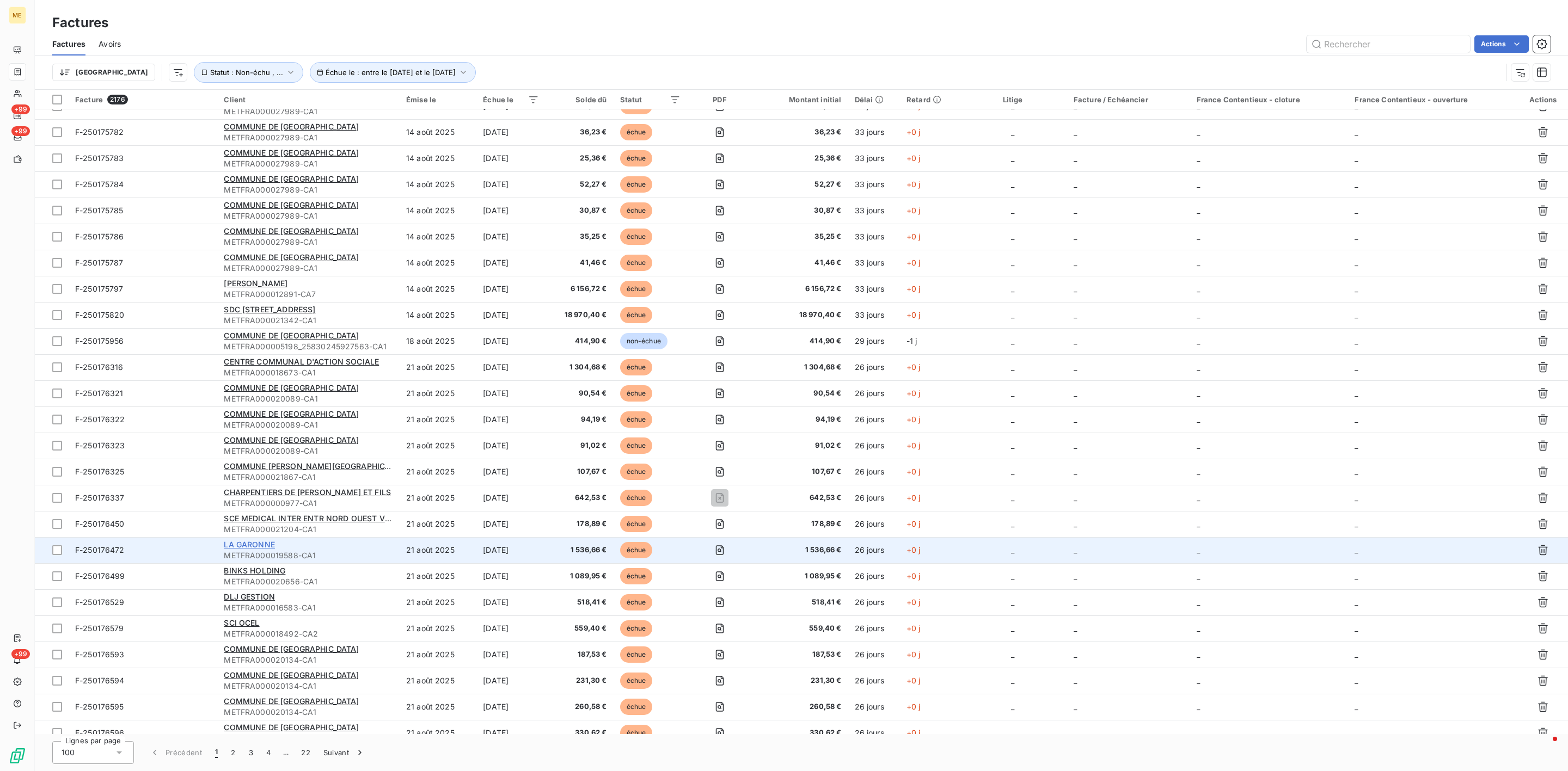
click at [263, 549] on span "LA GARONNE" at bounding box center [250, 544] width 51 height 9
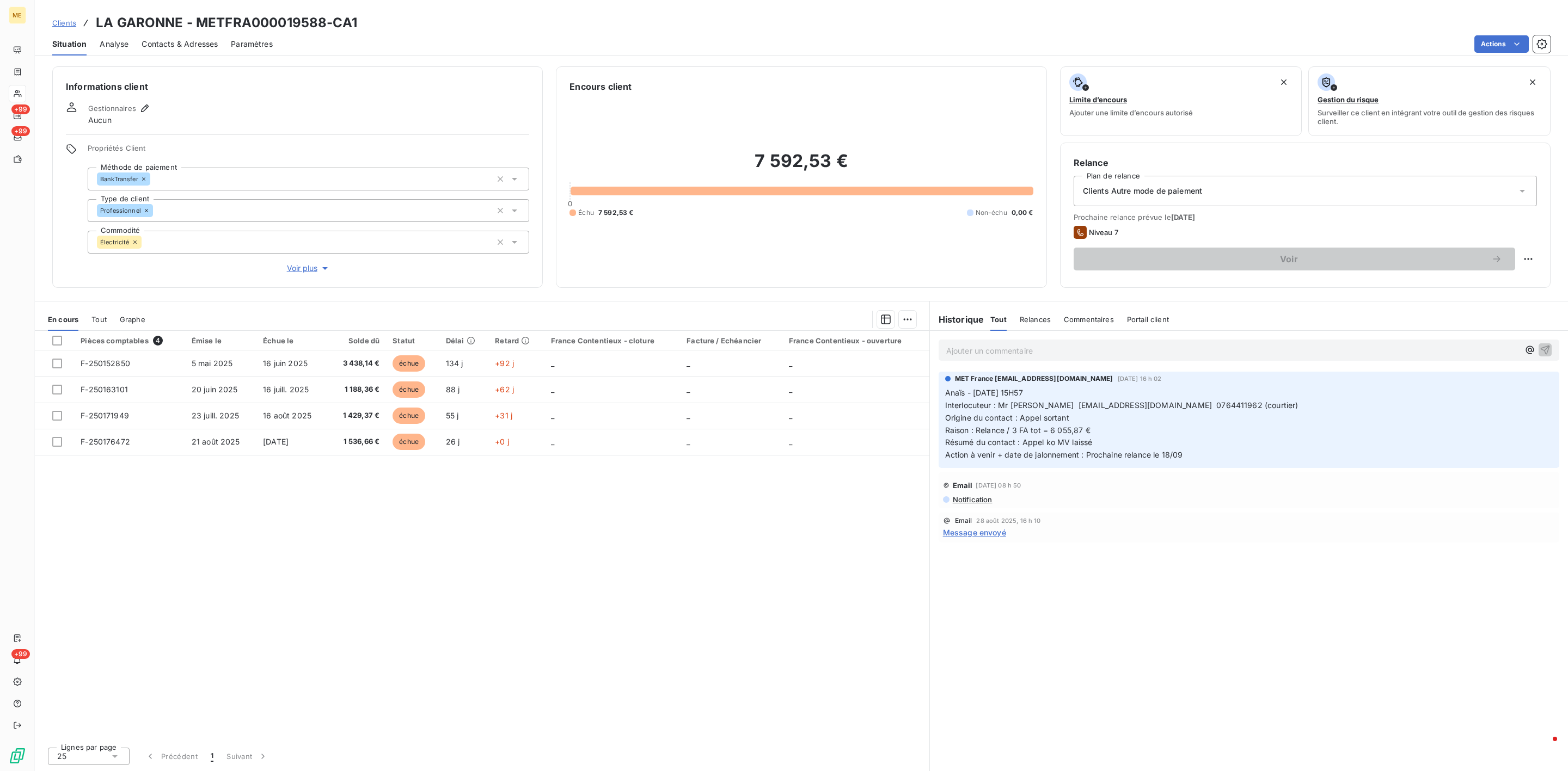
click at [1002, 343] on div "Ajouter un commentaire ﻿" at bounding box center [1233, 351] width 573 height 15
click at [1002, 345] on p "Ajouter un commentaire ﻿" at bounding box center [1233, 351] width 573 height 13
click at [998, 358] on p "Ajouter un commentaire ﻿" at bounding box center [1233, 351] width 573 height 13
